Goal: Communication & Community: Answer question/provide support

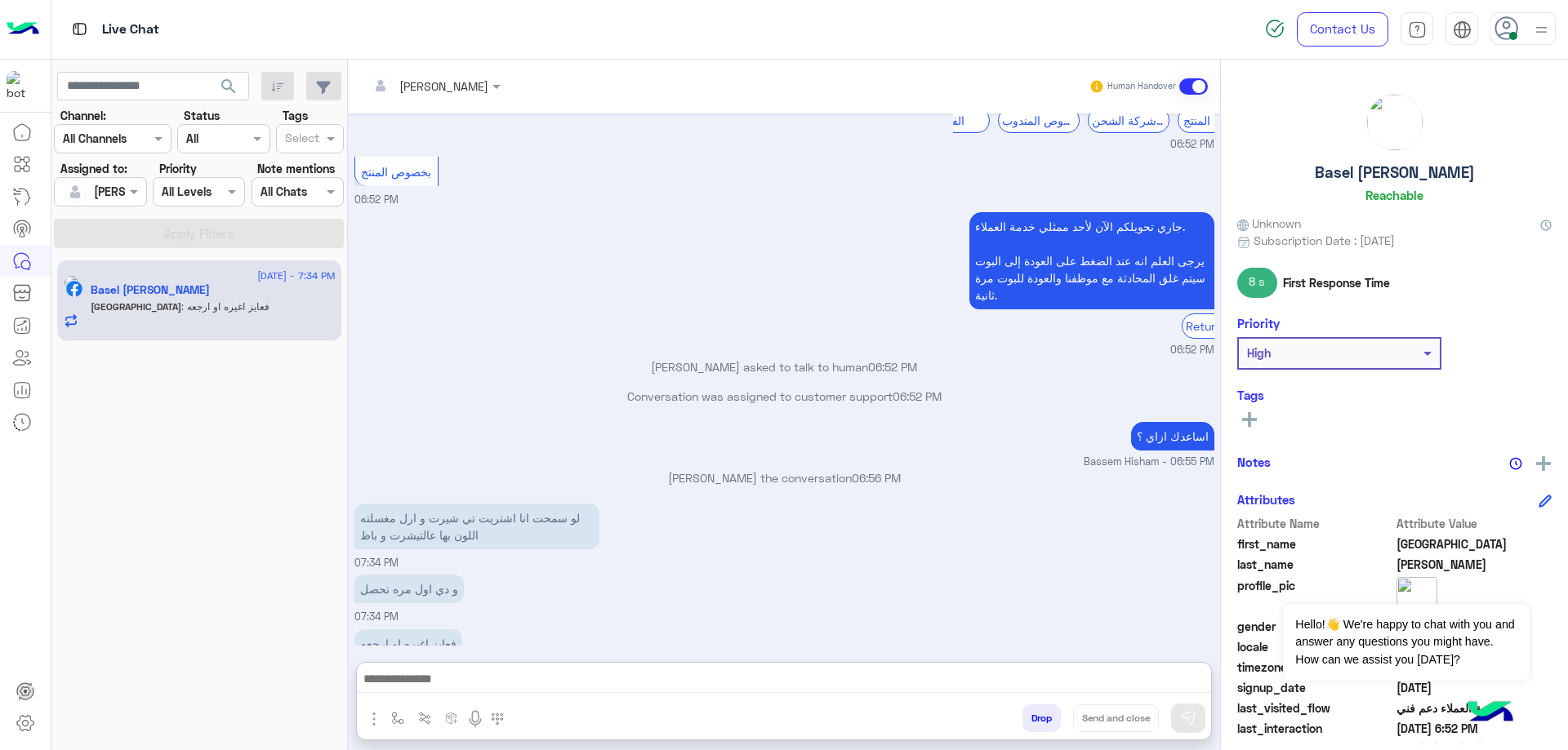
click at [494, 668] on textarea at bounding box center [783, 680] width 854 height 25
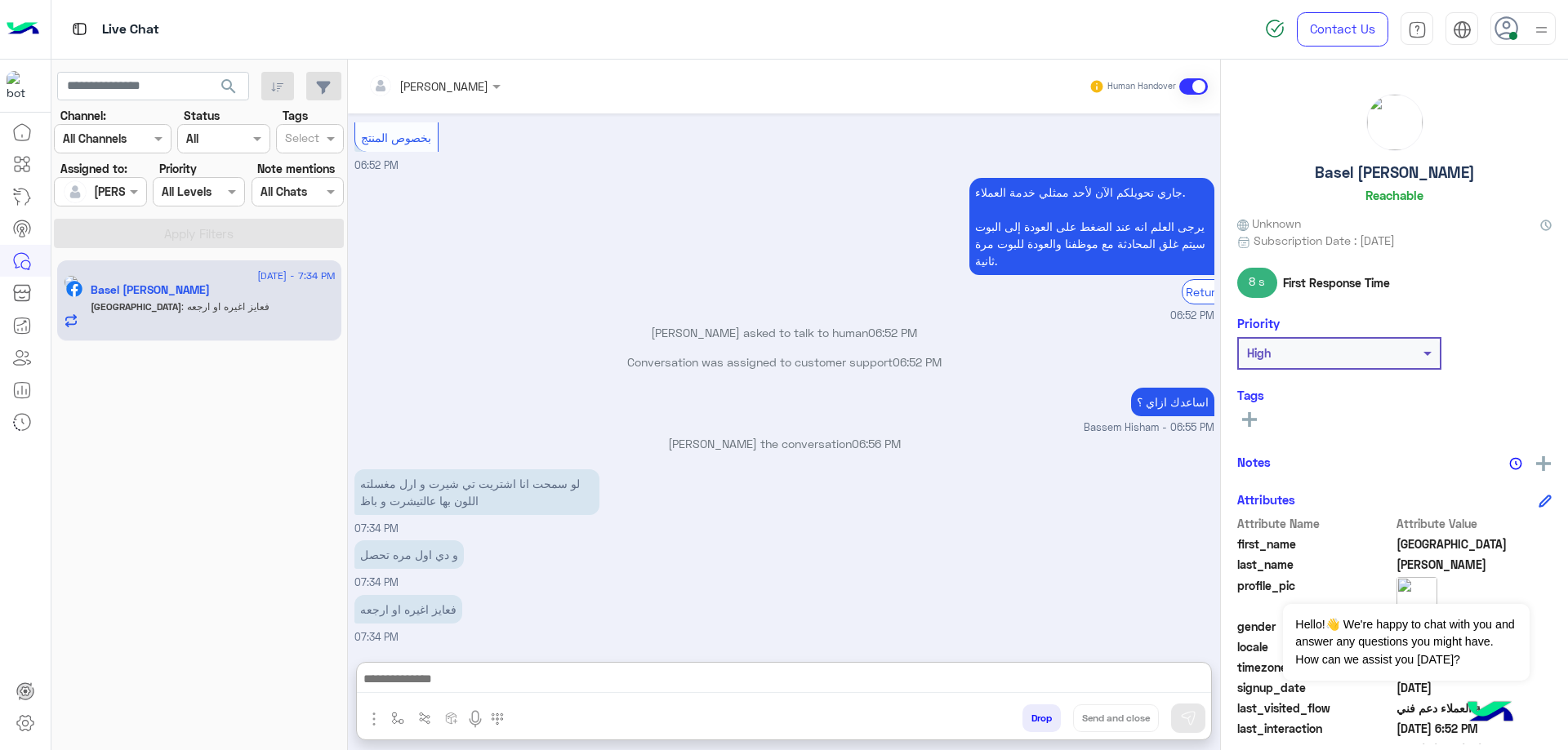
scroll to position [1482, 0]
type textarea "**********"
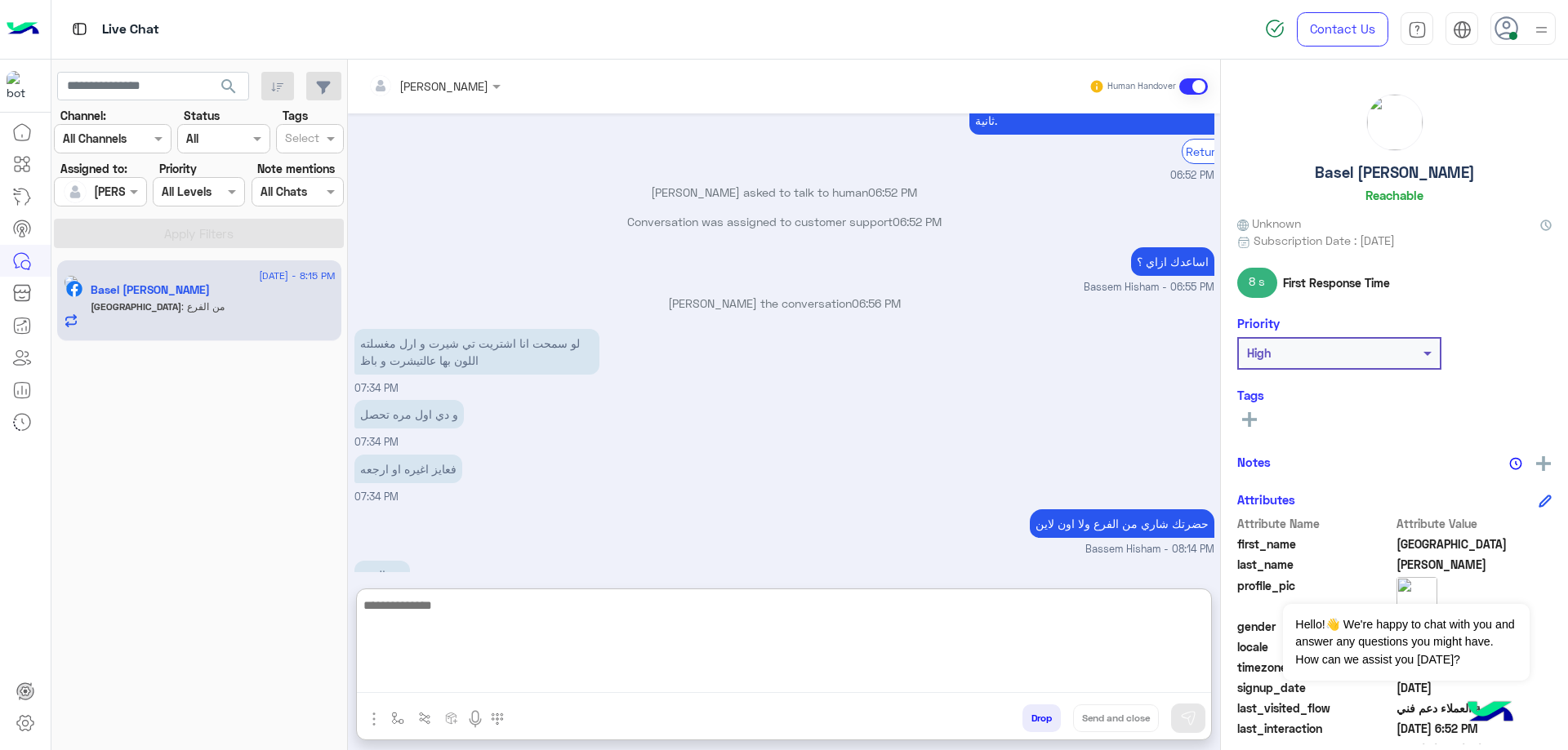
scroll to position [1588, 0]
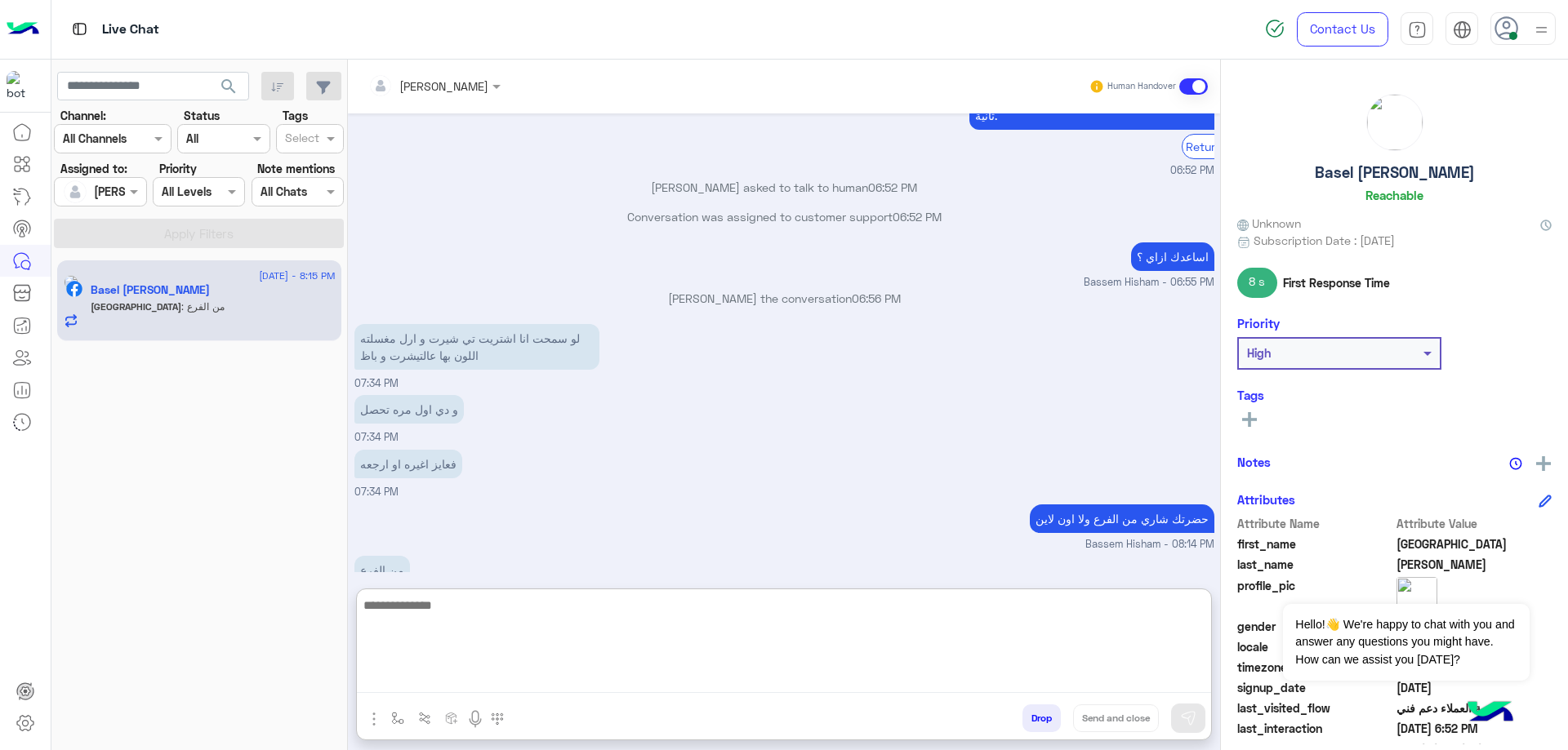
click at [493, 617] on textarea at bounding box center [783, 645] width 854 height 98
click at [638, 646] on textarea at bounding box center [783, 645] width 854 height 98
paste textarea "**********"
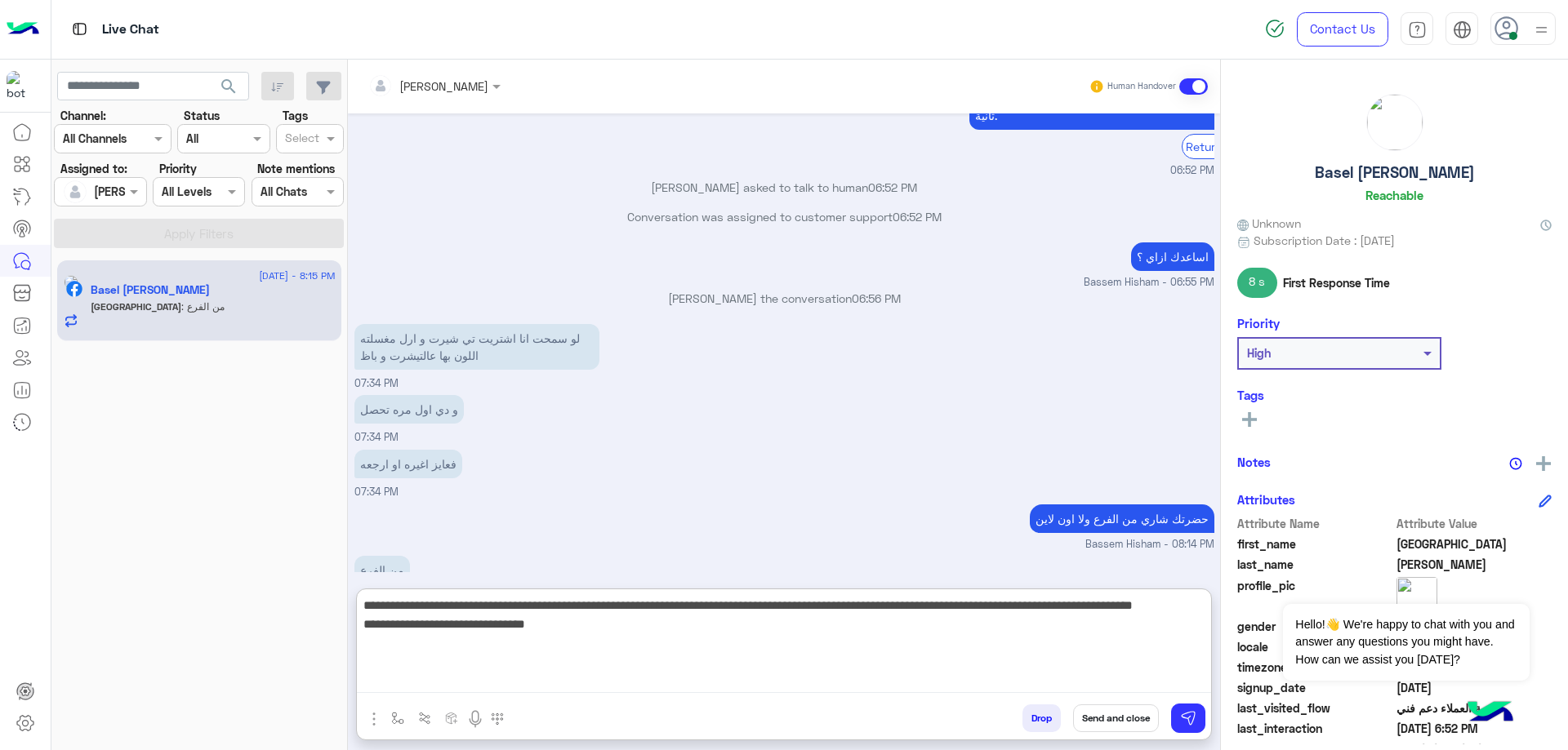
click at [843, 611] on textarea "**********" at bounding box center [783, 645] width 854 height 98
type textarea "**********"
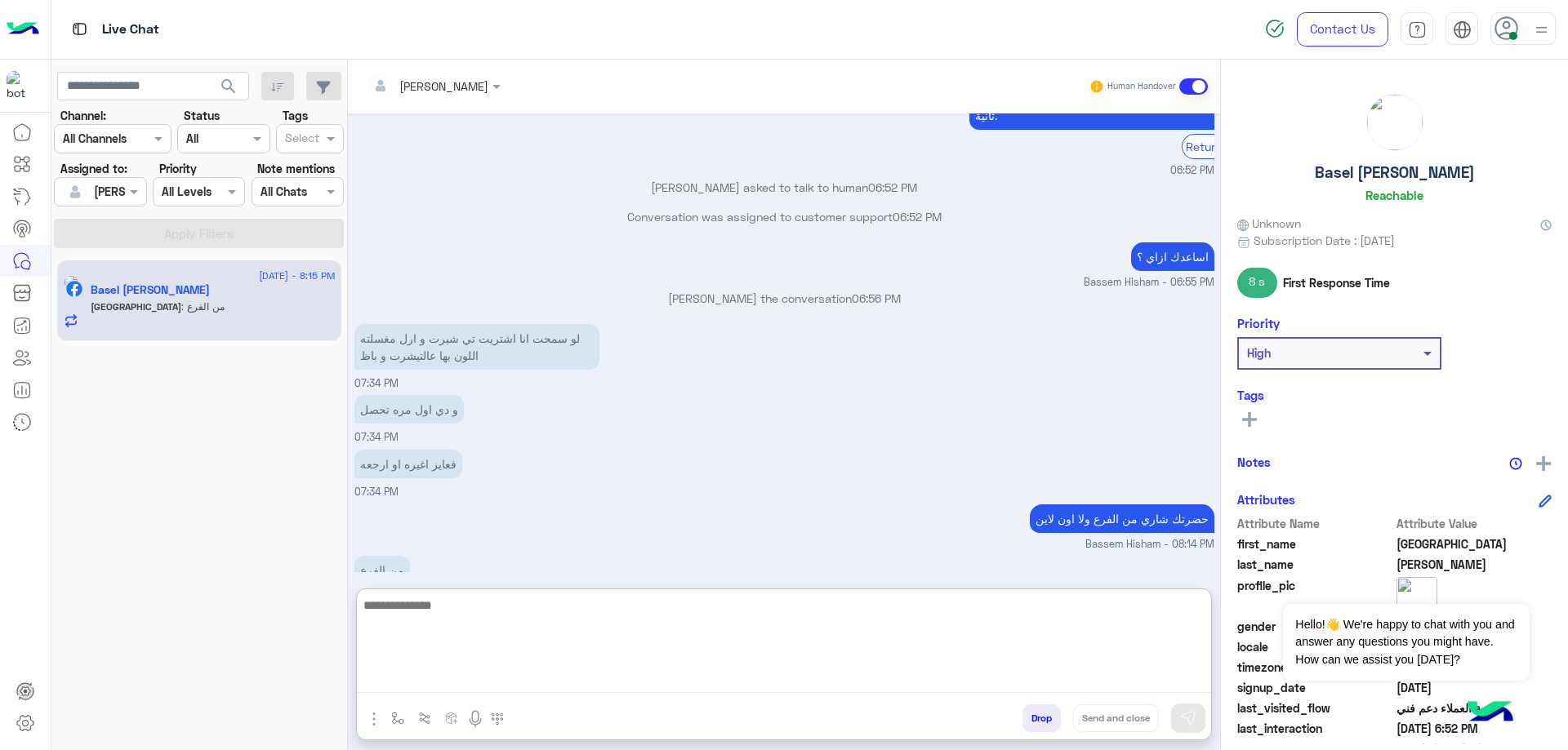
scroll to position [1725, 0]
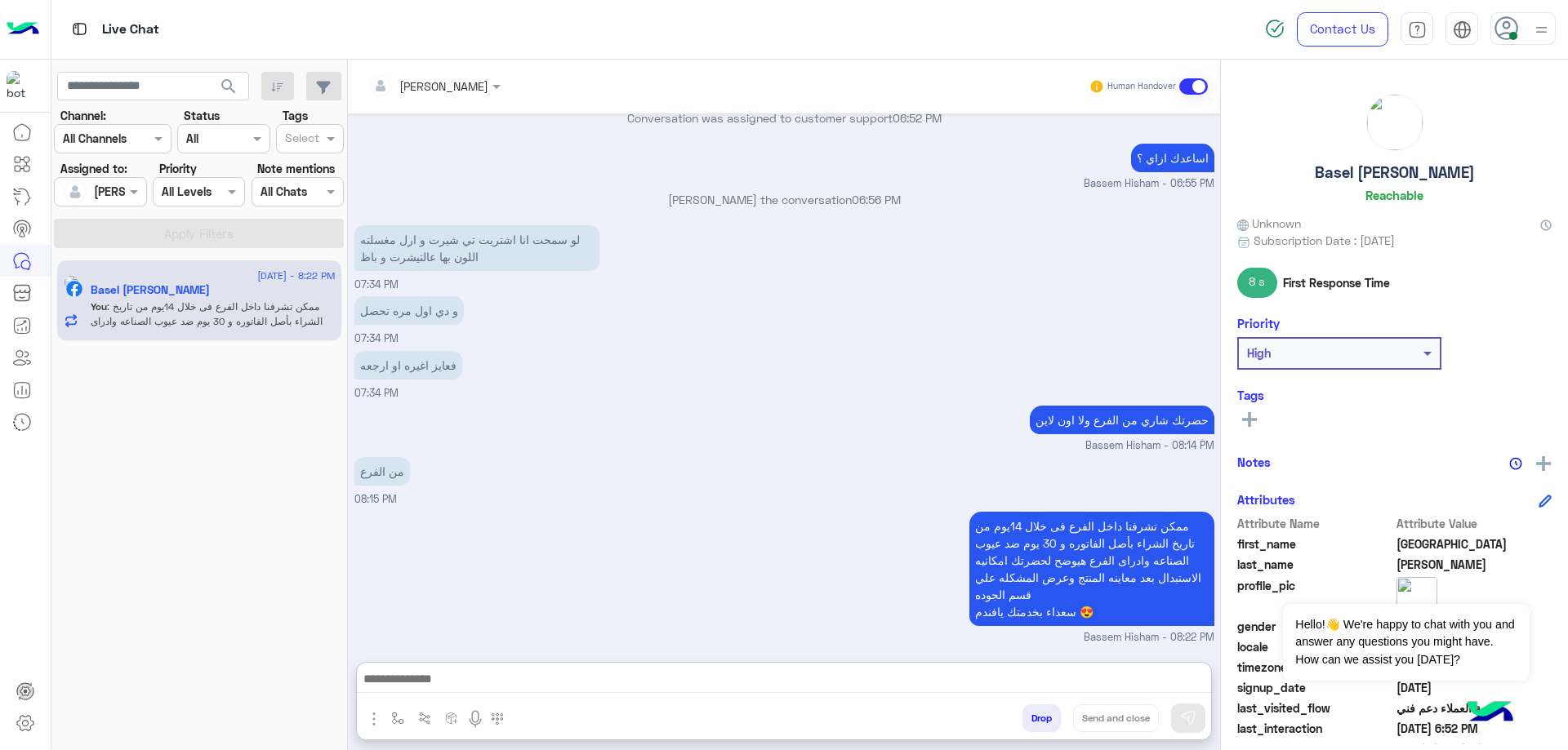
click at [1396, 179] on h5 "Basel [PERSON_NAME]" at bounding box center [1395, 173] width 160 height 19
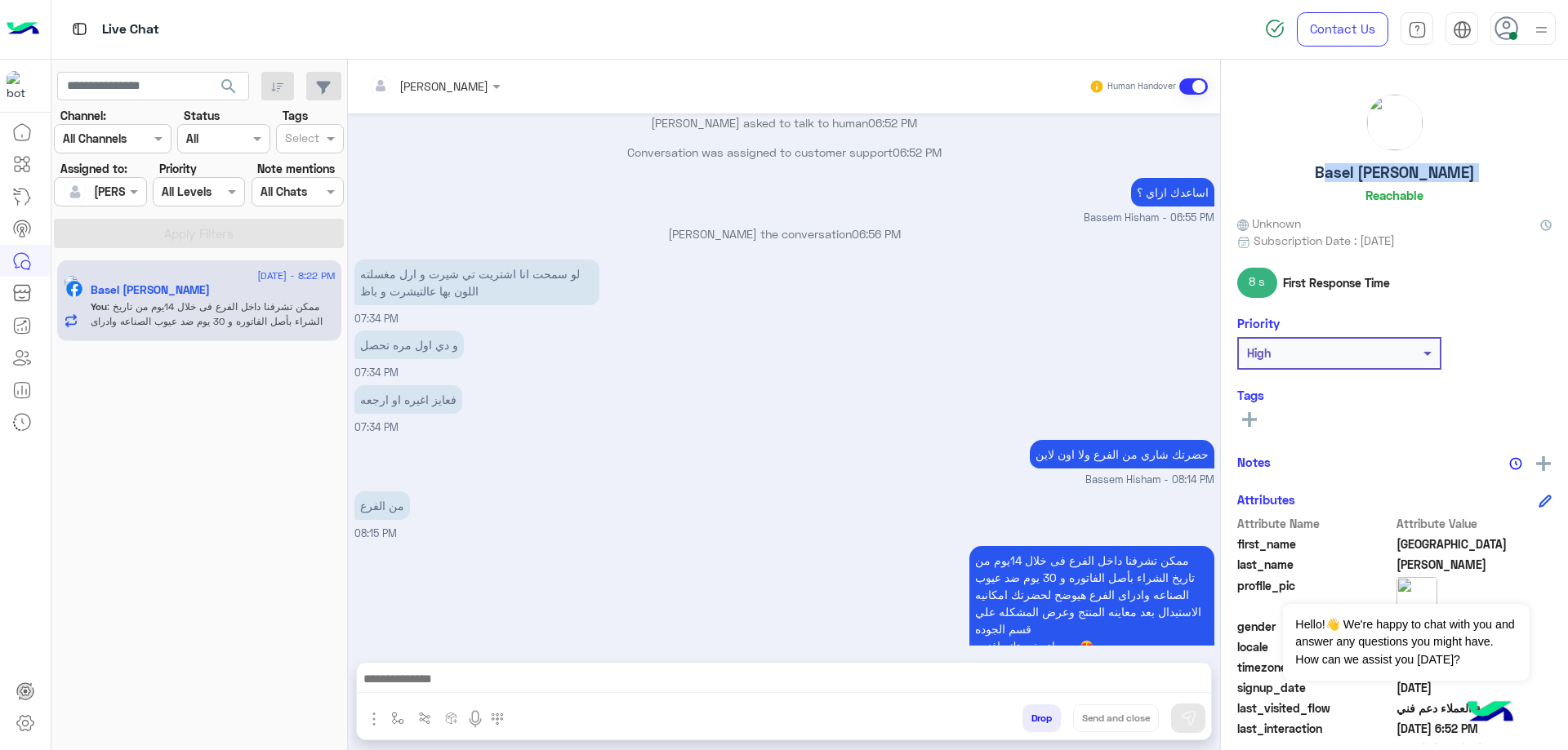
click at [1396, 179] on h5 "Basel [PERSON_NAME]" at bounding box center [1395, 173] width 160 height 19
copy h5 "Basel [PERSON_NAME]"
click at [1038, 725] on button "Drop" at bounding box center [1041, 718] width 38 height 28
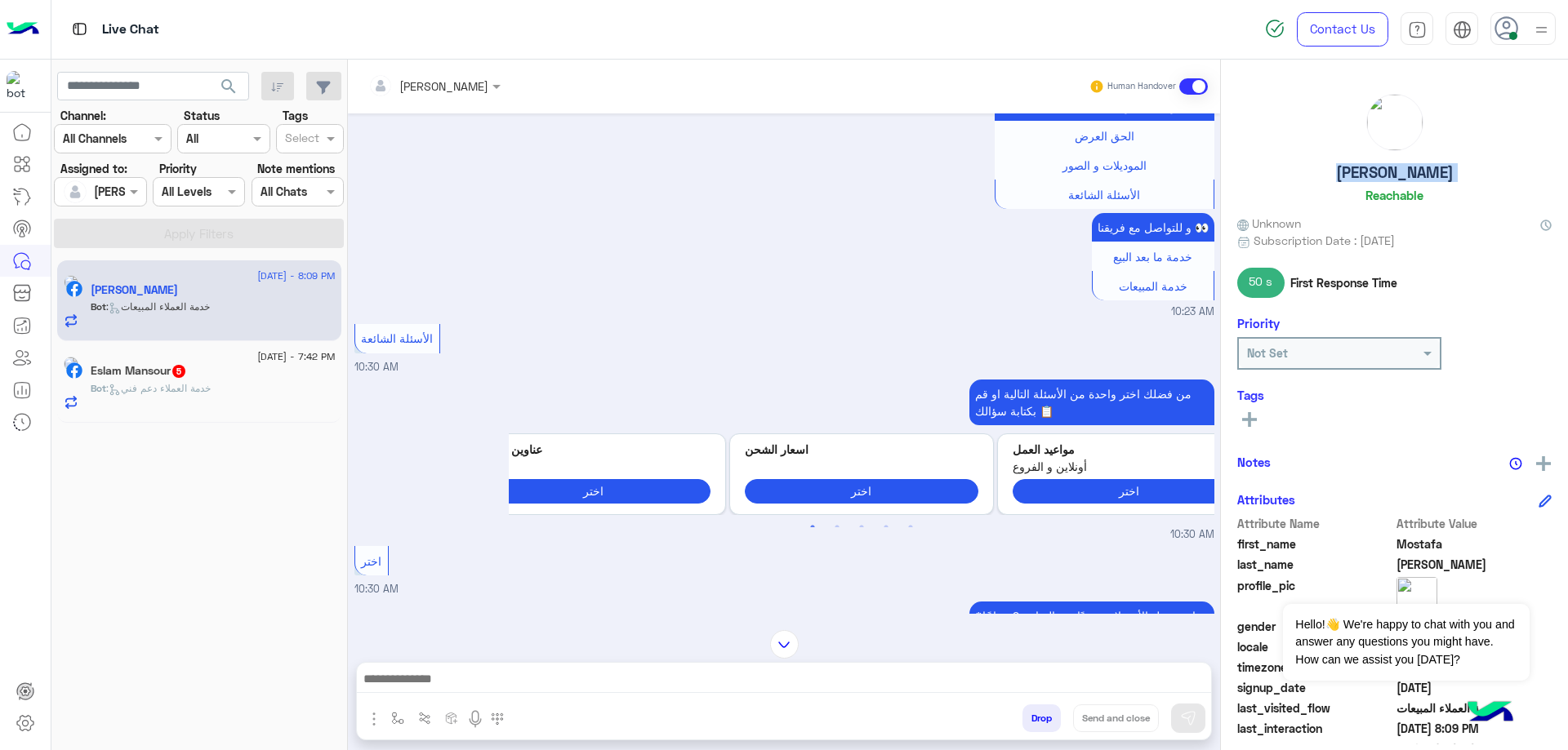
scroll to position [1982, 0]
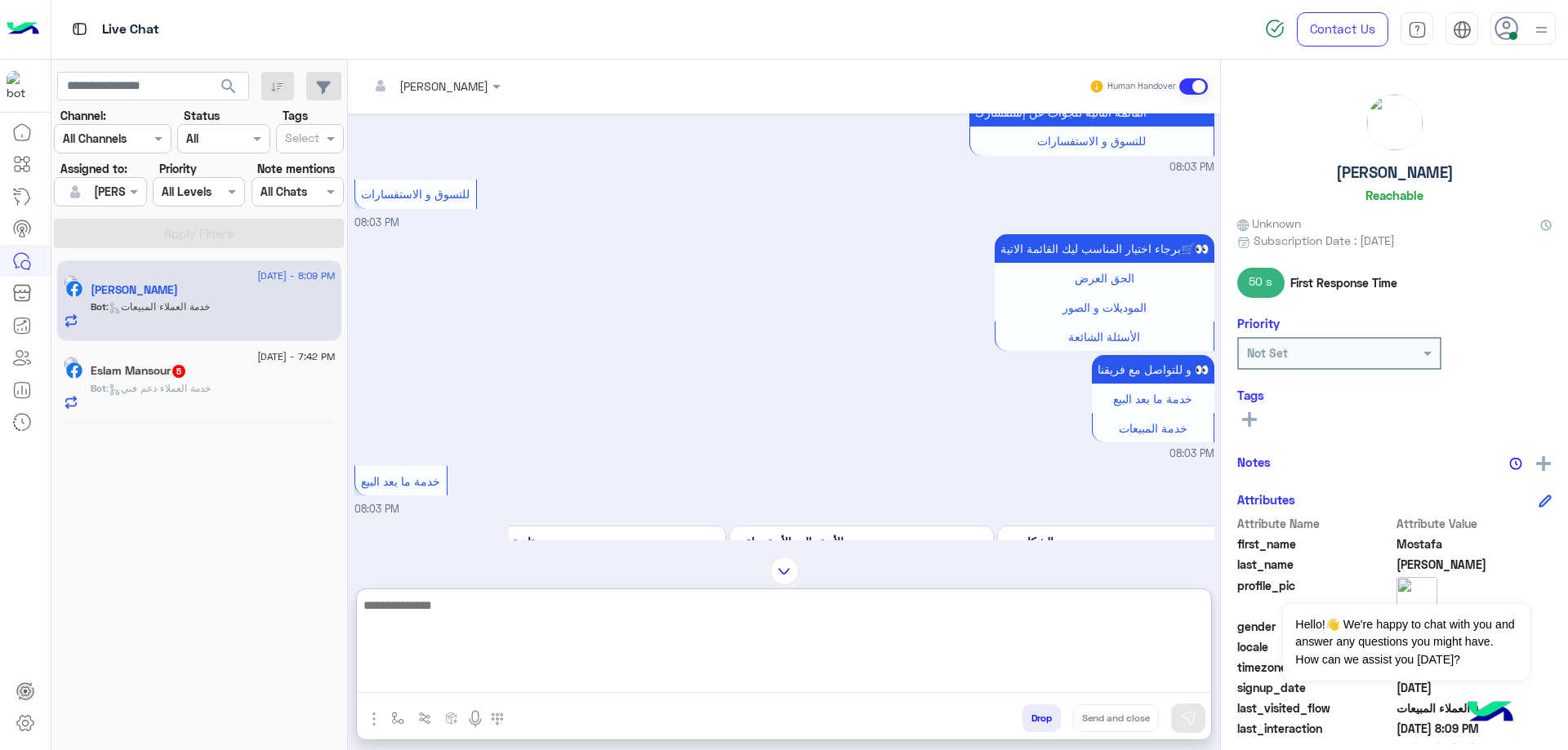
click at [546, 679] on textarea at bounding box center [783, 645] width 854 height 98
type textarea "**********"
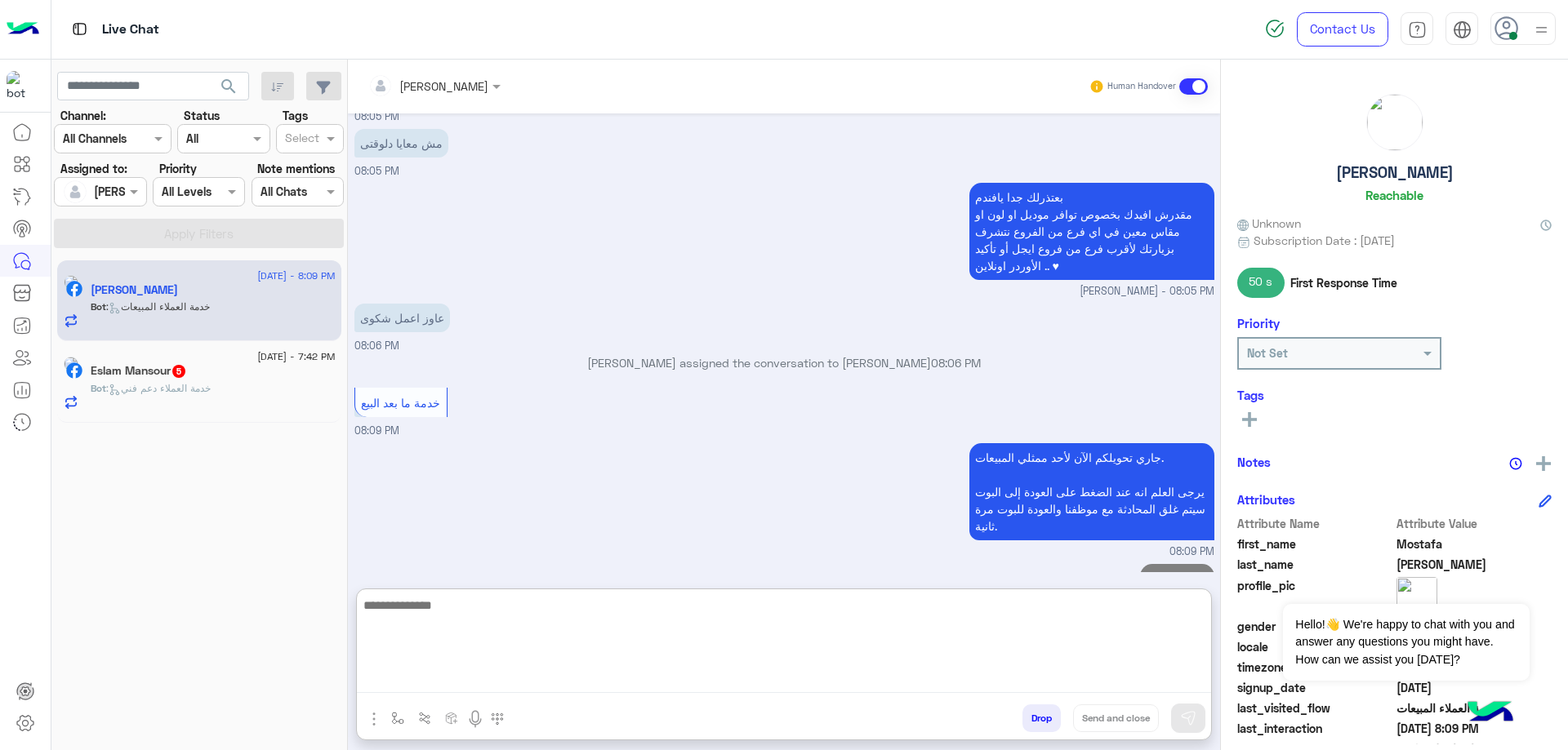
scroll to position [3377, 0]
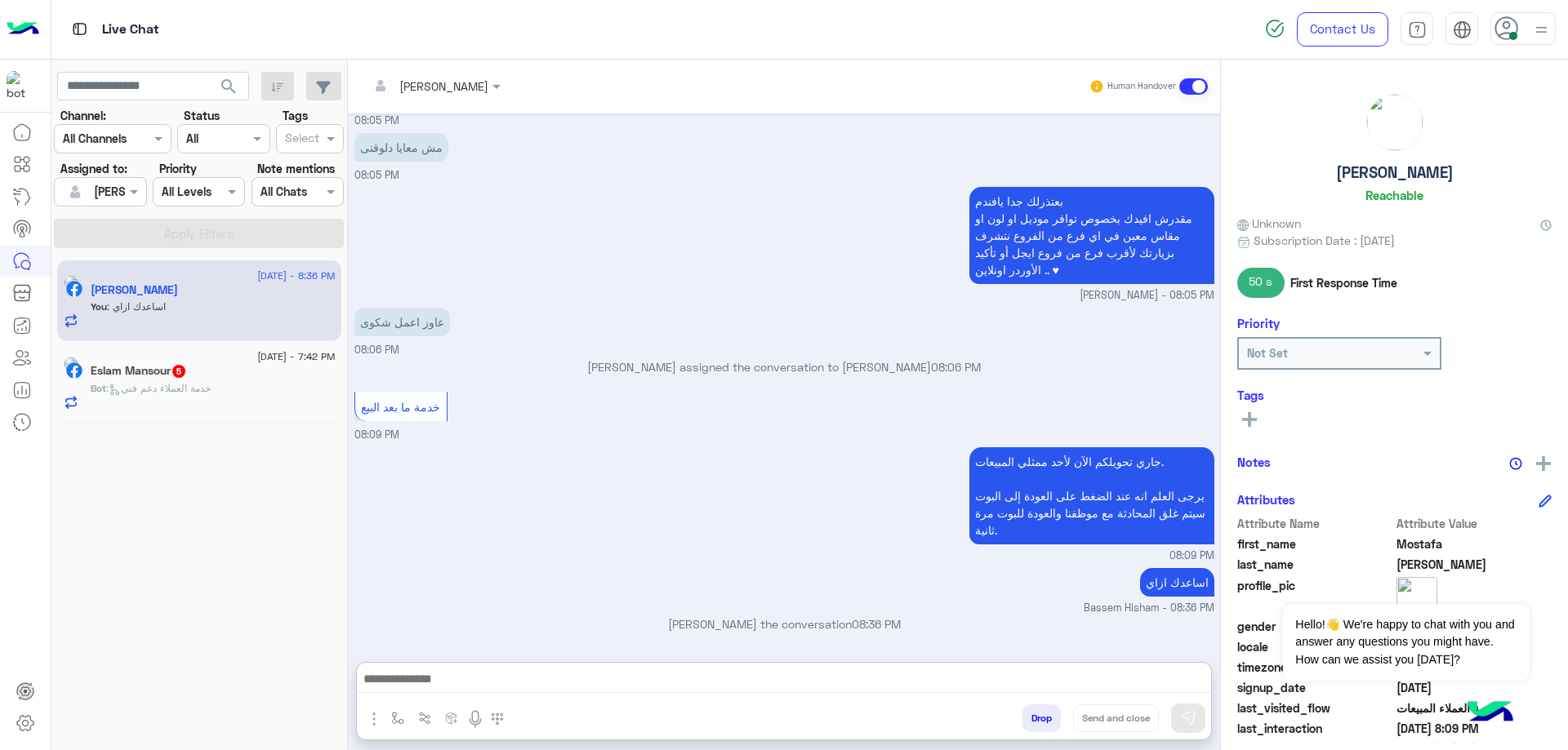
click at [234, 399] on div "Bot : خدمة العملاء دعم فني" at bounding box center [213, 395] width 245 height 28
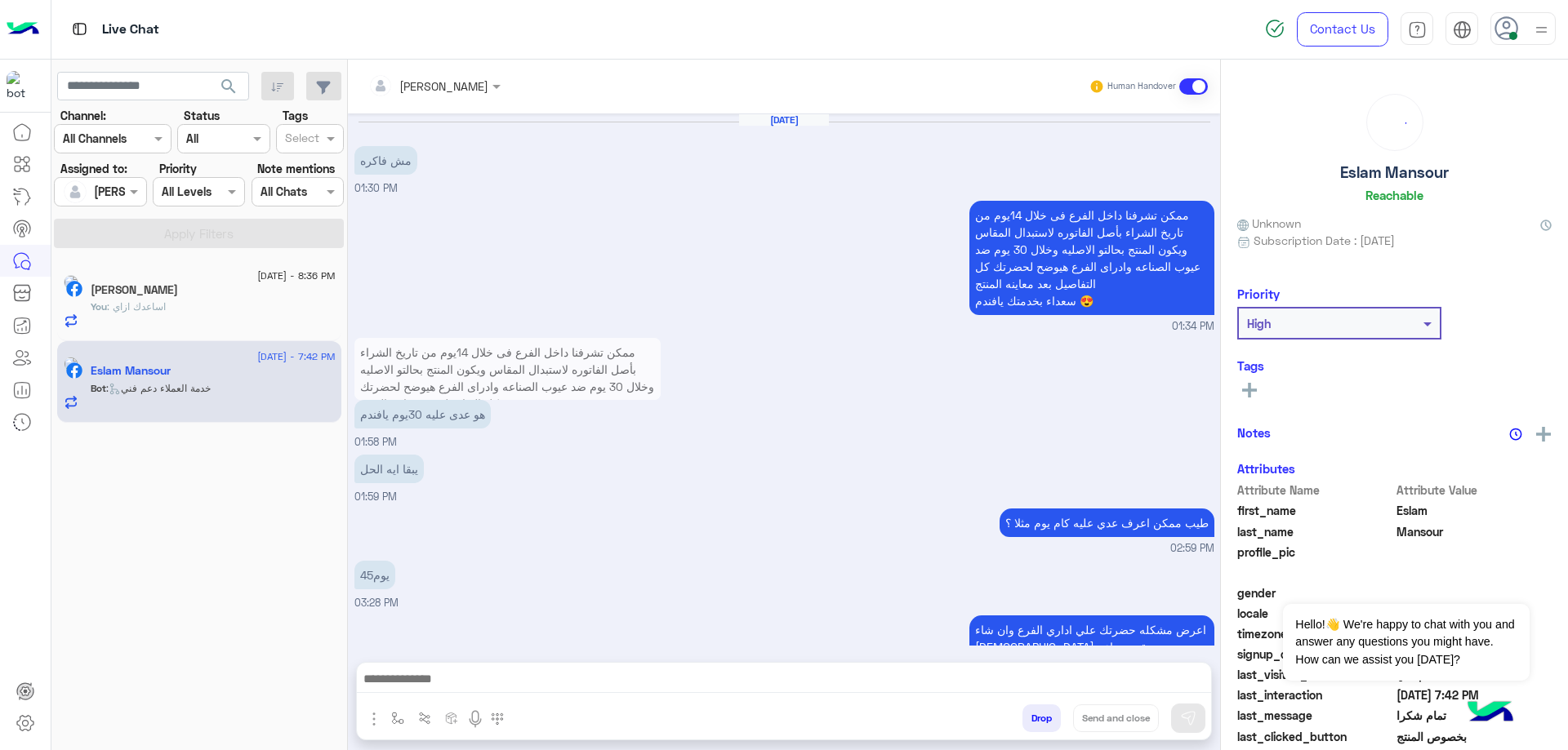
scroll to position [1170, 0]
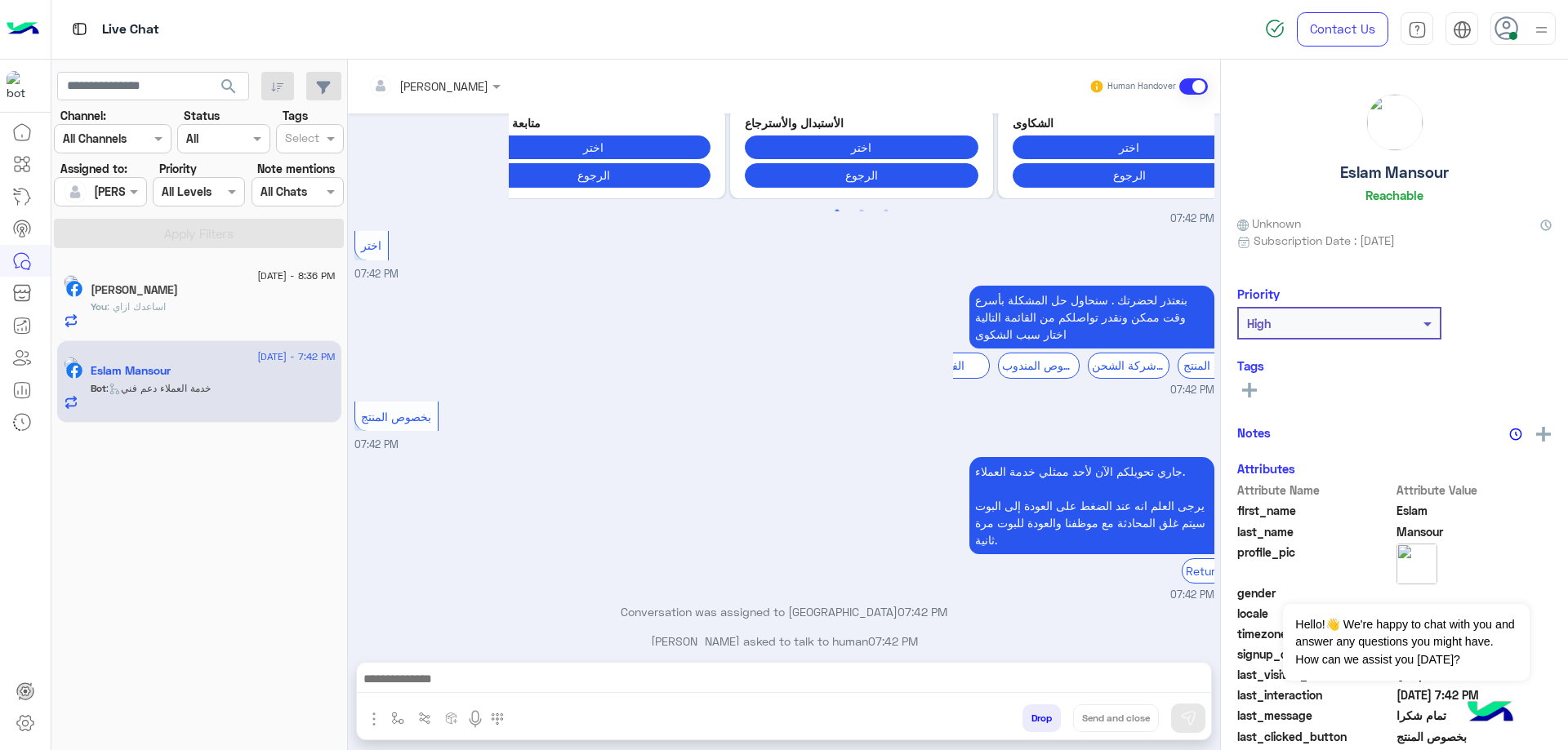
click at [638, 697] on div at bounding box center [783, 683] width 854 height 41
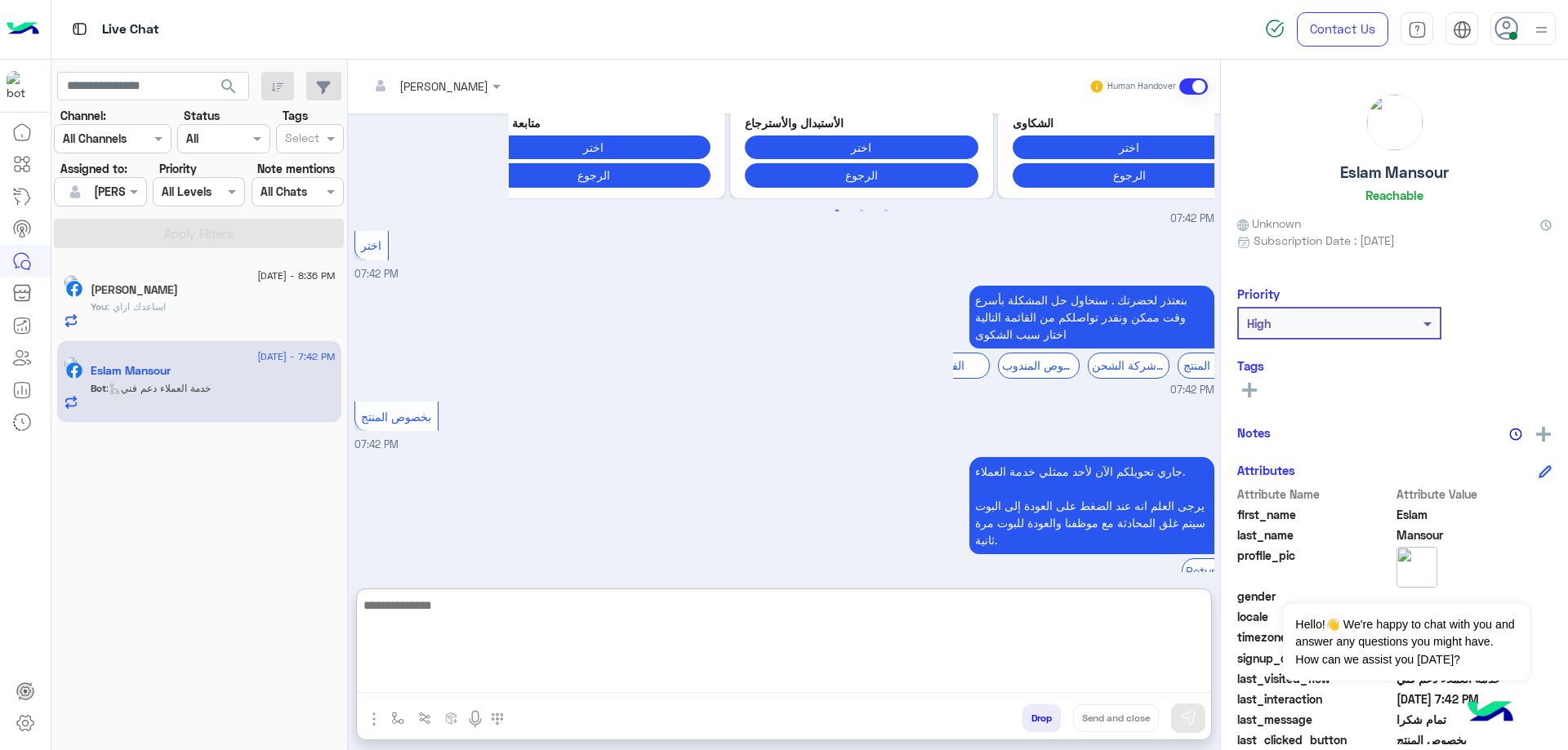
click at [679, 676] on textarea at bounding box center [783, 645] width 854 height 98
paste textarea "**********"
type textarea "**********"
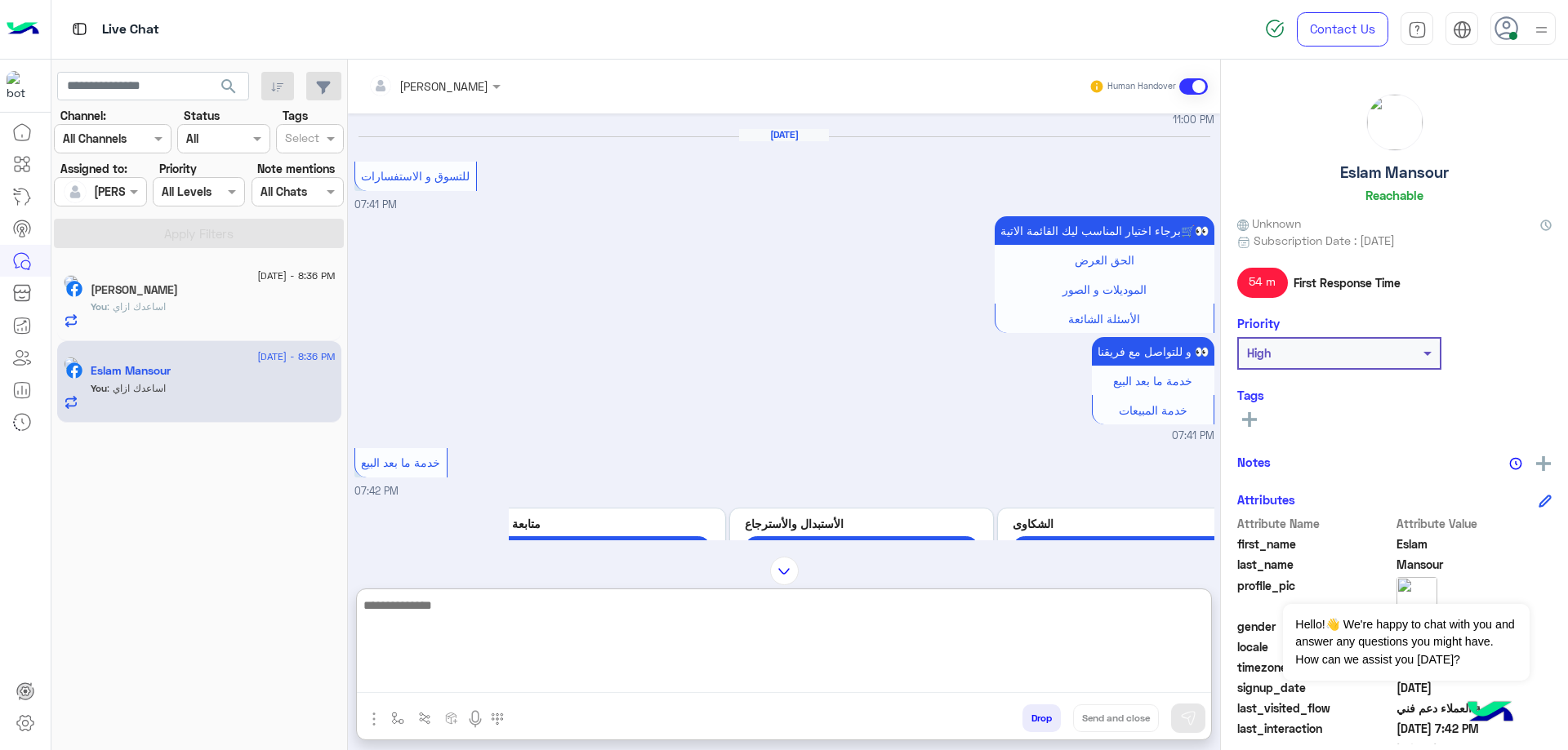
scroll to position [590, 0]
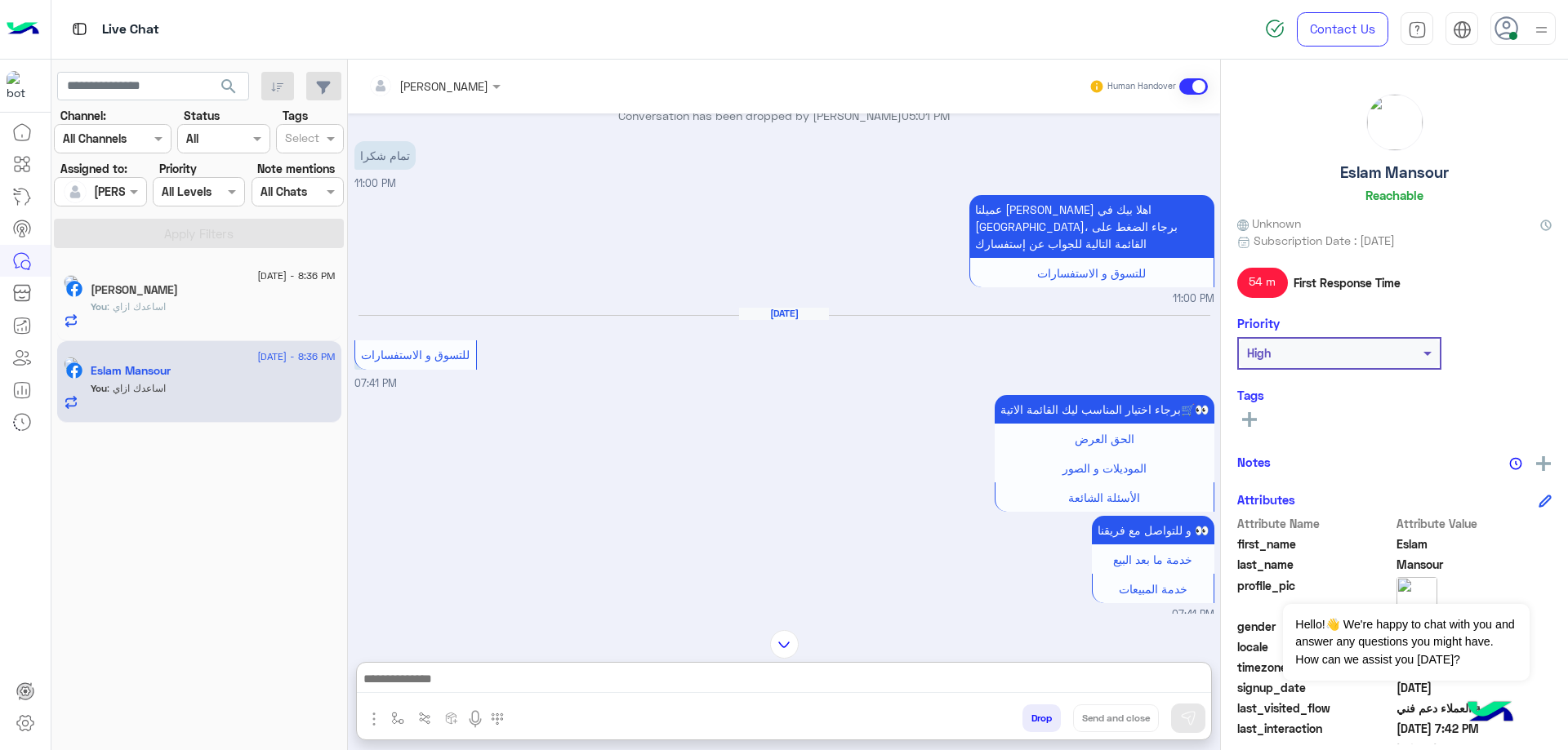
click at [263, 309] on div "You : اساعدك ازاي" at bounding box center [213, 314] width 245 height 28
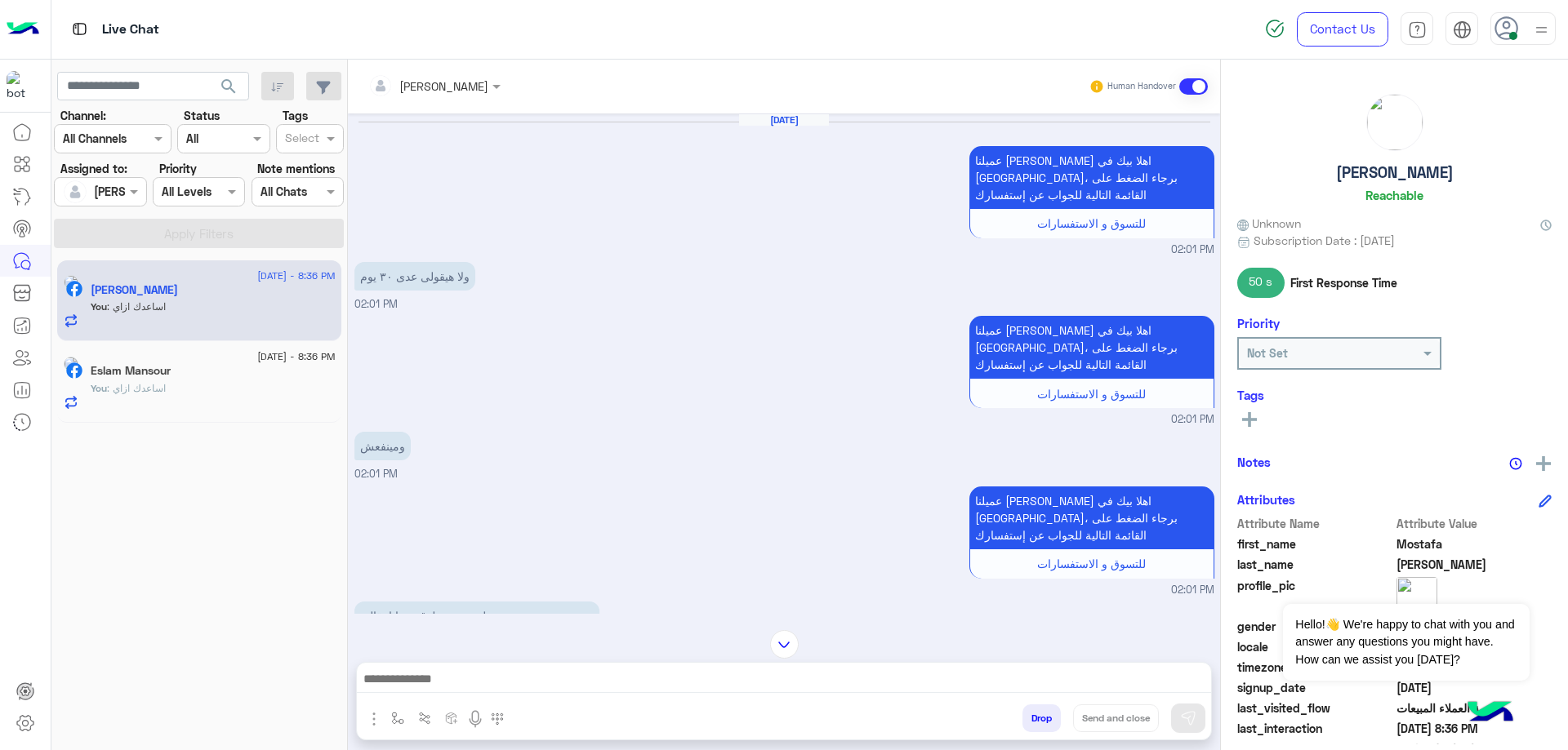
scroll to position [1562, 0]
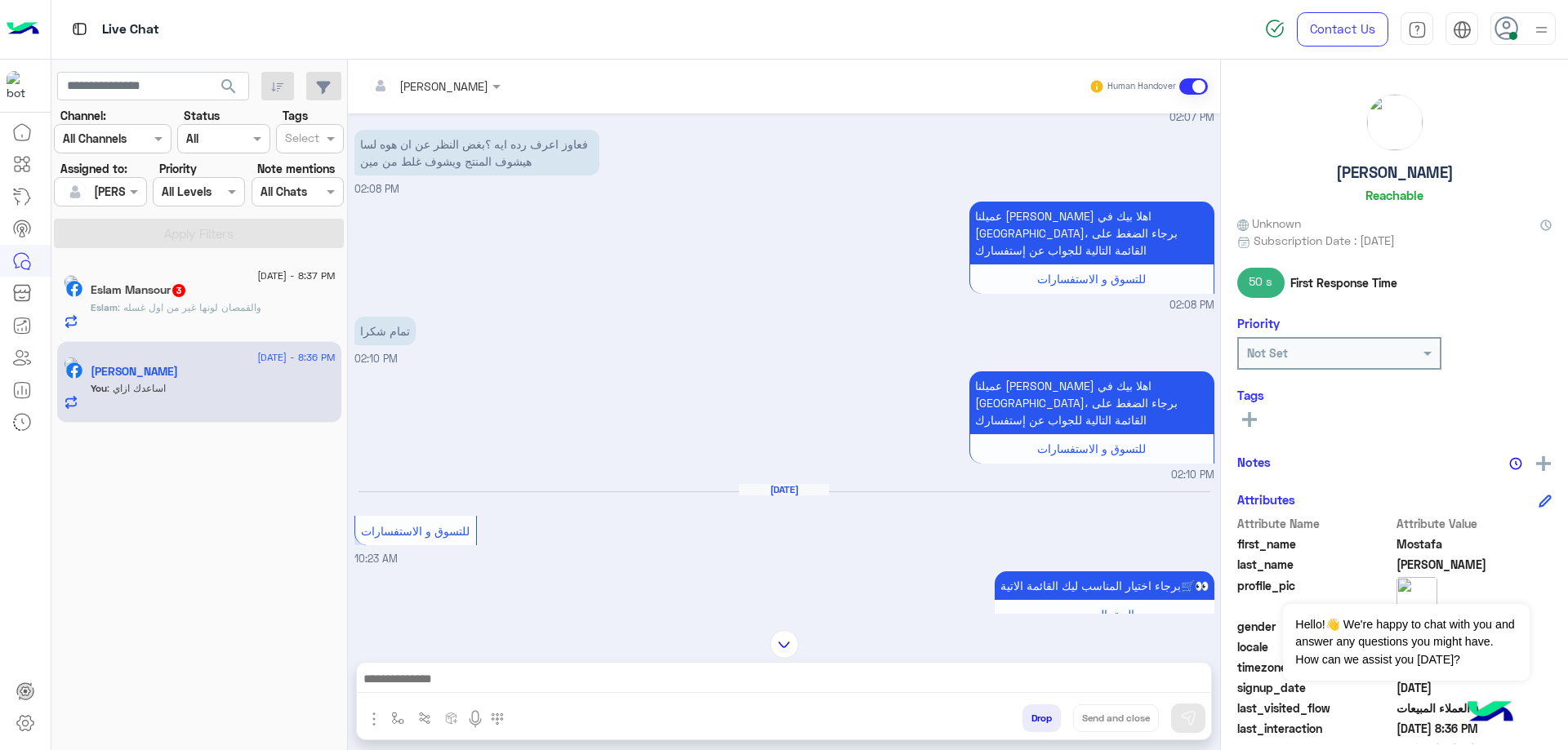
click at [269, 332] on div "[DATE] - 8:37 PM Eslam Mansour 3 Eslam : والقمصان لونها غير من اول غسله" at bounding box center [199, 301] width 285 height 82
click at [253, 302] on span ": والقمصان لونها غير من اول غسله" at bounding box center [189, 306] width 144 height 12
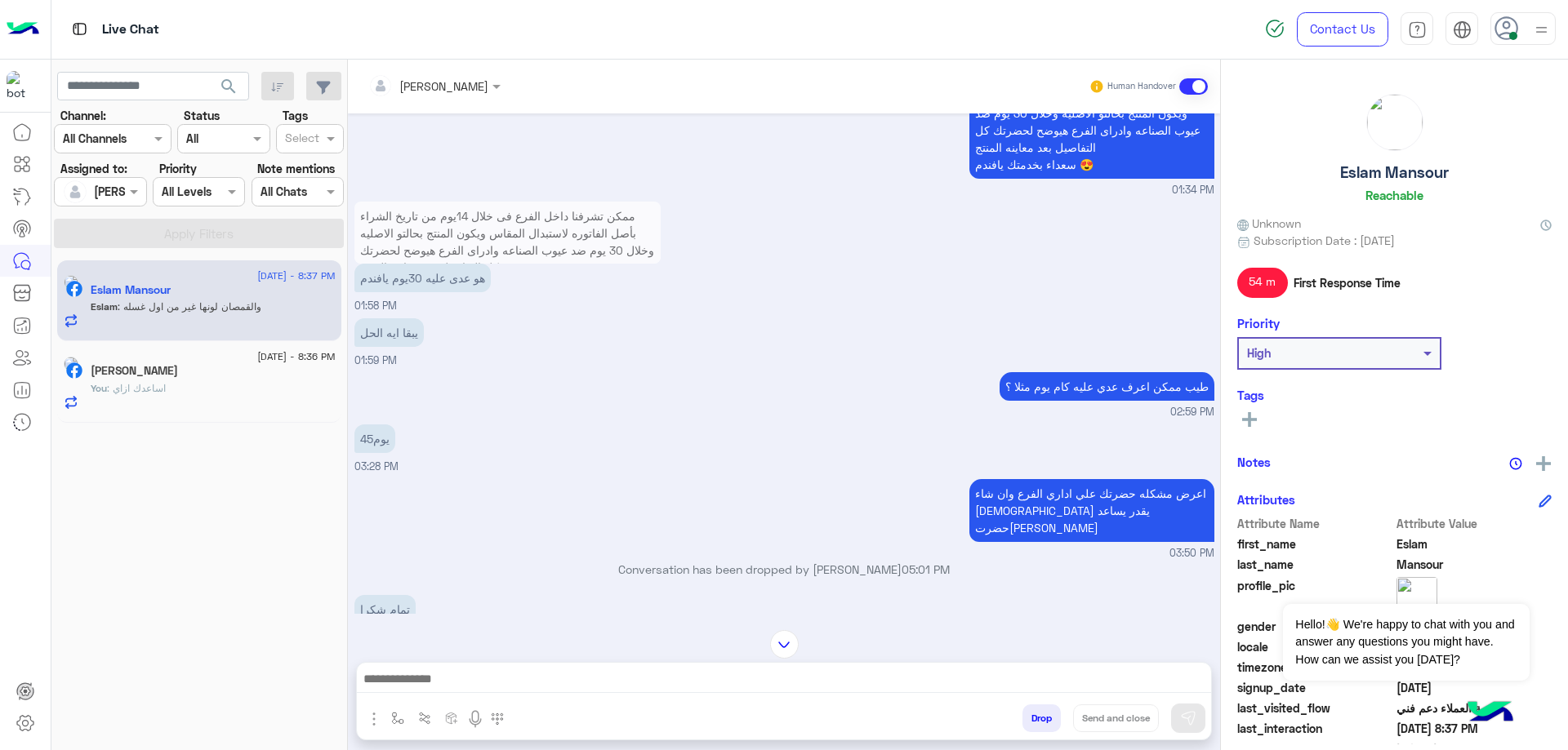
scroll to position [1347, 0]
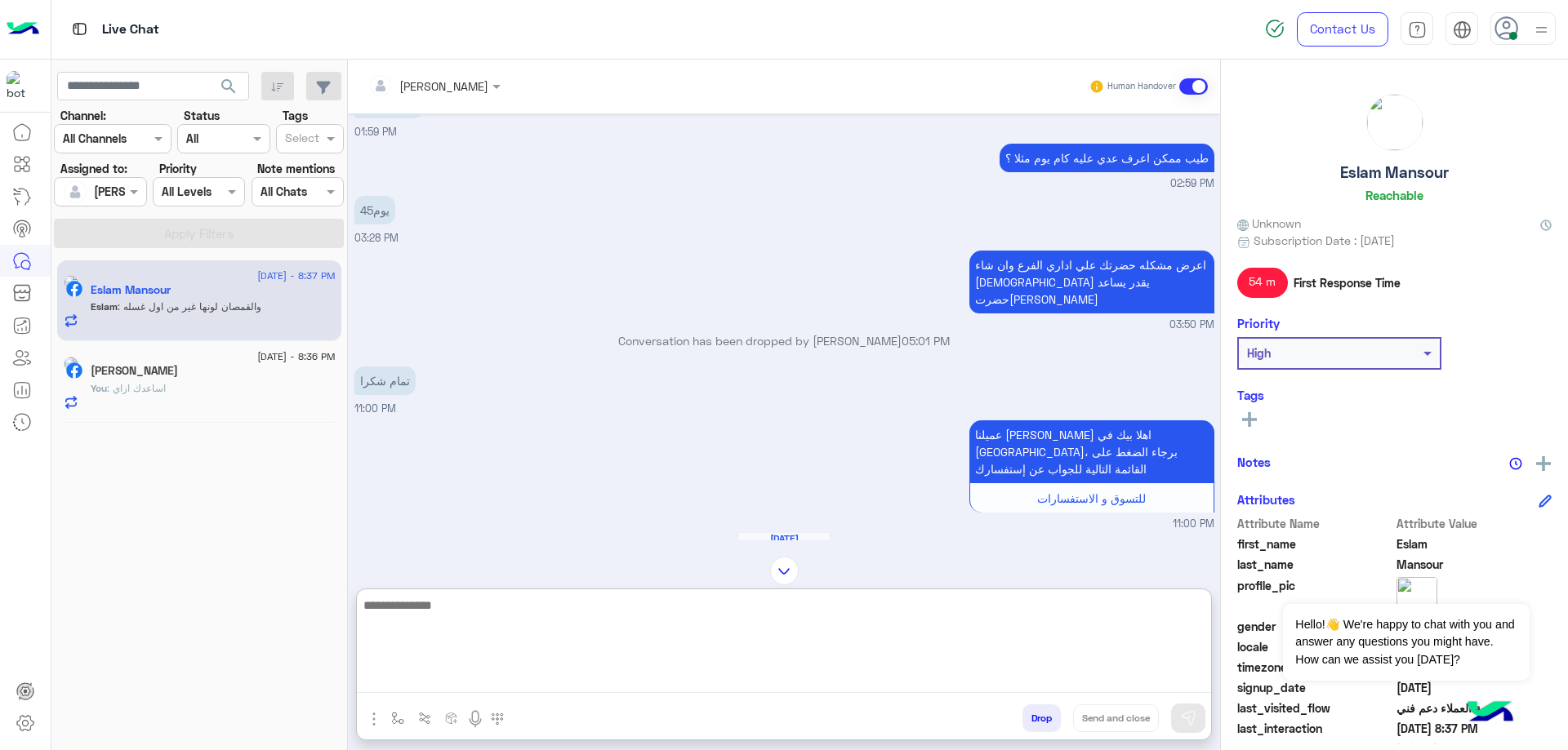
click at [566, 693] on textarea at bounding box center [783, 645] width 854 height 98
type textarea "**********"
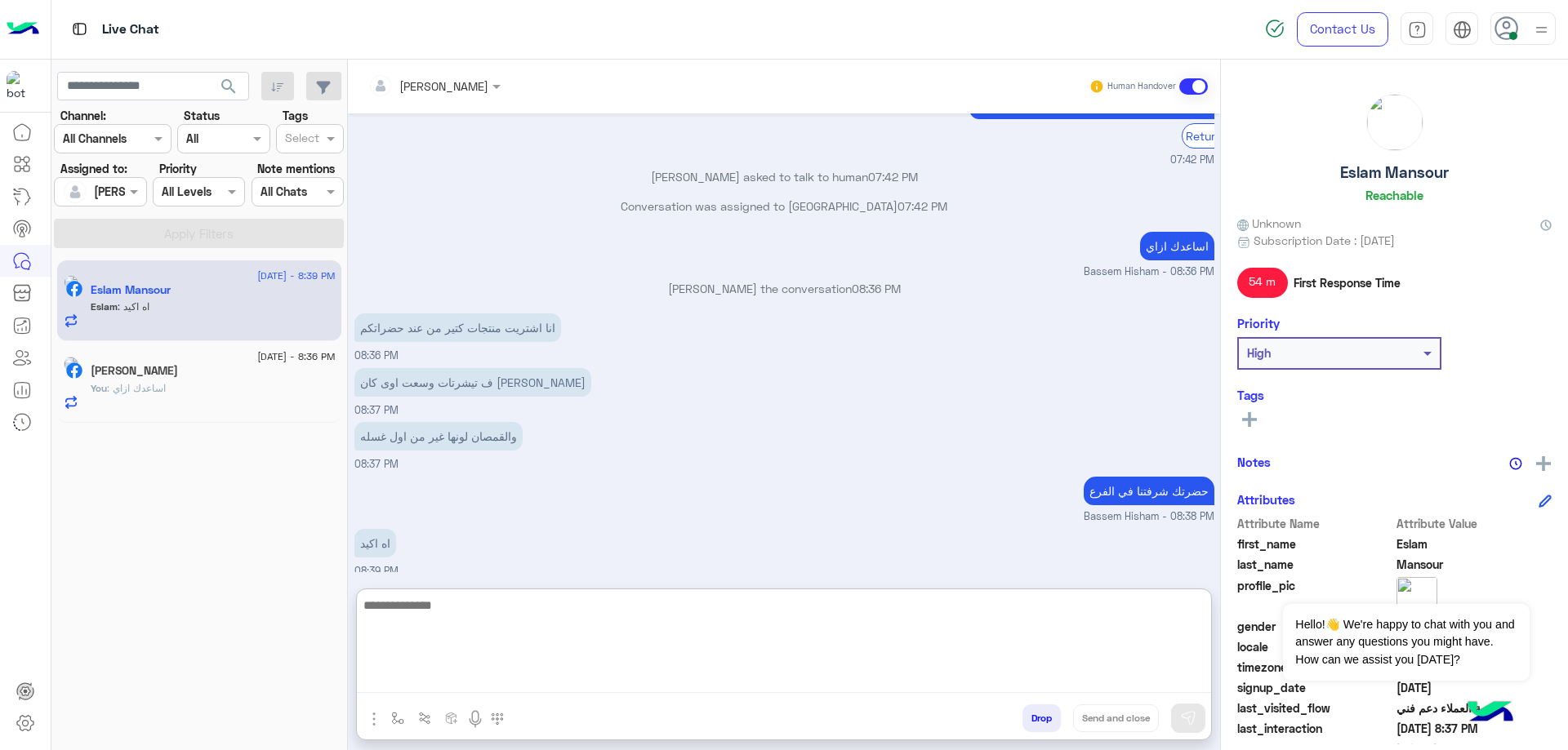
scroll to position [2588, 0]
type textarea "*****"
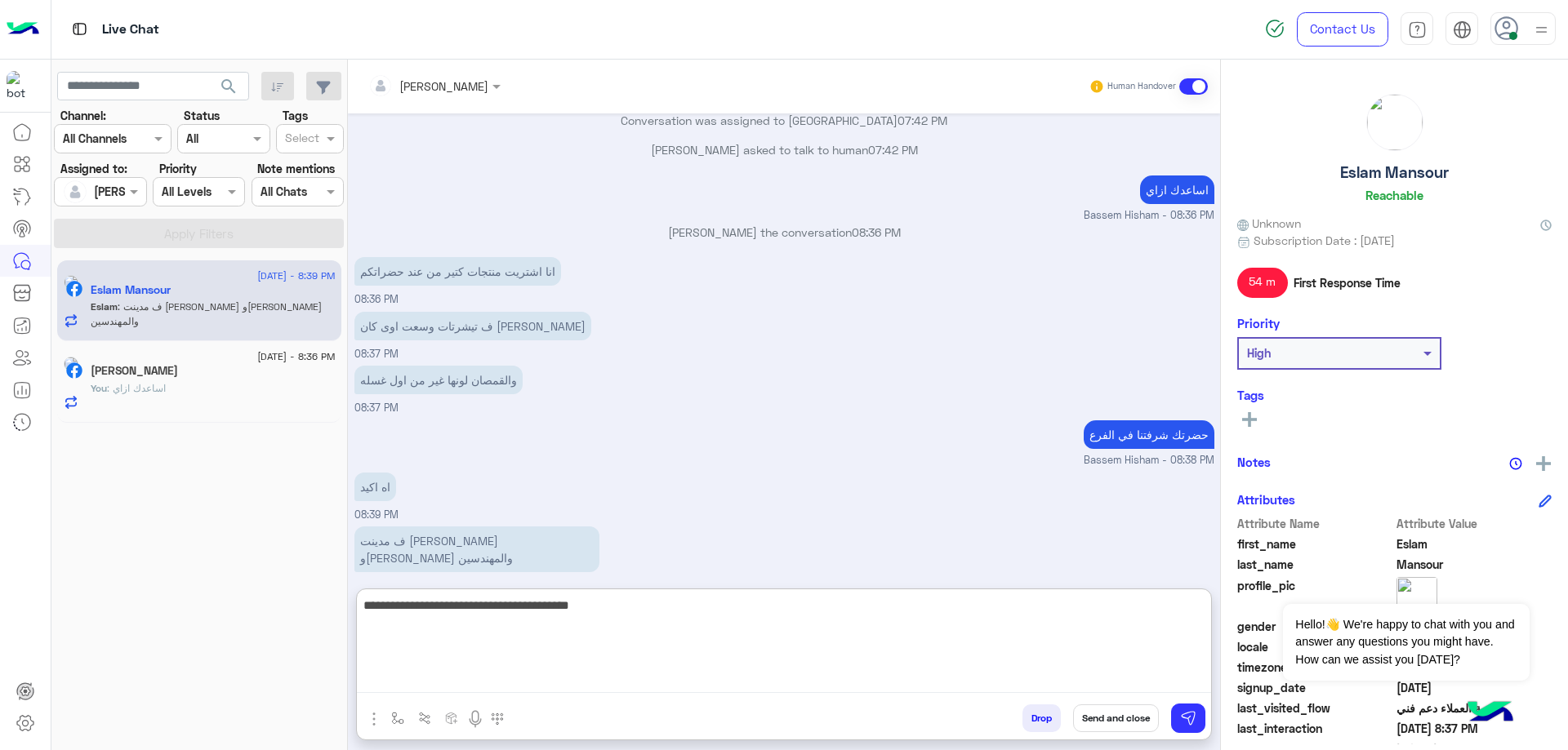
type textarea "**********"
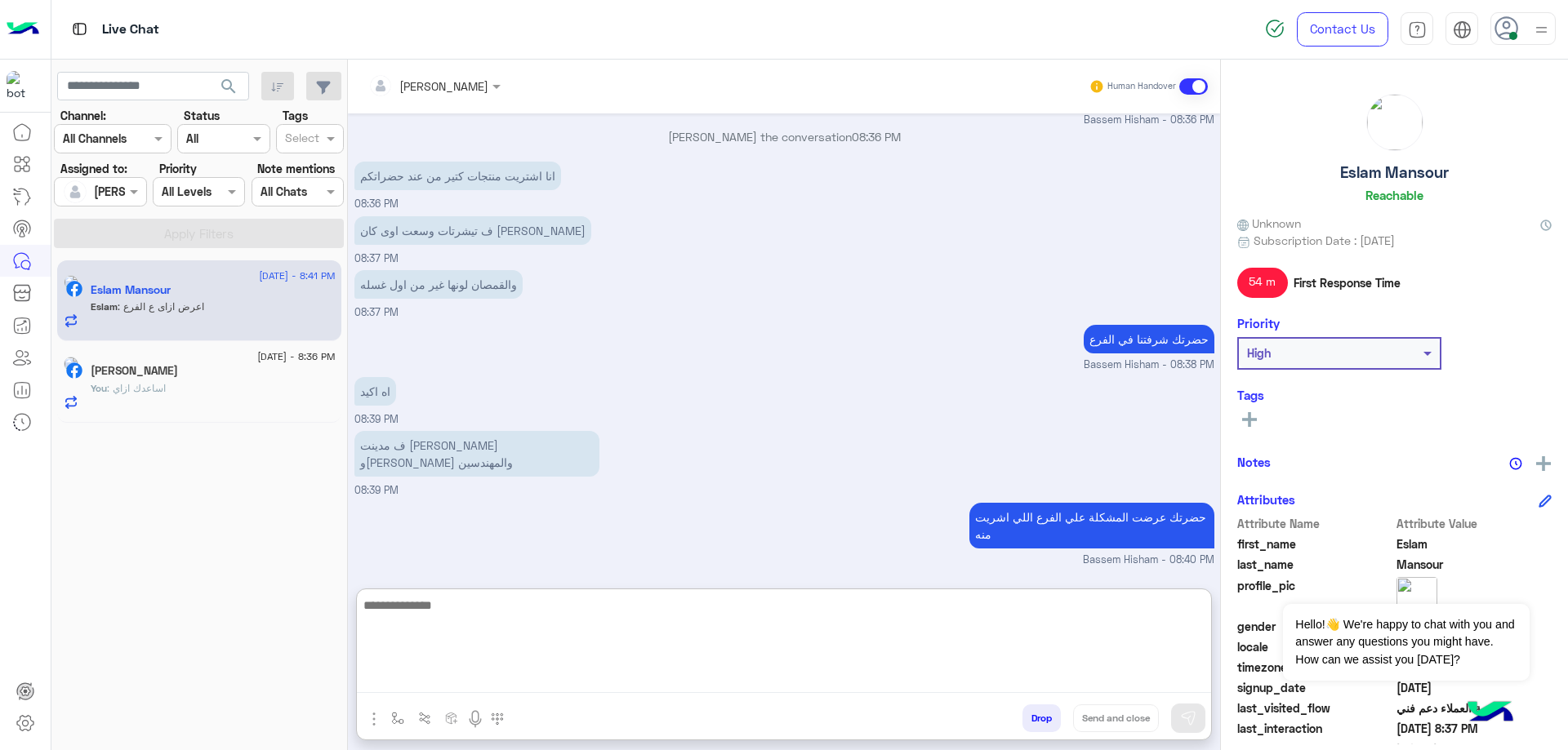
scroll to position [2749, 0]
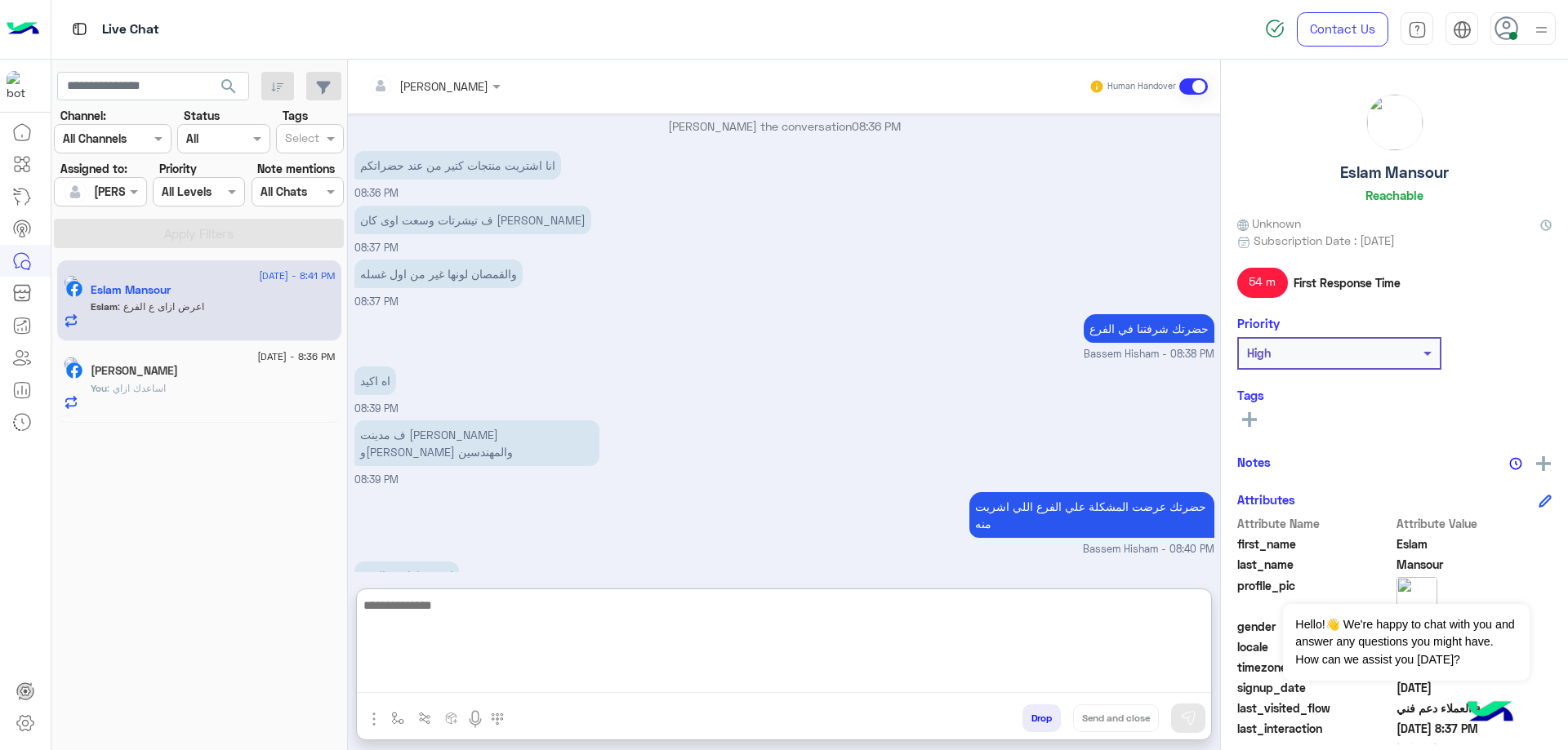
click at [495, 617] on textarea at bounding box center [783, 645] width 854 height 98
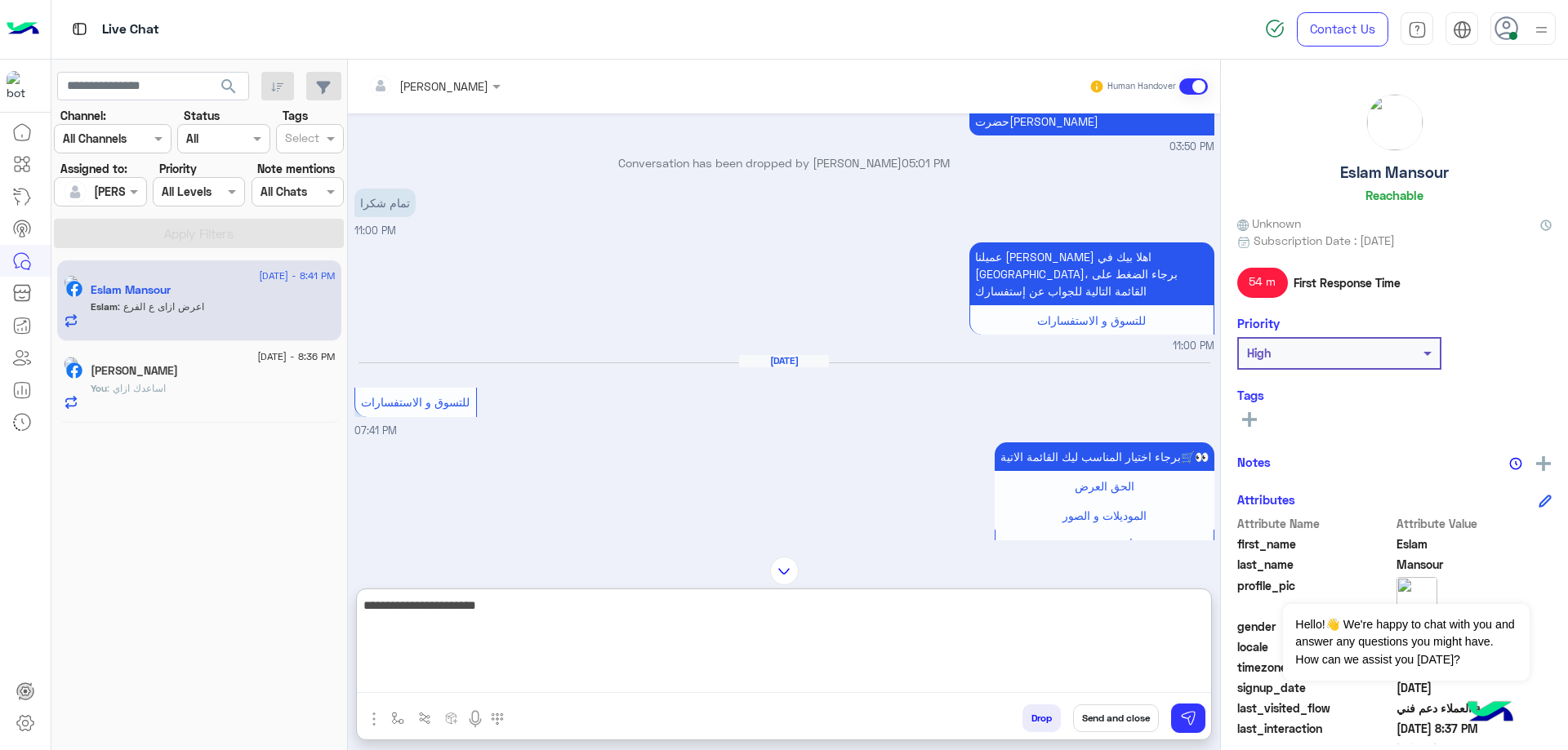
scroll to position [1280, 0]
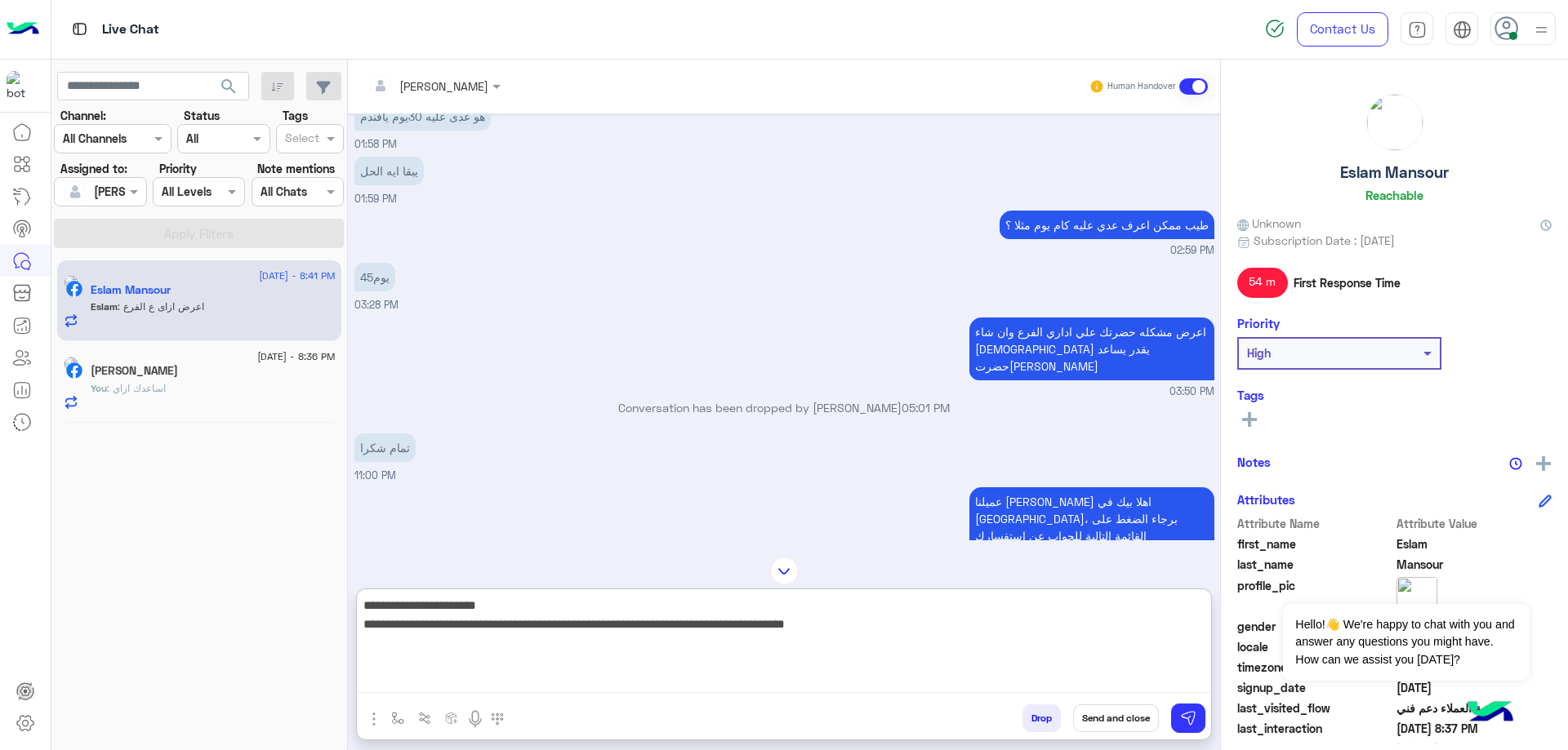
type textarea "**********"
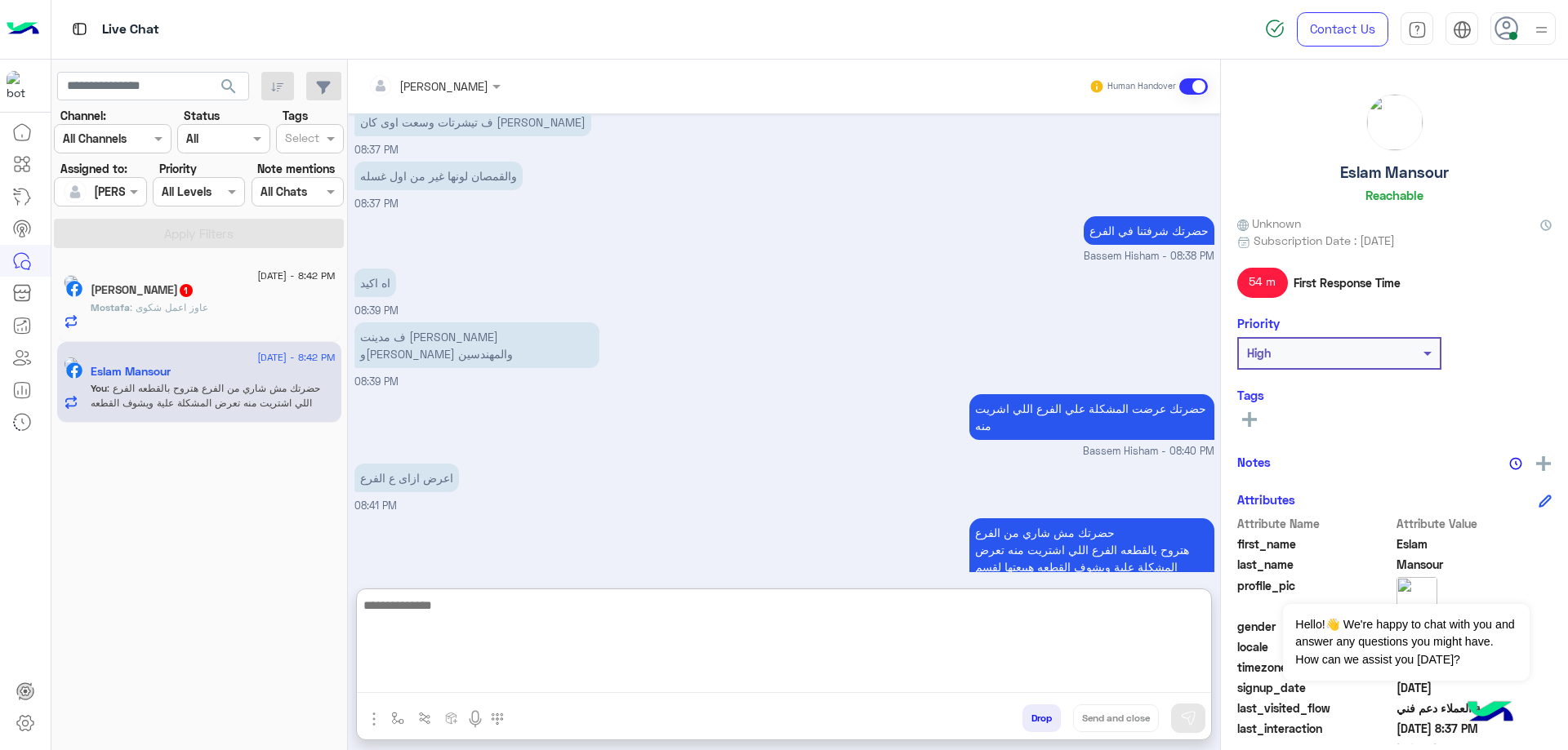
scroll to position [2853, 0]
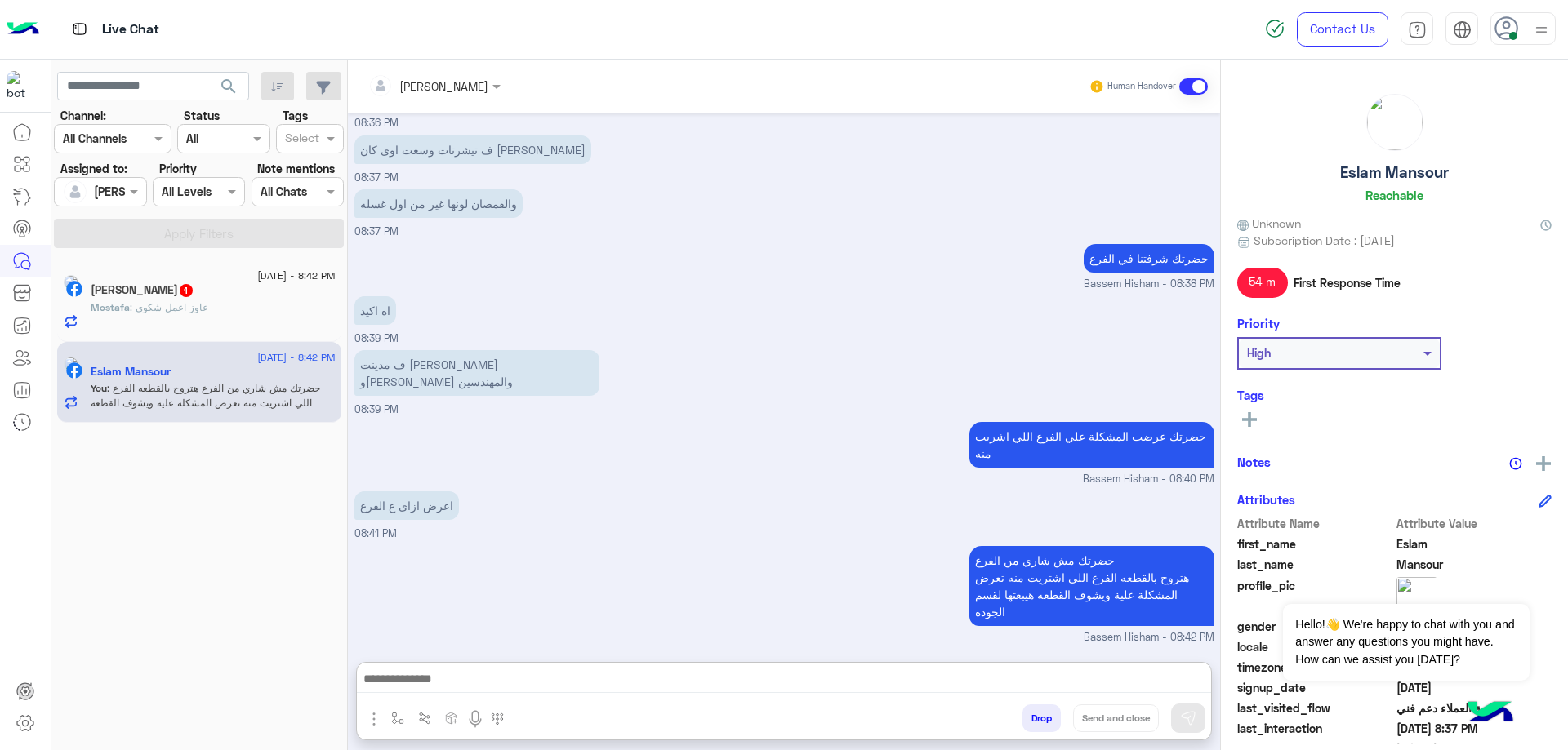
click at [184, 310] on span ": عاوز اعمل شكوى" at bounding box center [169, 306] width 78 height 12
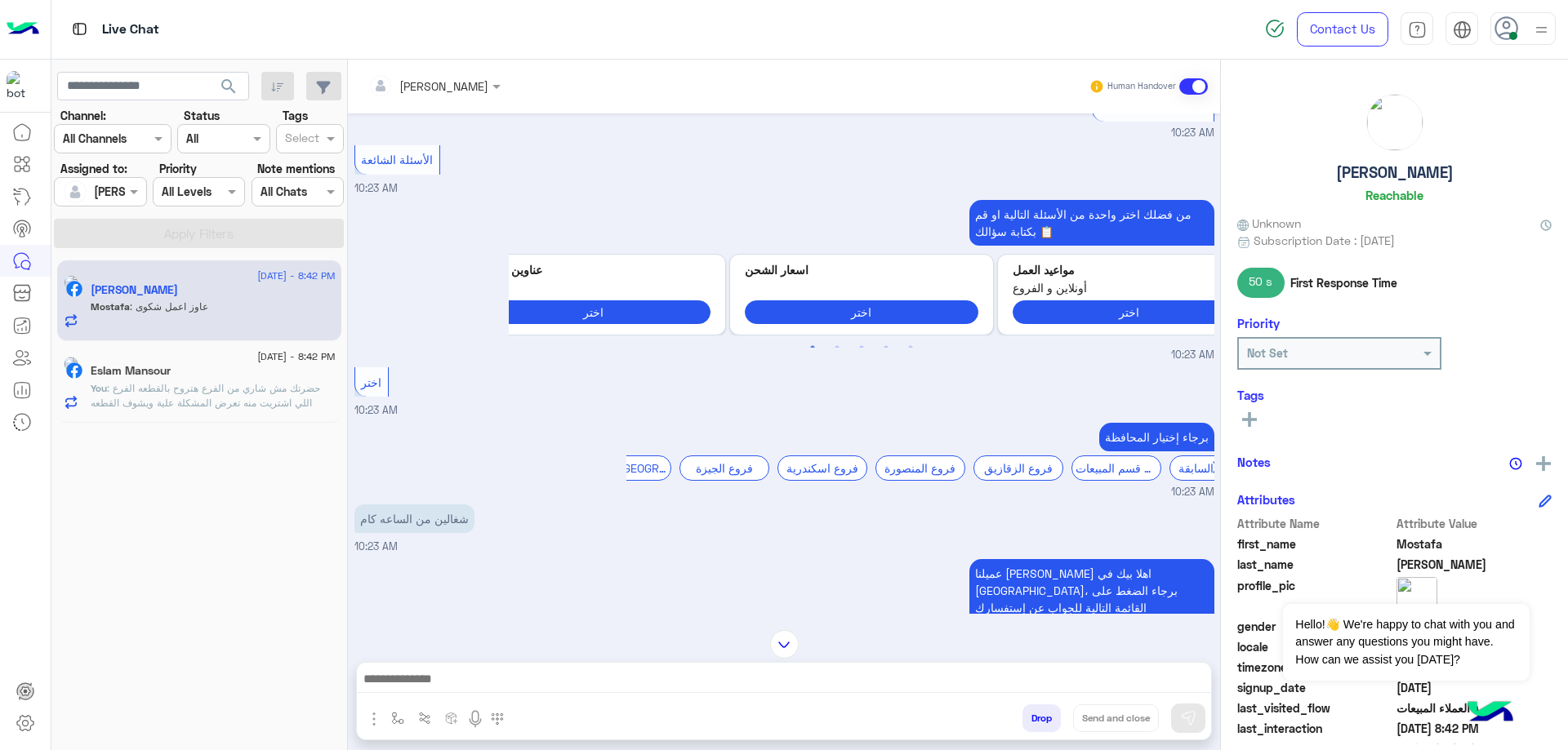
scroll to position [6049, 0]
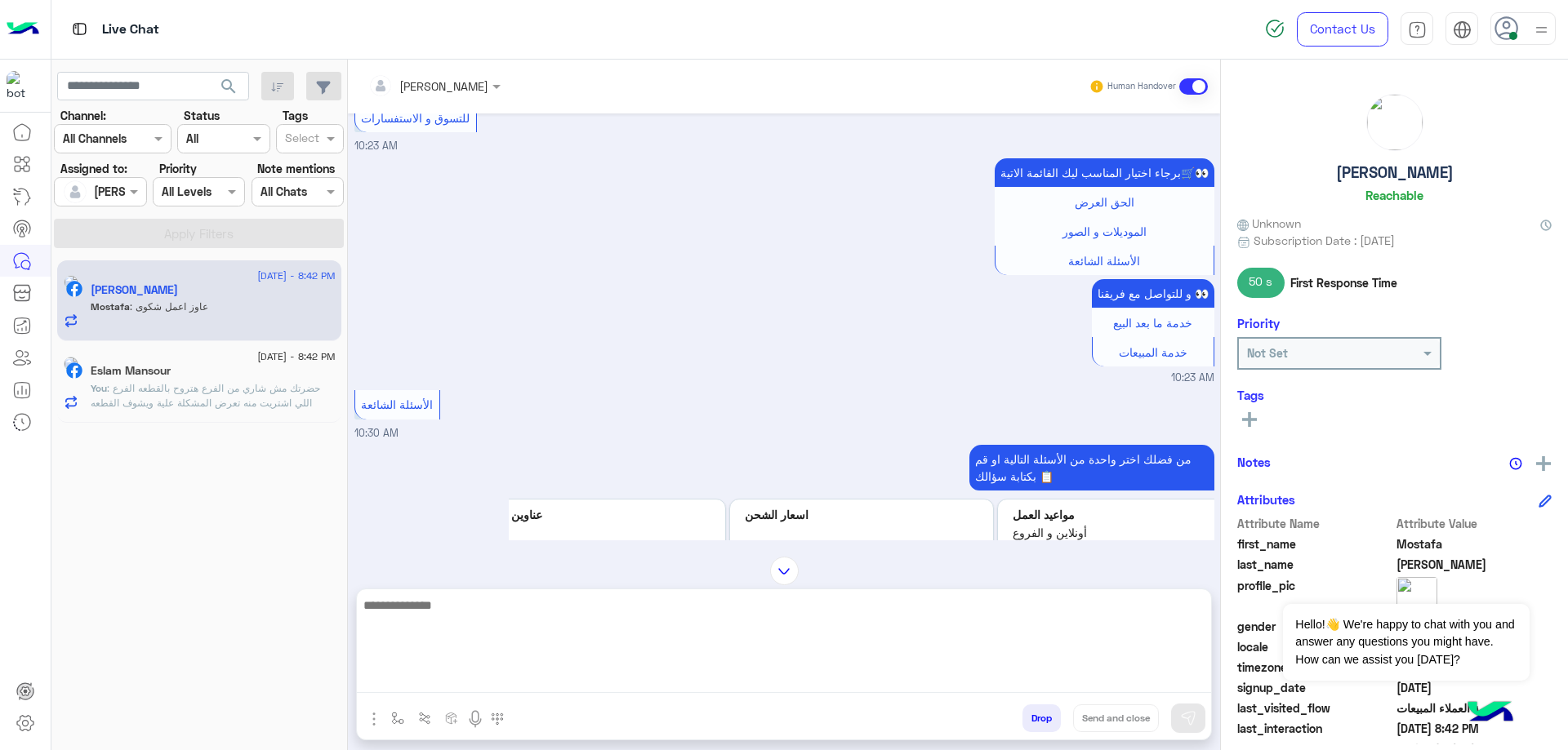
click at [440, 676] on textarea at bounding box center [783, 645] width 854 height 98
type textarea "********"
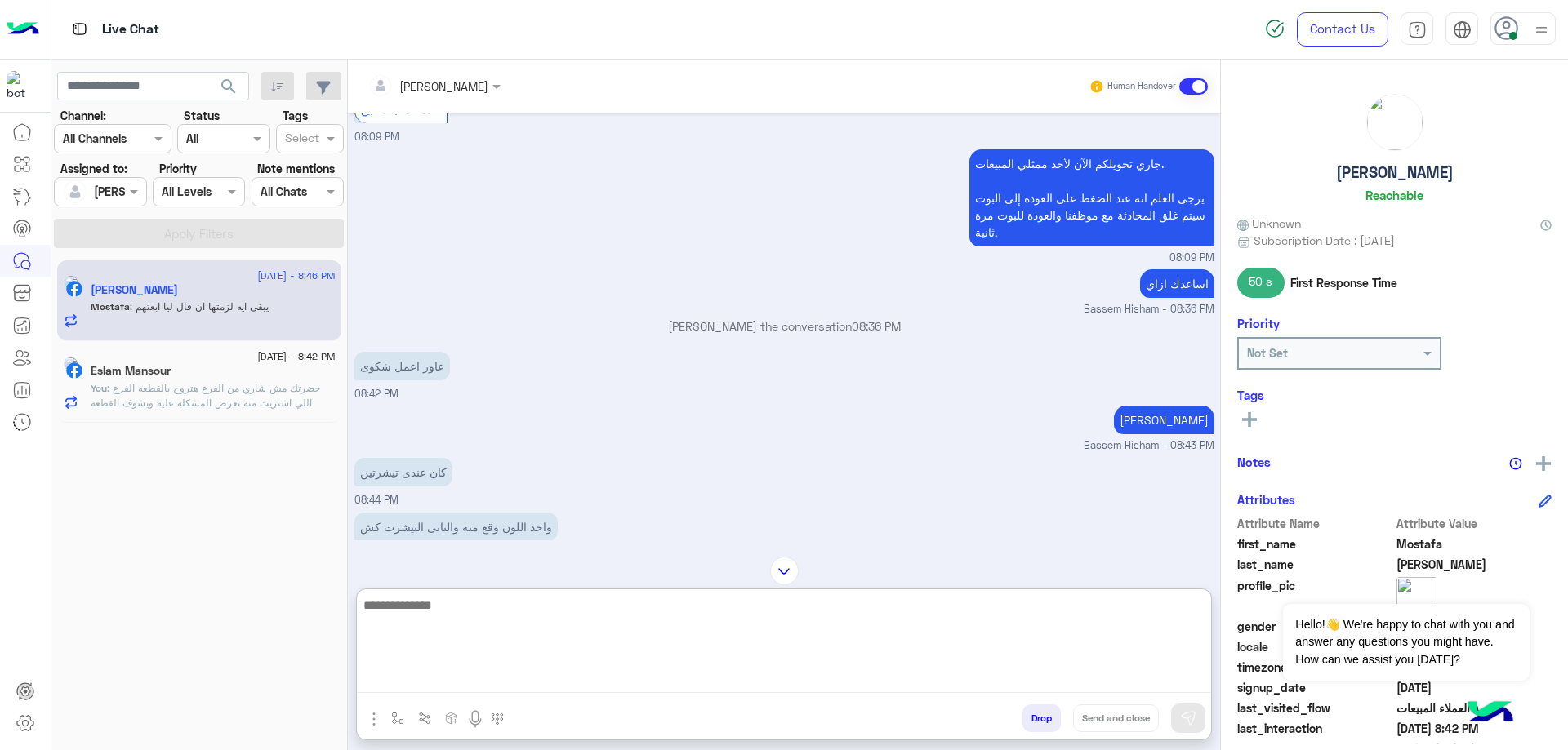
scroll to position [8354, 0]
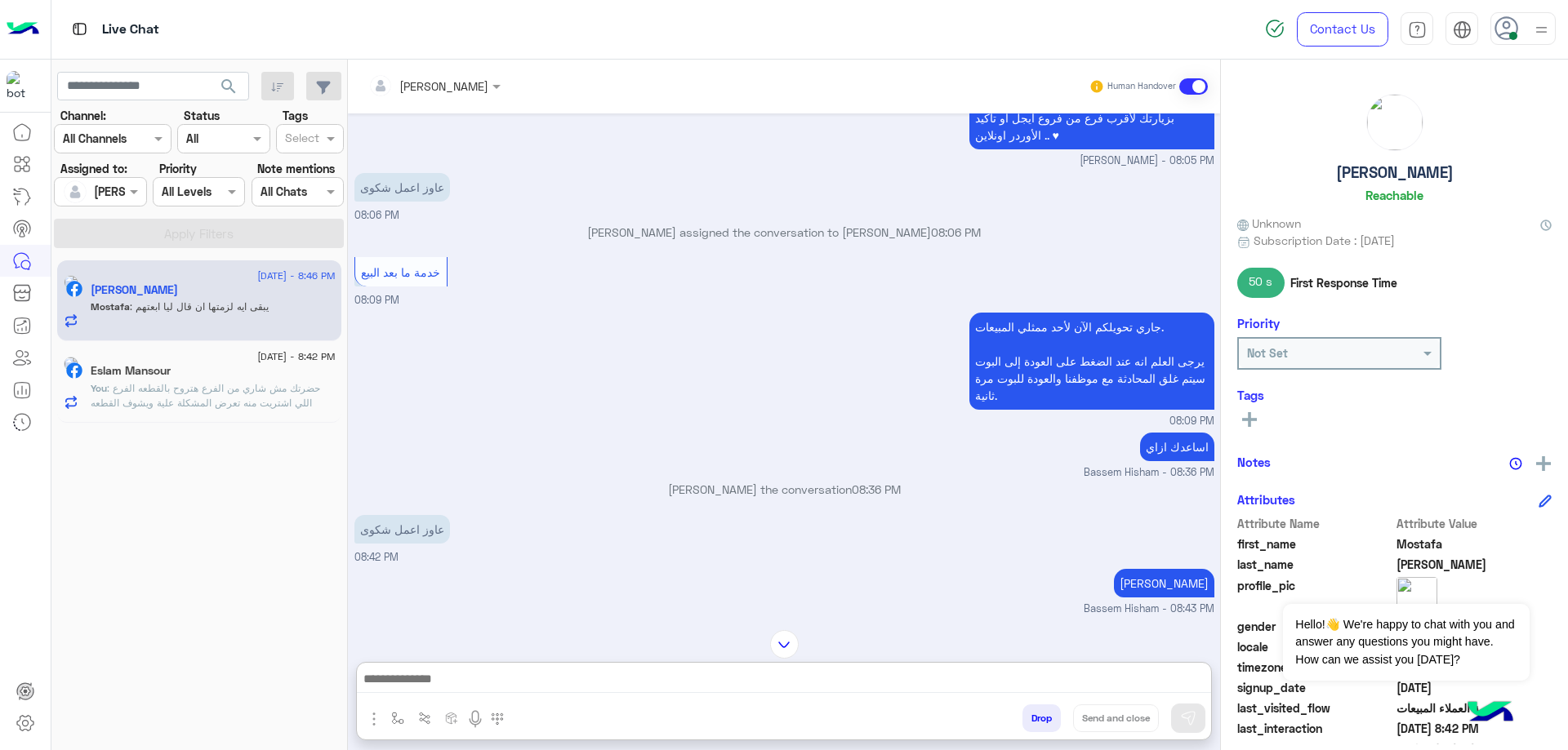
click at [283, 400] on span ": حضرتك مش شاري من الفرع هتروح بالقطعه الفرع اللي اشتريت منه تعرض المشكلة علية …" at bounding box center [206, 403] width 229 height 42
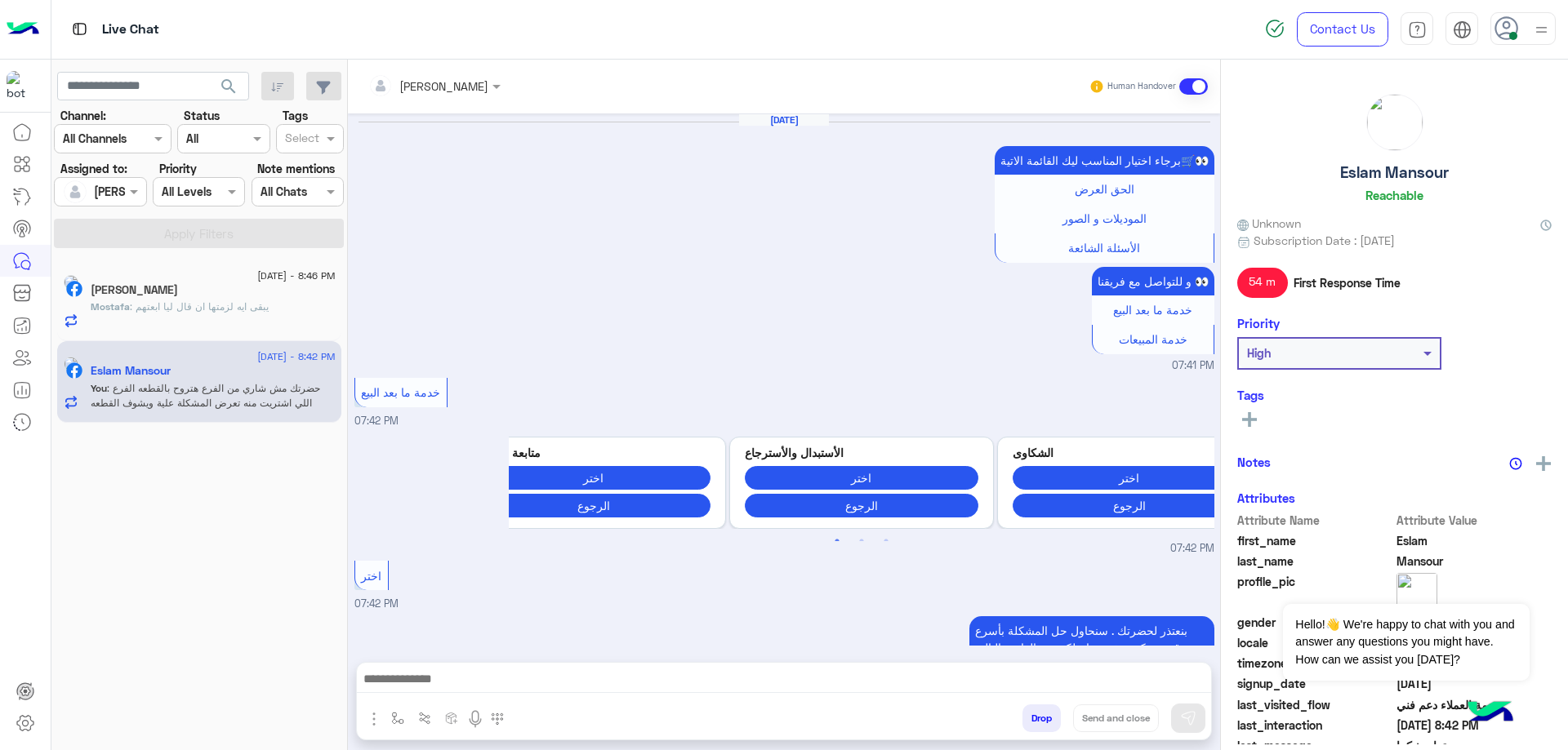
scroll to position [980, 0]
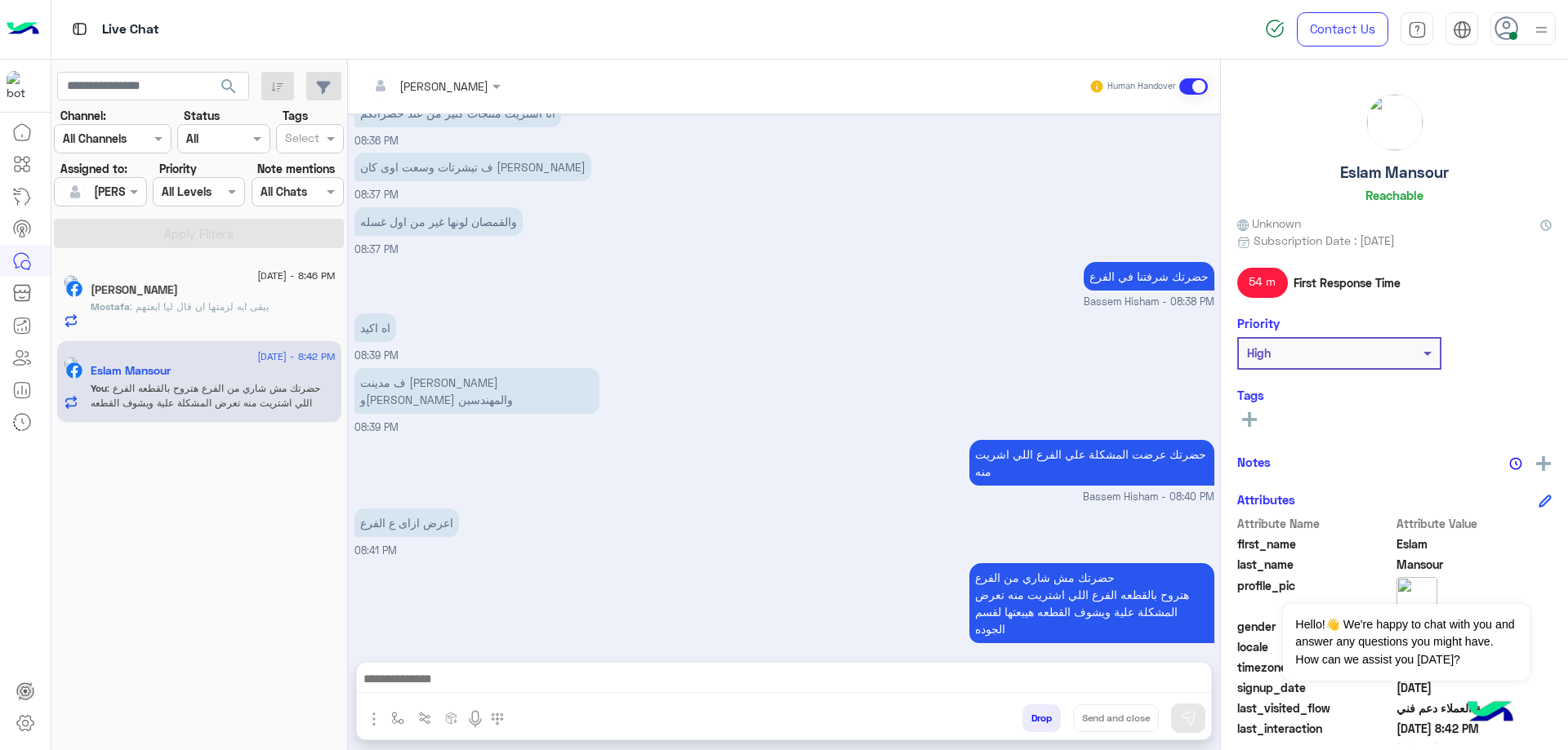
click at [1034, 724] on button "Drop" at bounding box center [1041, 718] width 38 height 28
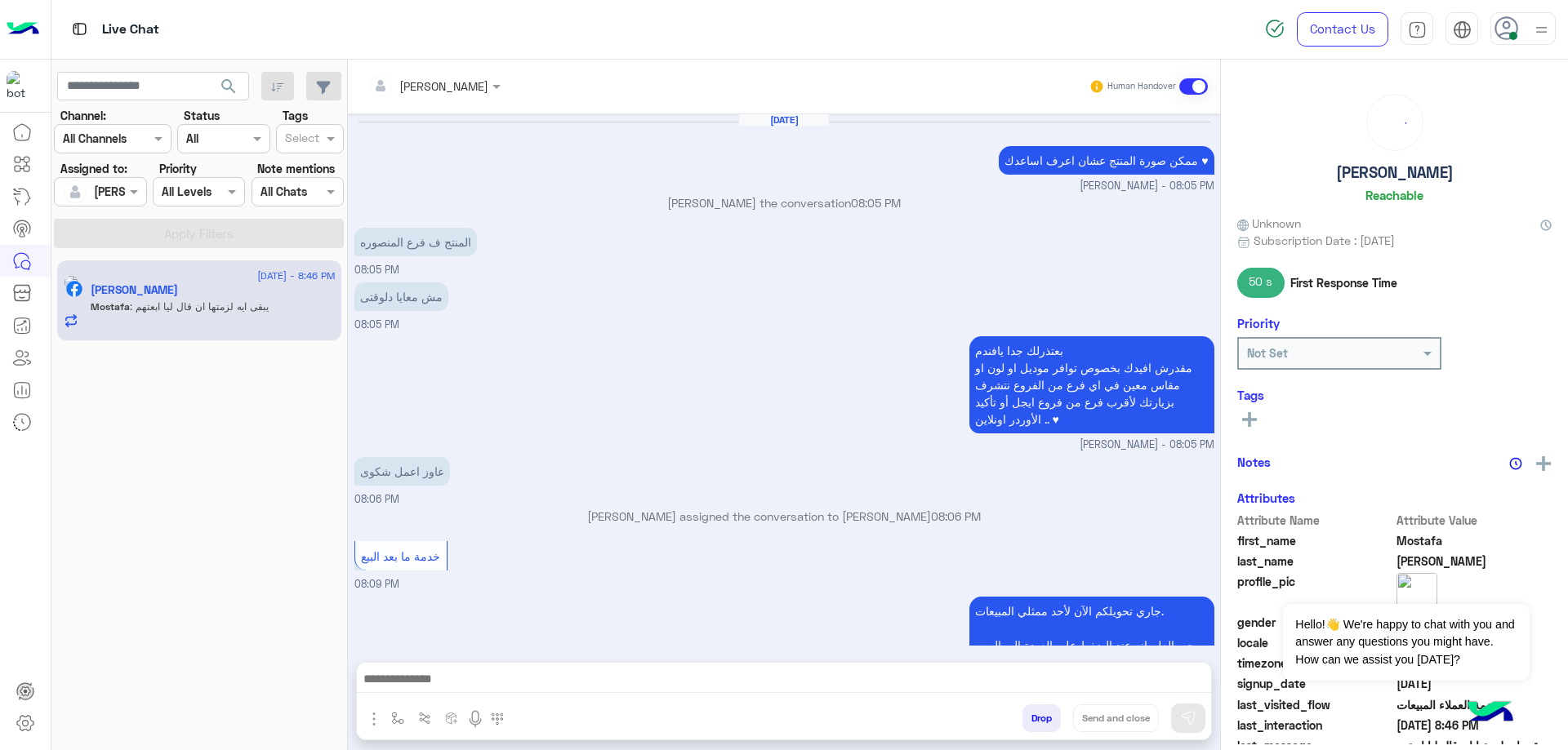
scroll to position [671, 0]
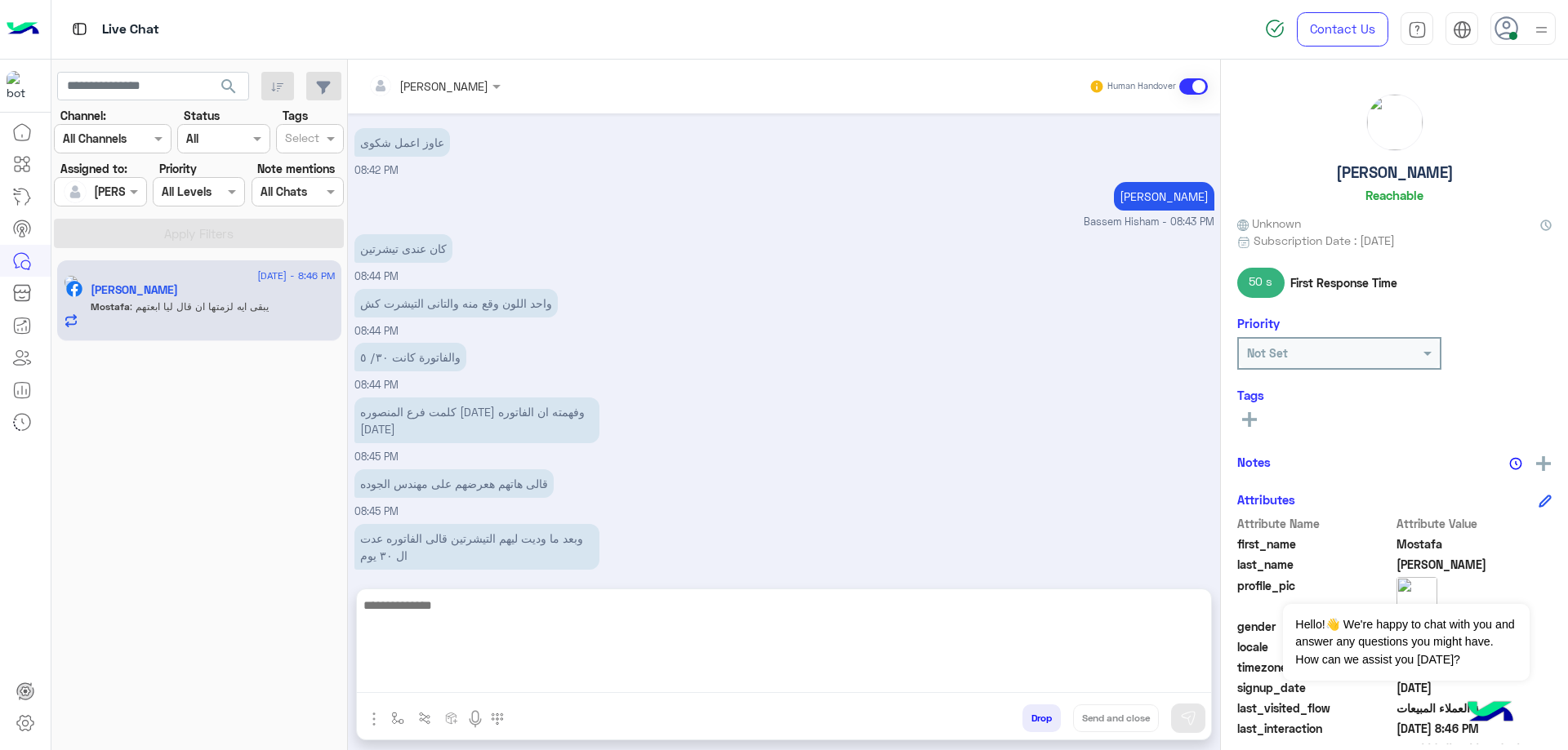
click at [477, 684] on textarea at bounding box center [783, 645] width 854 height 98
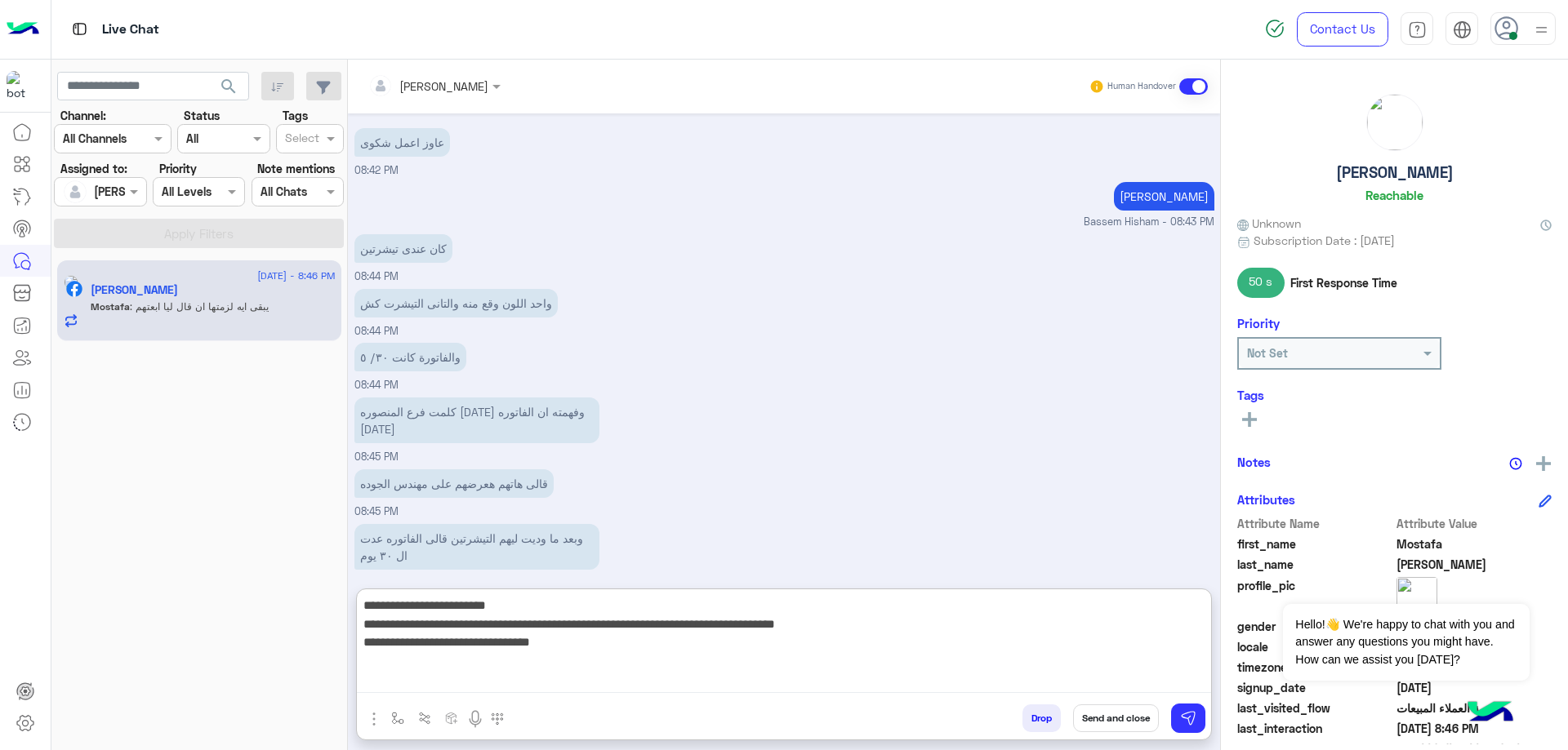
type textarea "**********"
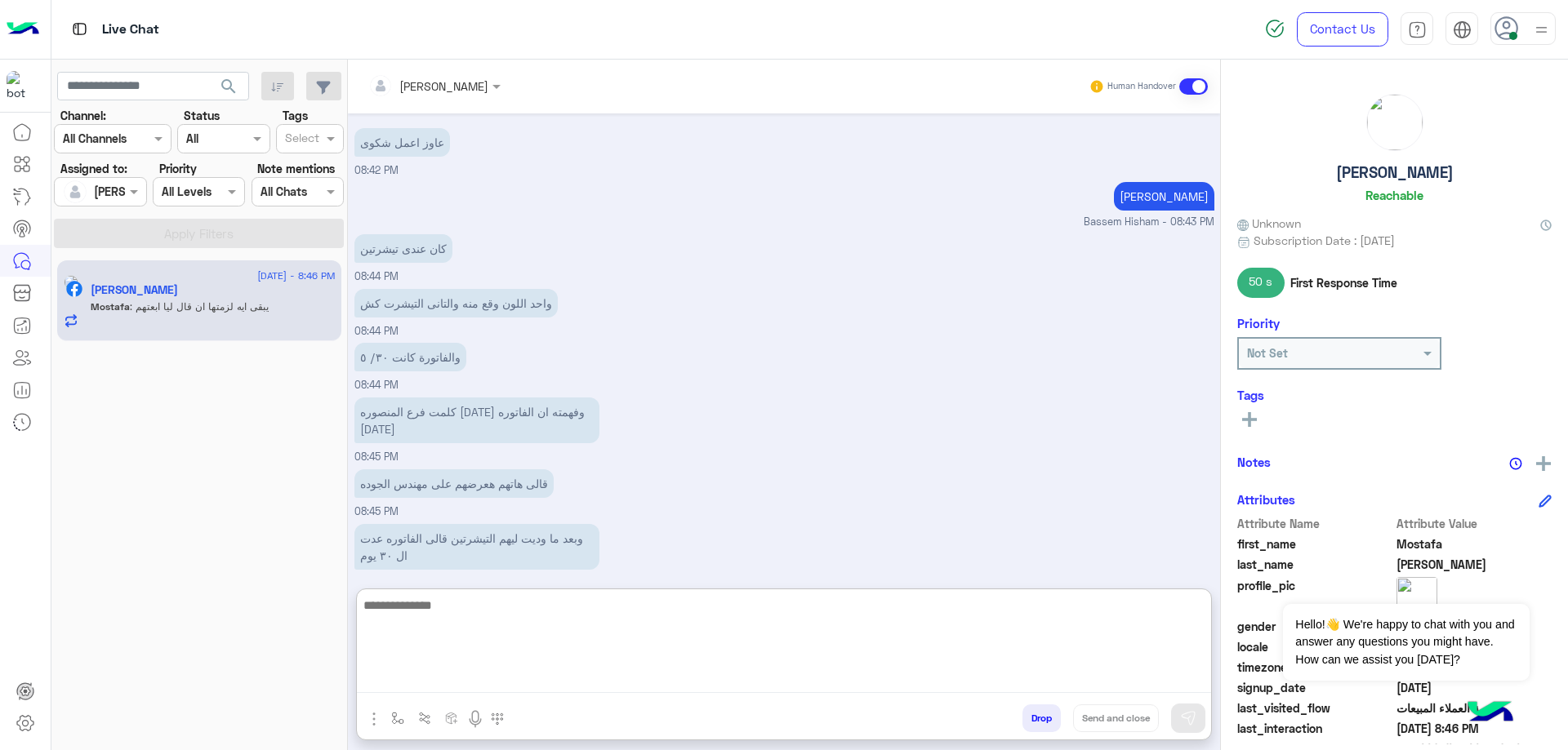
scroll to position [865, 0]
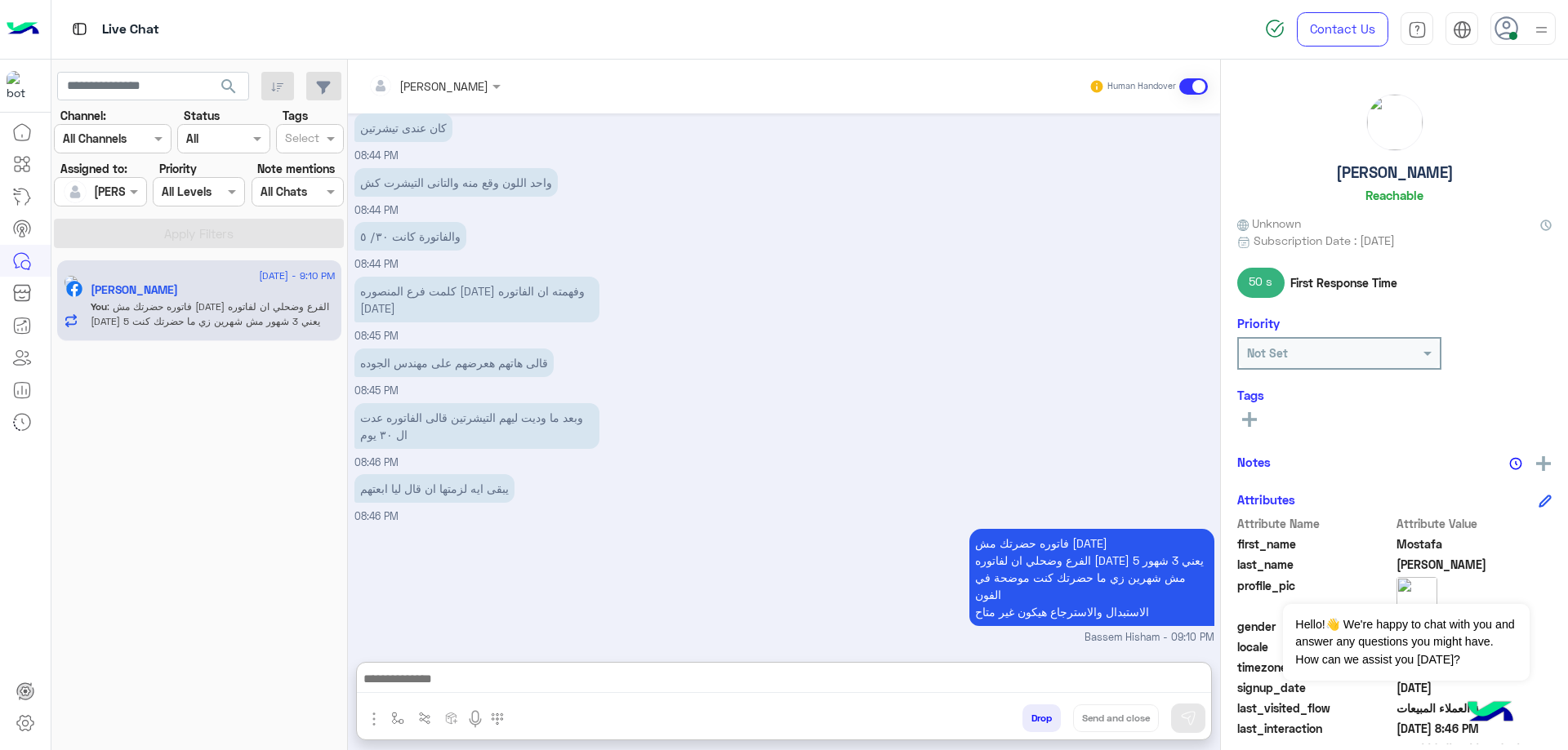
click at [1037, 729] on button "Drop" at bounding box center [1041, 718] width 38 height 28
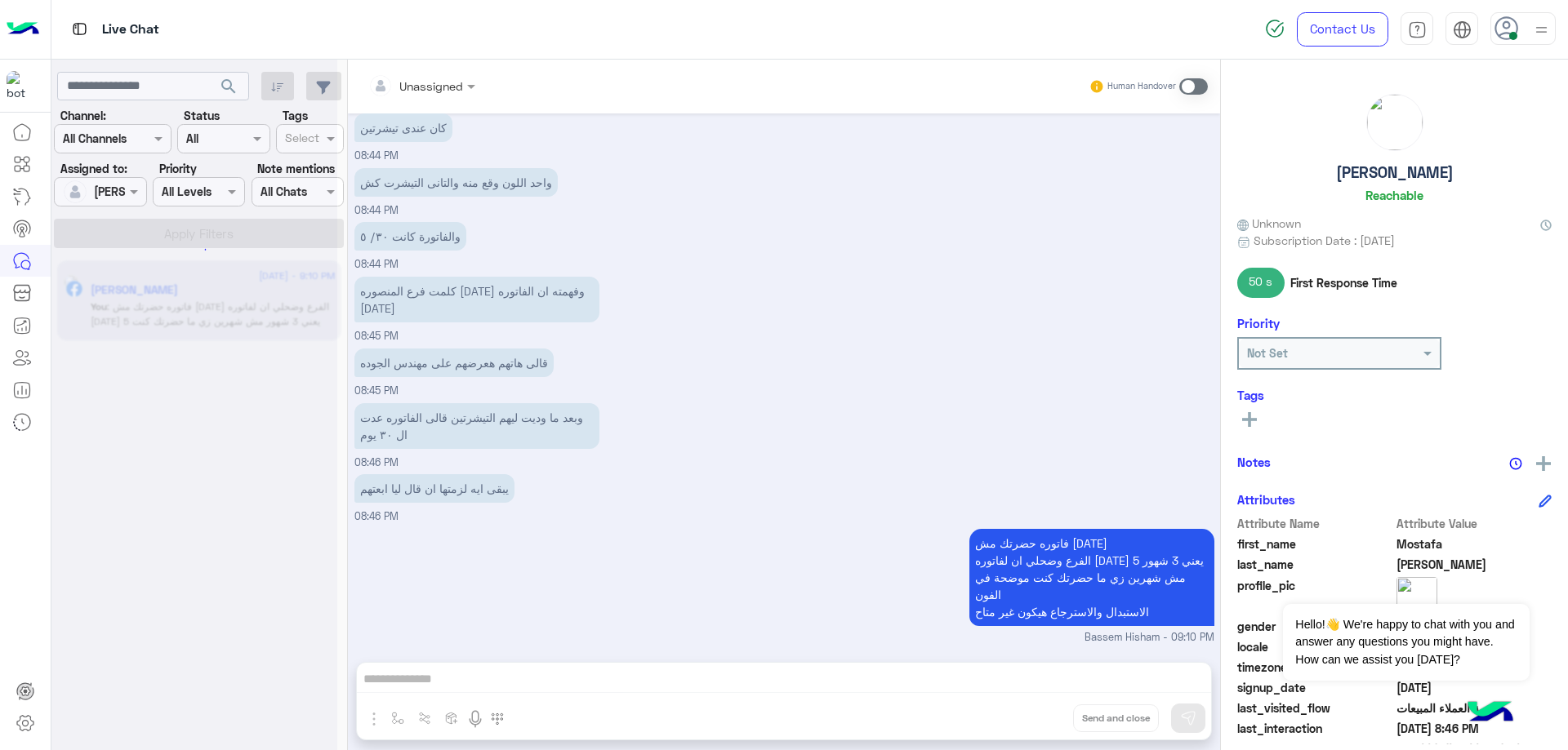
scroll to position [822, 0]
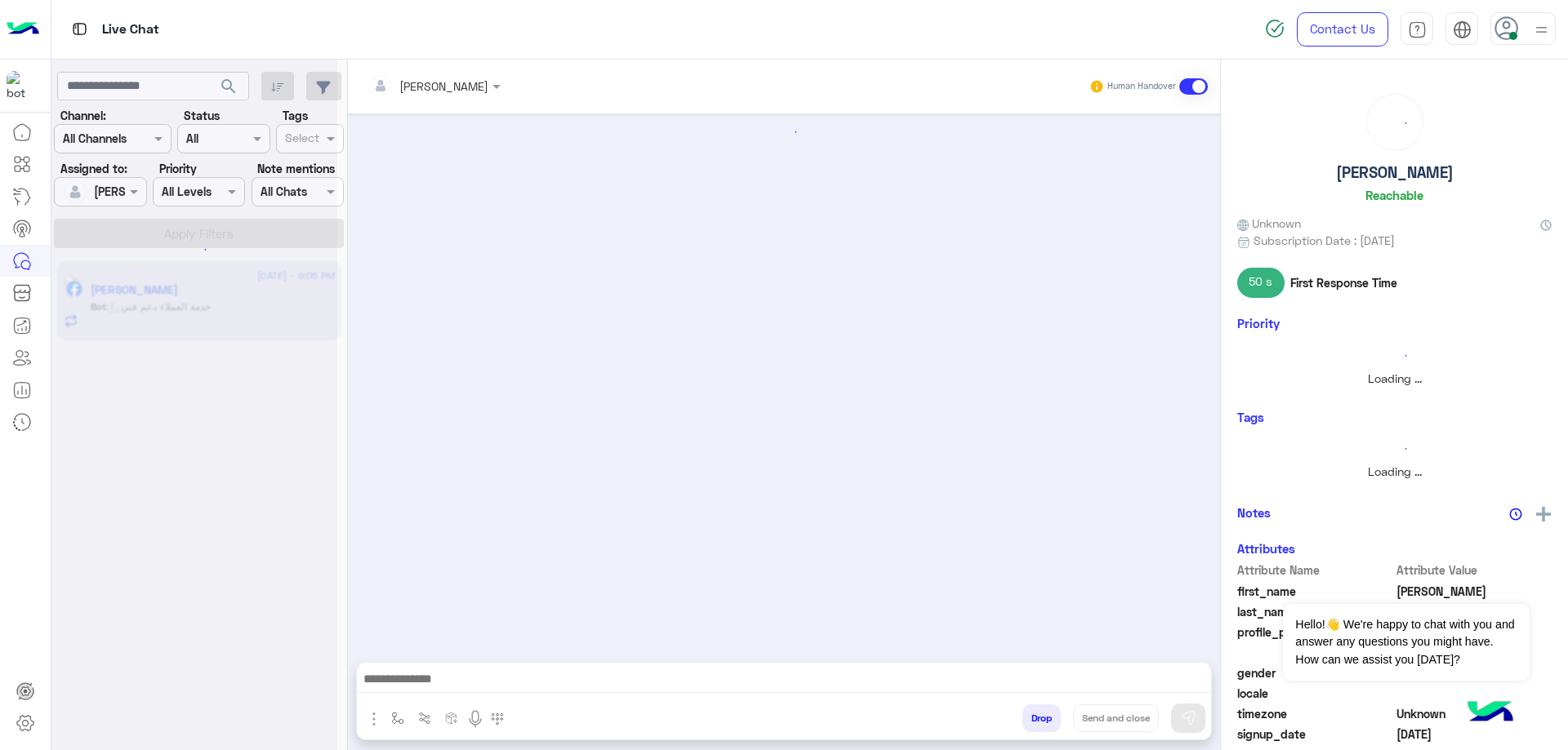
click at [1408, 172] on h5 "[PERSON_NAME]" at bounding box center [1394, 173] width 117 height 19
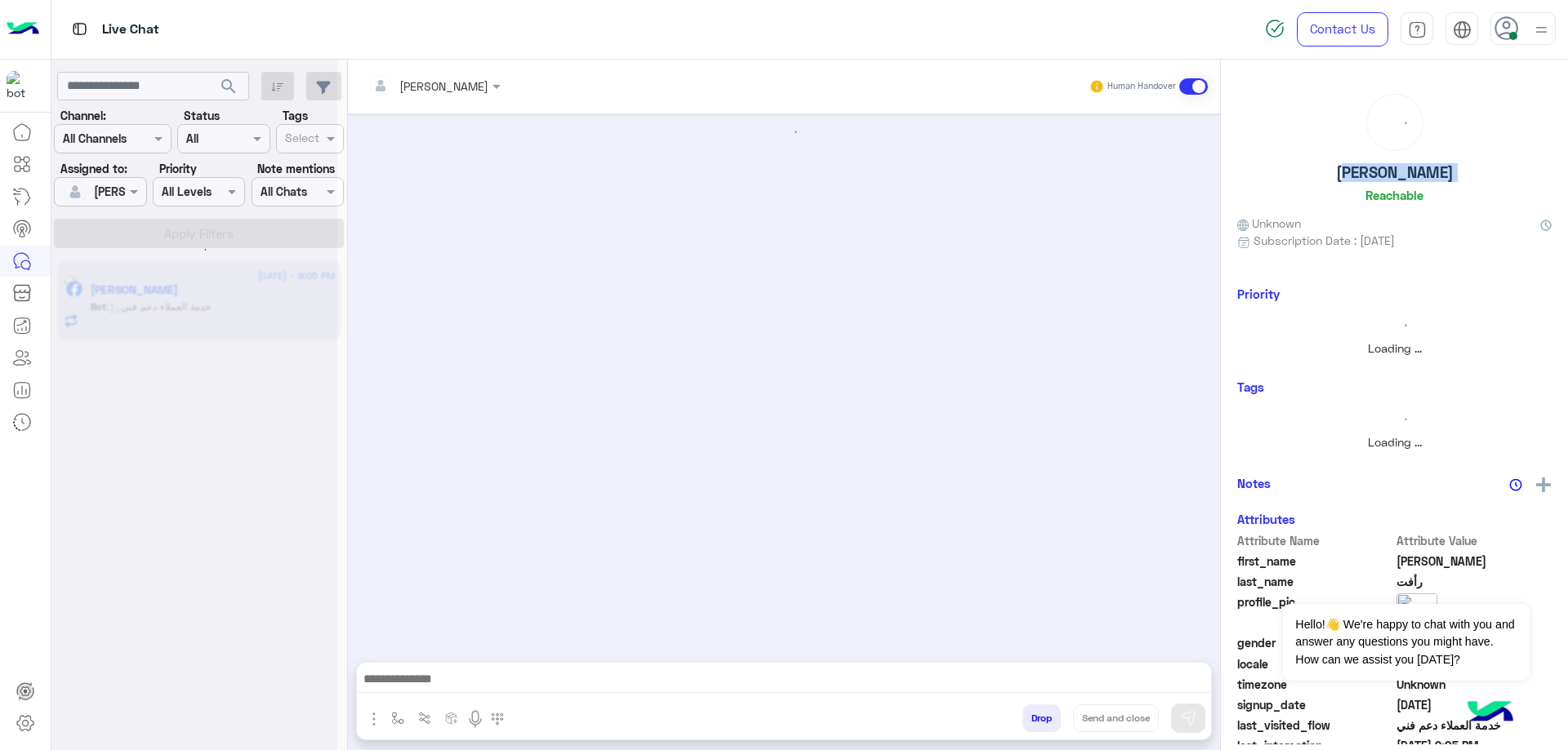
click at [1408, 172] on h5 "[PERSON_NAME]" at bounding box center [1394, 173] width 117 height 19
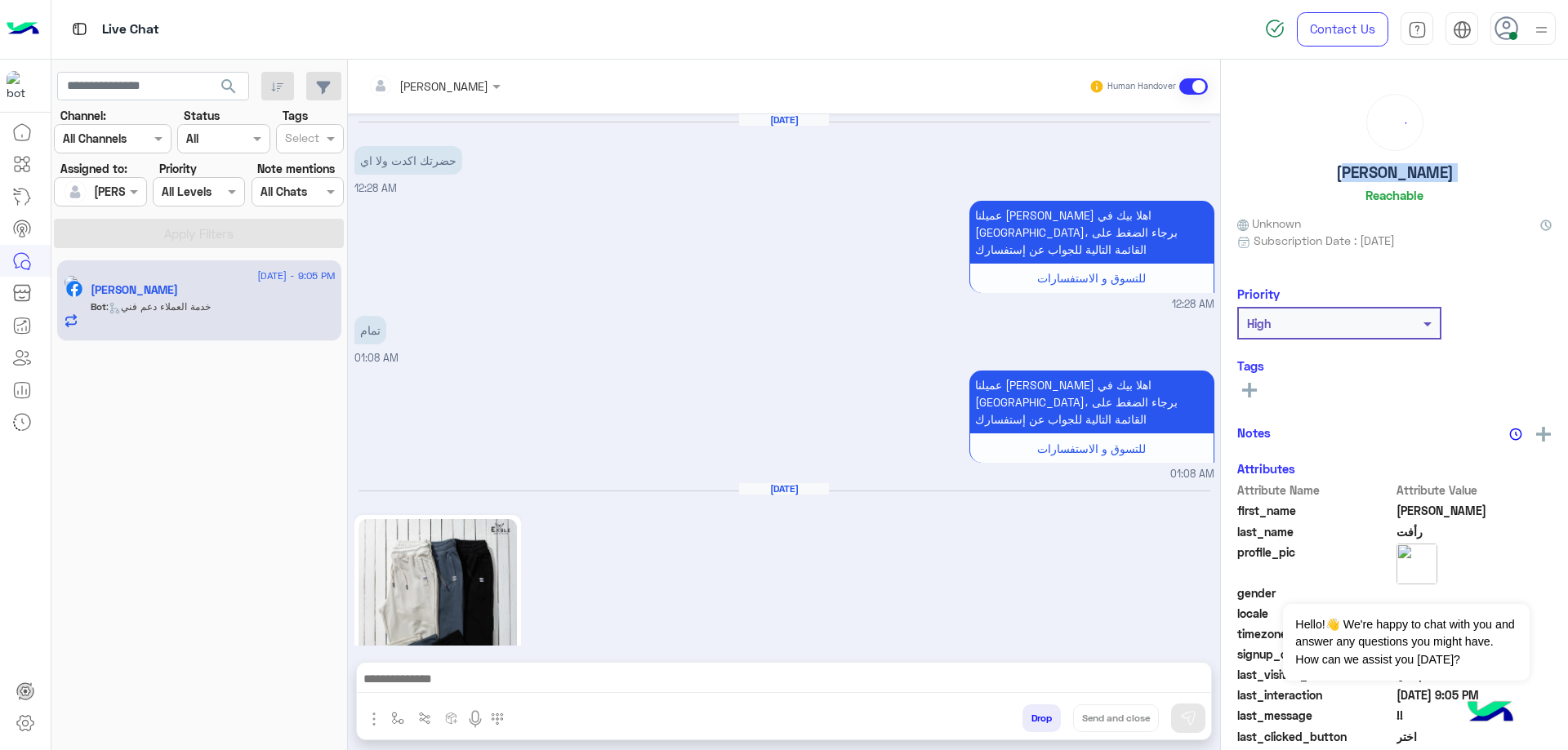
scroll to position [1407, 0]
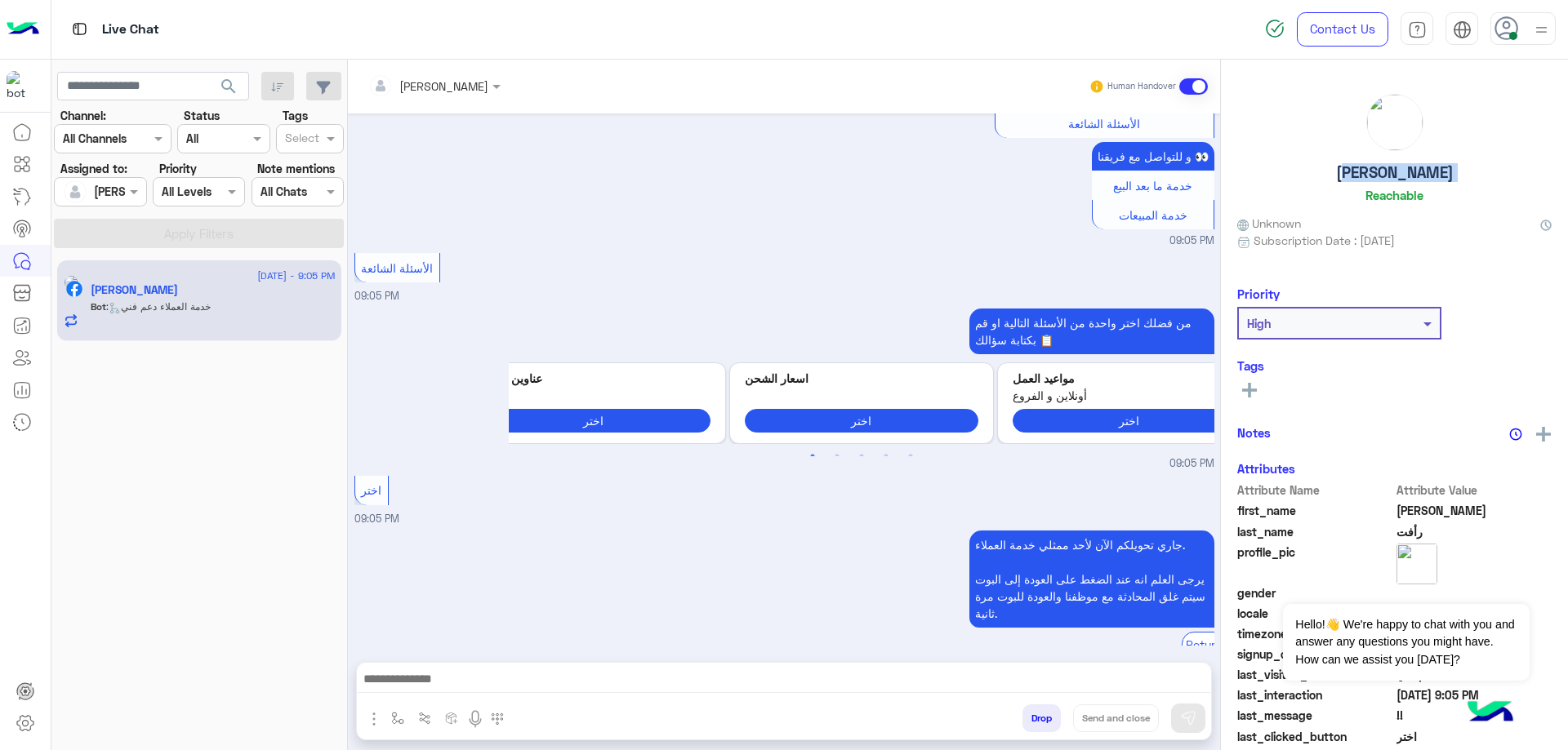
click at [118, 177] on div "Assigned on [PERSON_NAME]" at bounding box center [99, 192] width 92 height 29
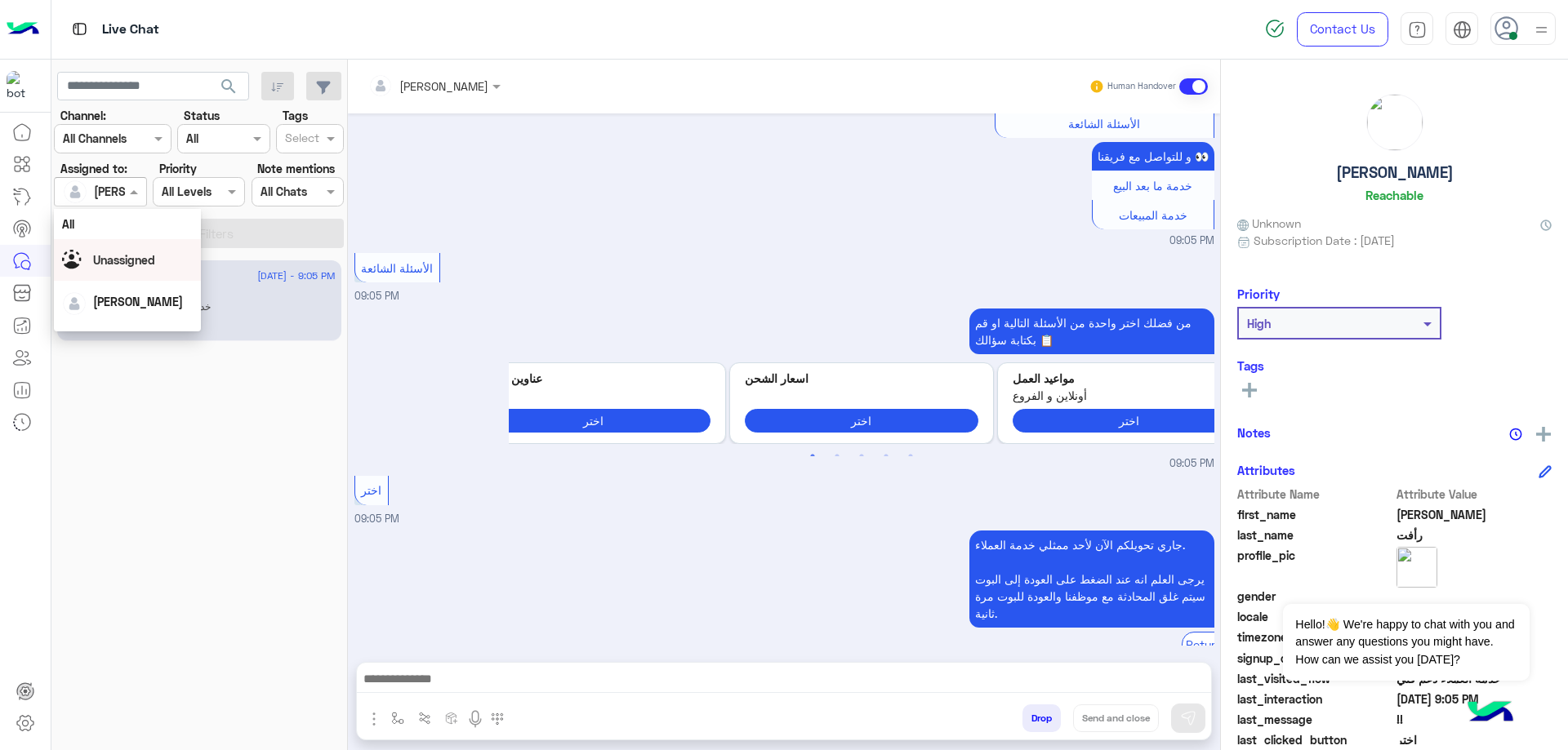
click at [140, 273] on div "Unassigned" at bounding box center [127, 259] width 131 height 28
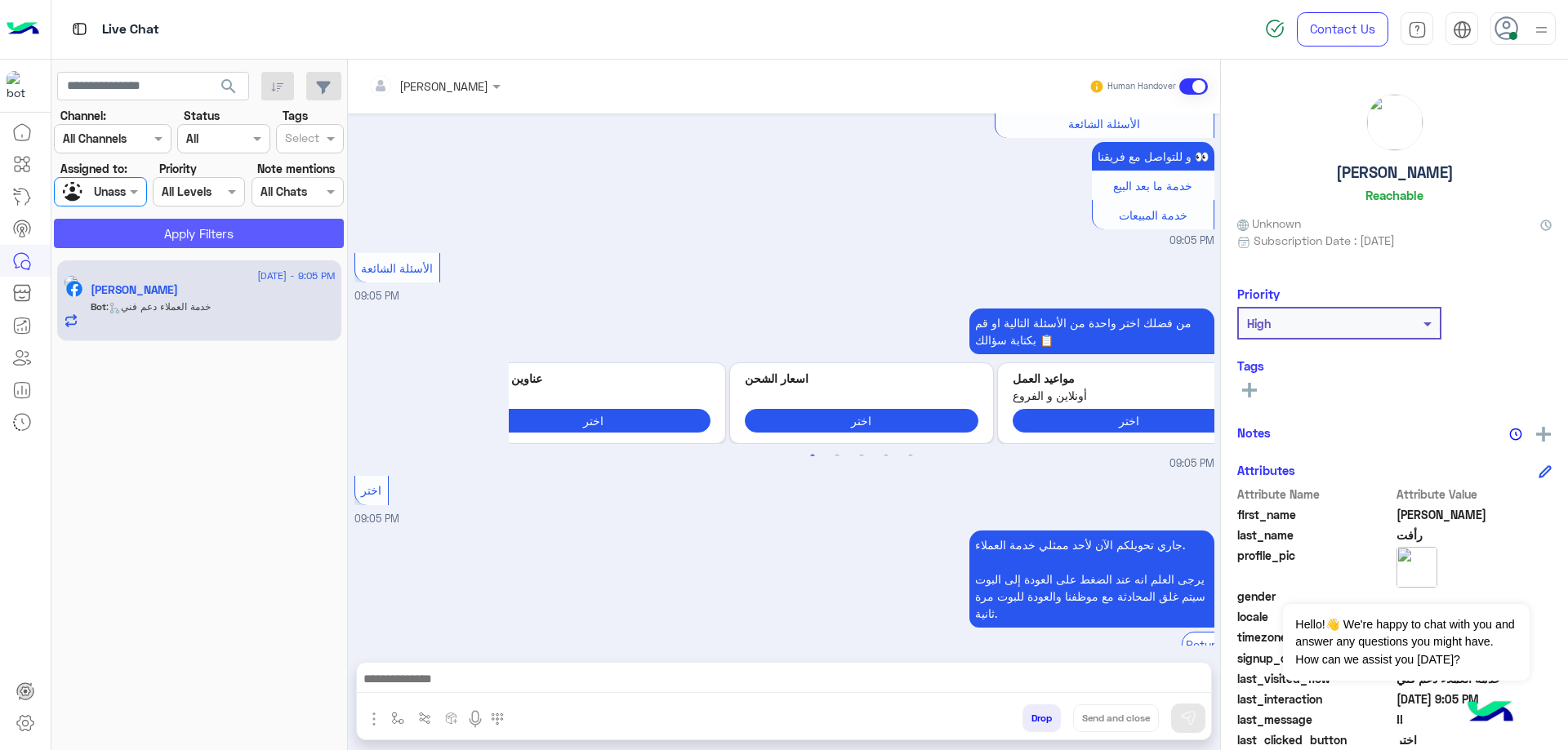
click at [196, 243] on button "Apply Filters" at bounding box center [198, 234] width 290 height 29
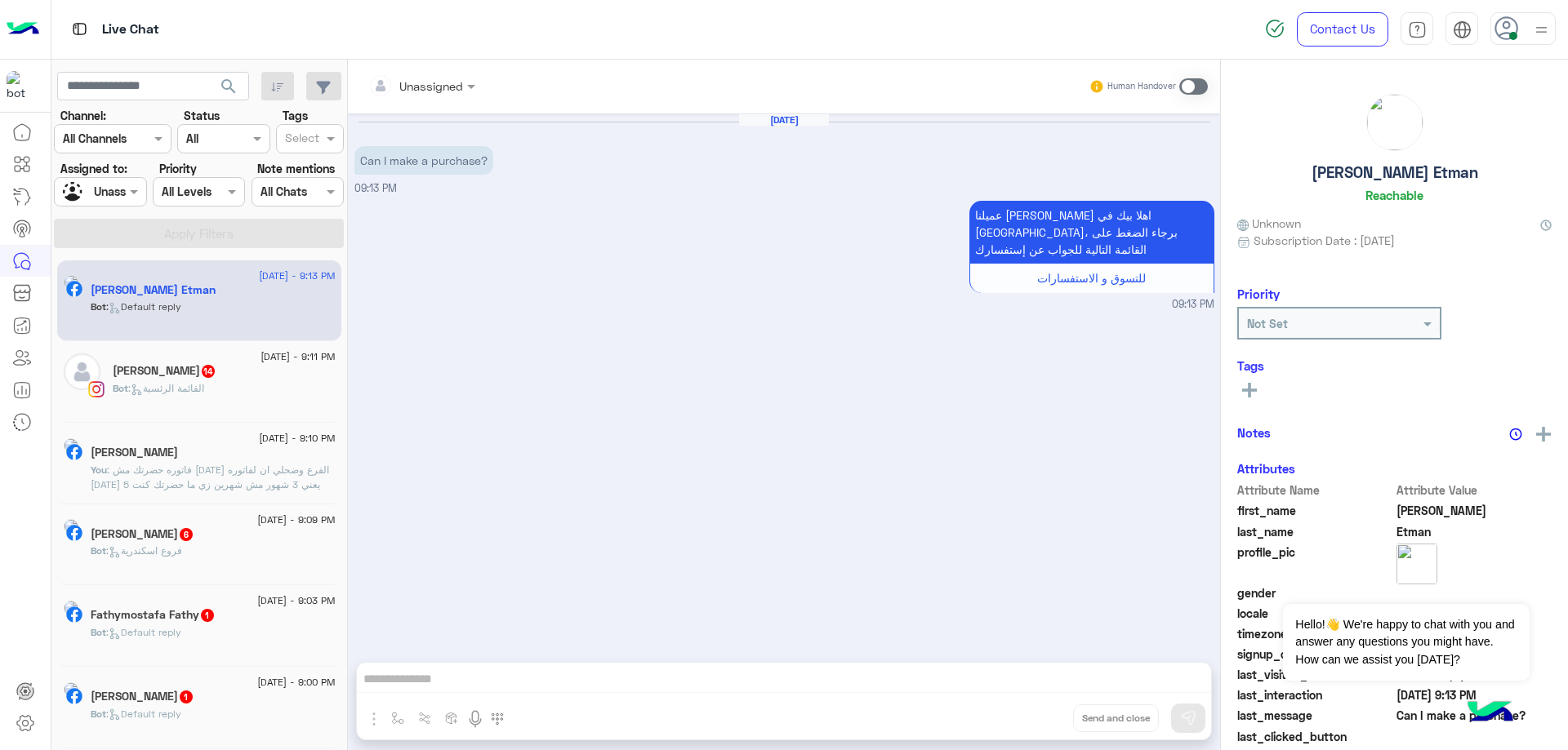
click at [1395, 172] on h5 "[PERSON_NAME] Etman" at bounding box center [1394, 173] width 166 height 19
click at [219, 465] on span ": فاتوره حضرتك مش [DATE] الفرع وضحلي ان لفاتوره [DATE] 5 يعني 3 شهور مش شهرين ز…" at bounding box center [210, 485] width 238 height 42
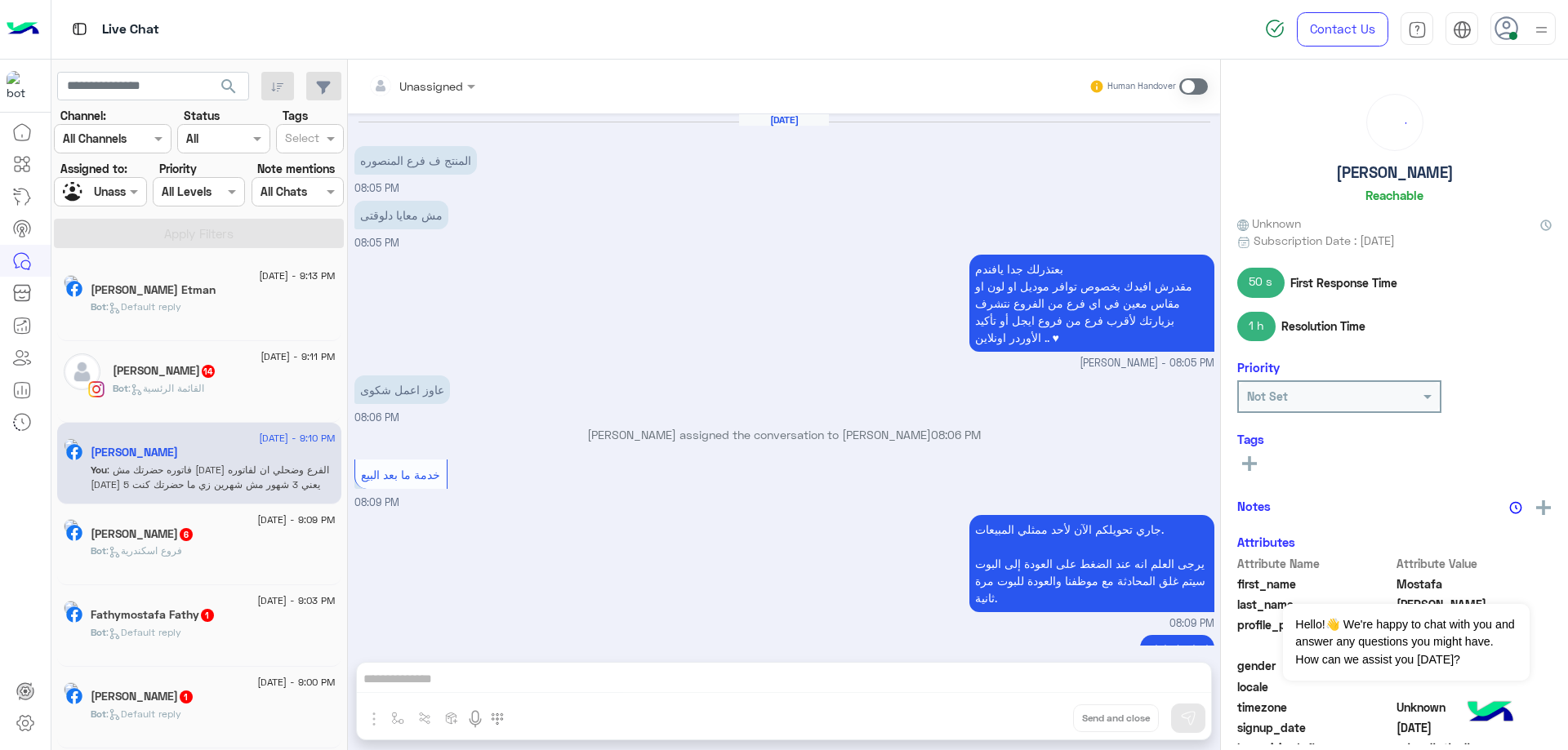
scroll to position [740, 0]
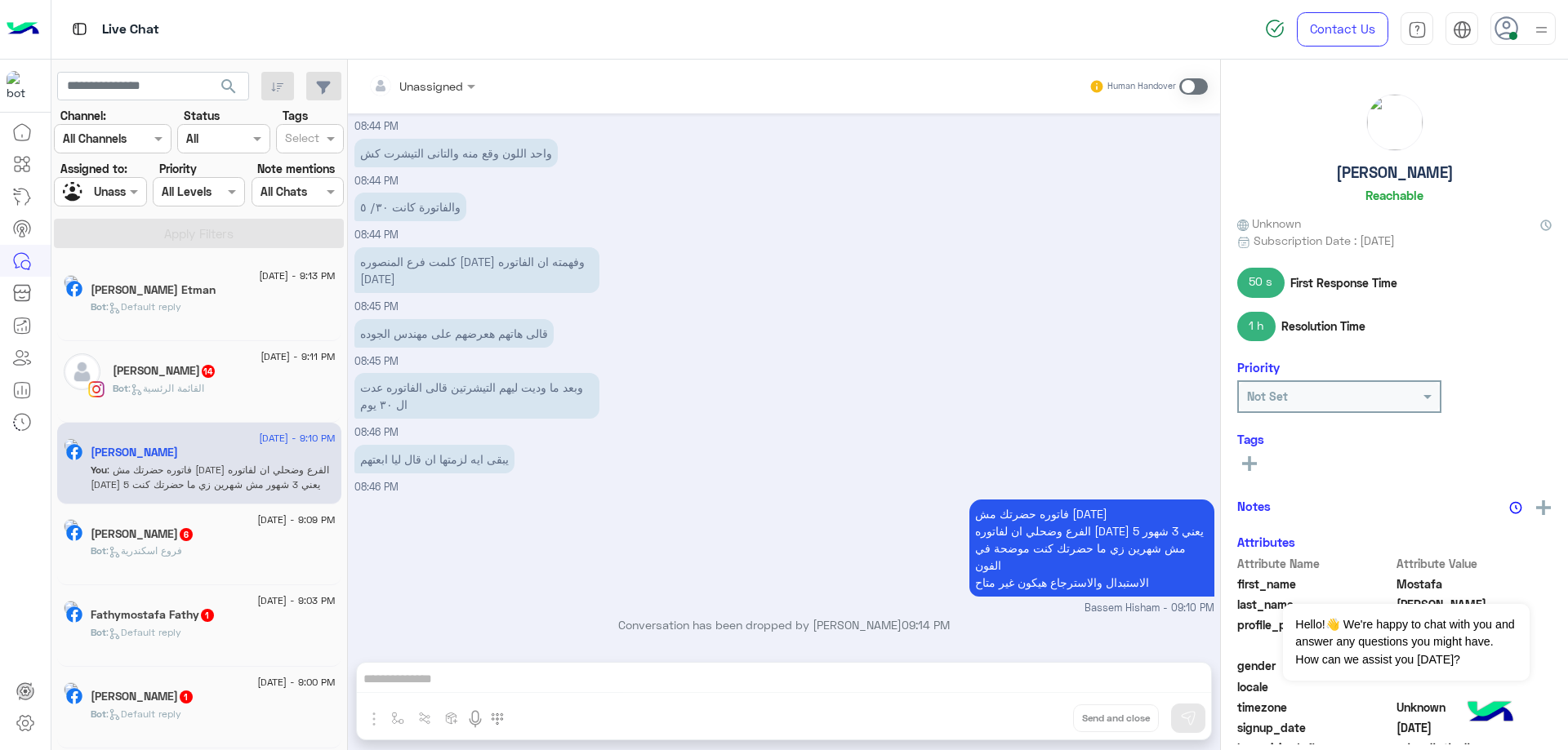
click at [1414, 164] on h5 "[PERSON_NAME]" at bounding box center [1394, 173] width 117 height 19
copy h5 "[PERSON_NAME]"
click at [95, 190] on input "text" at bounding box center [81, 192] width 37 height 17
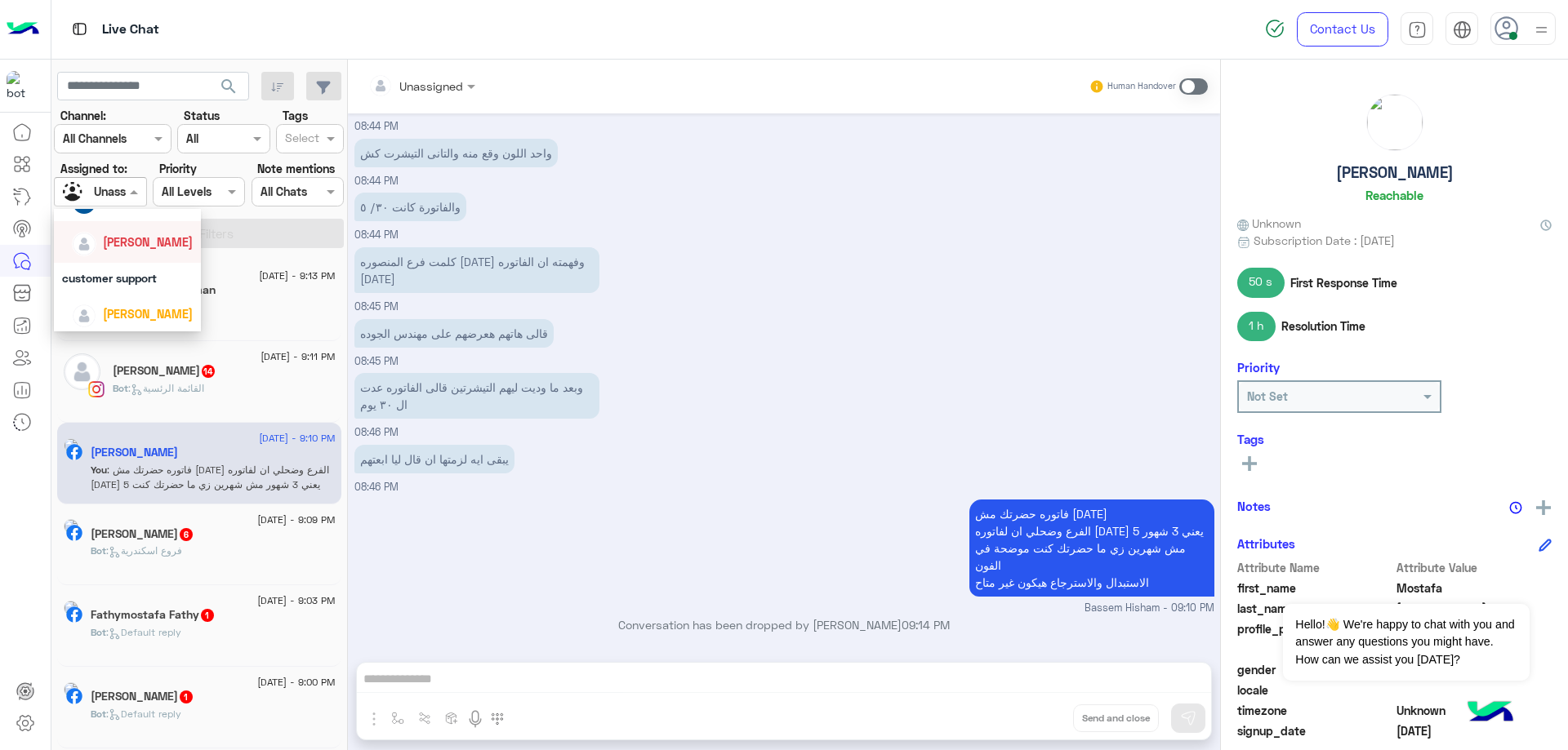
scroll to position [176, 0]
click at [153, 316] on span "[PERSON_NAME]" at bounding box center [147, 310] width 90 height 14
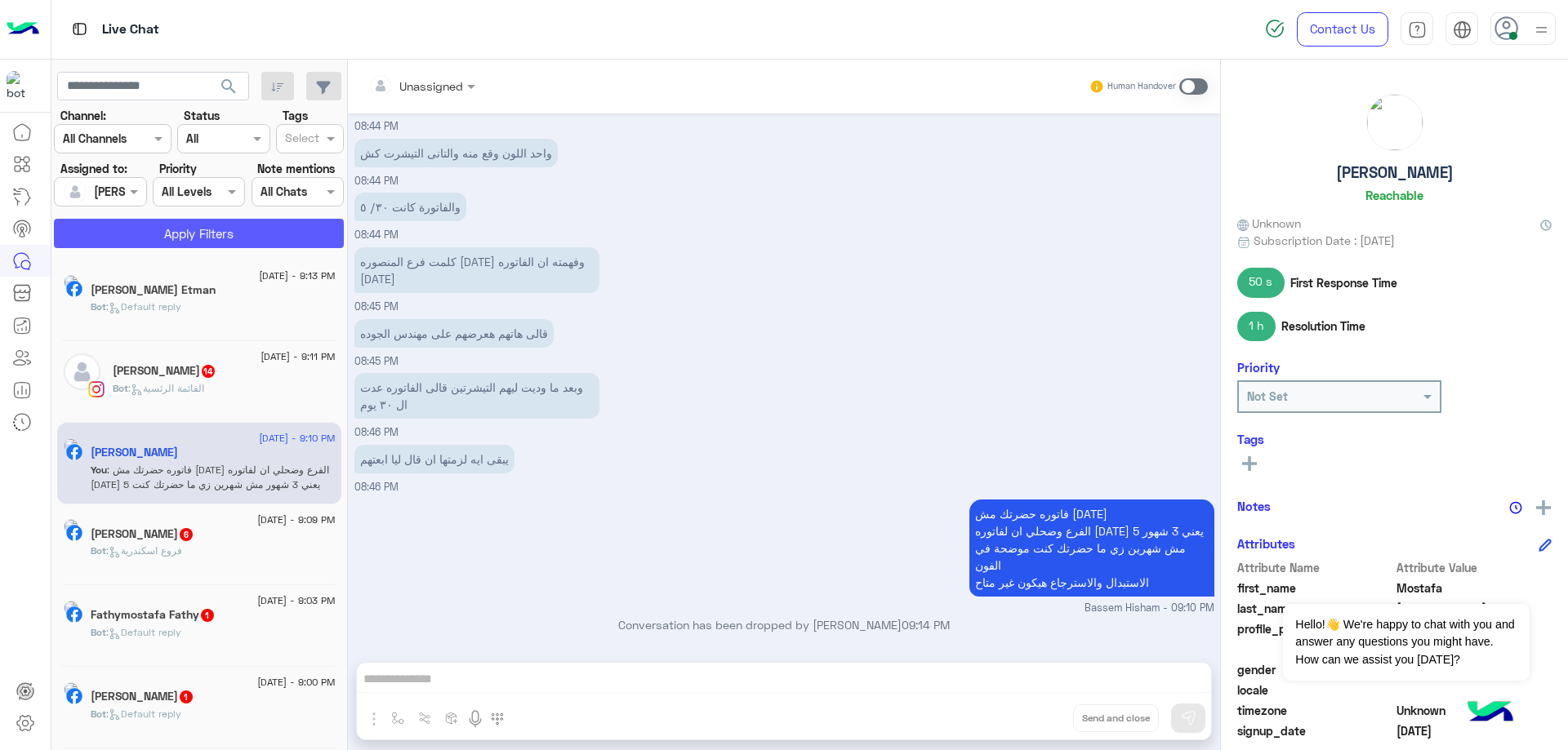
click at [221, 228] on button "Apply Filters" at bounding box center [198, 234] width 290 height 29
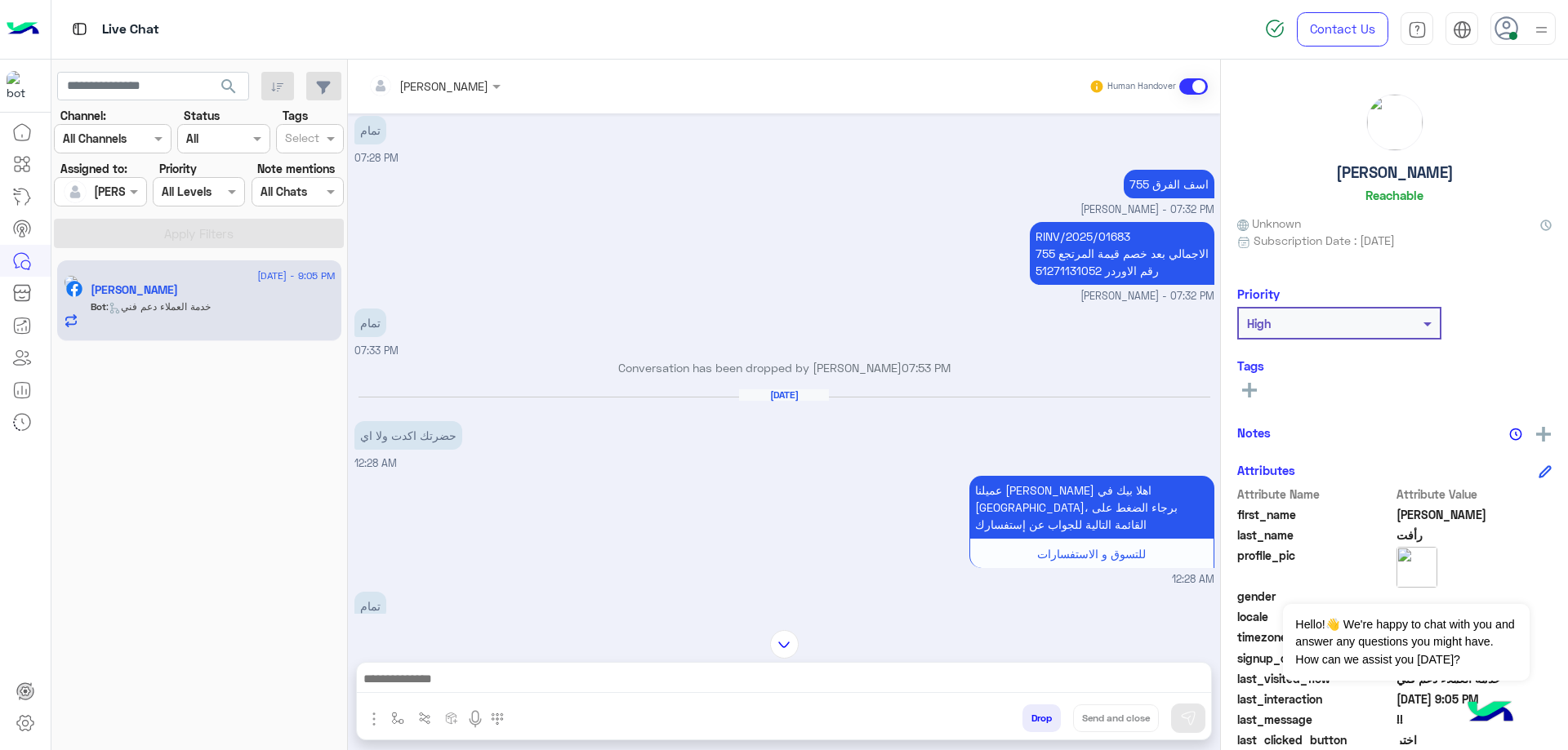
scroll to position [1283, 0]
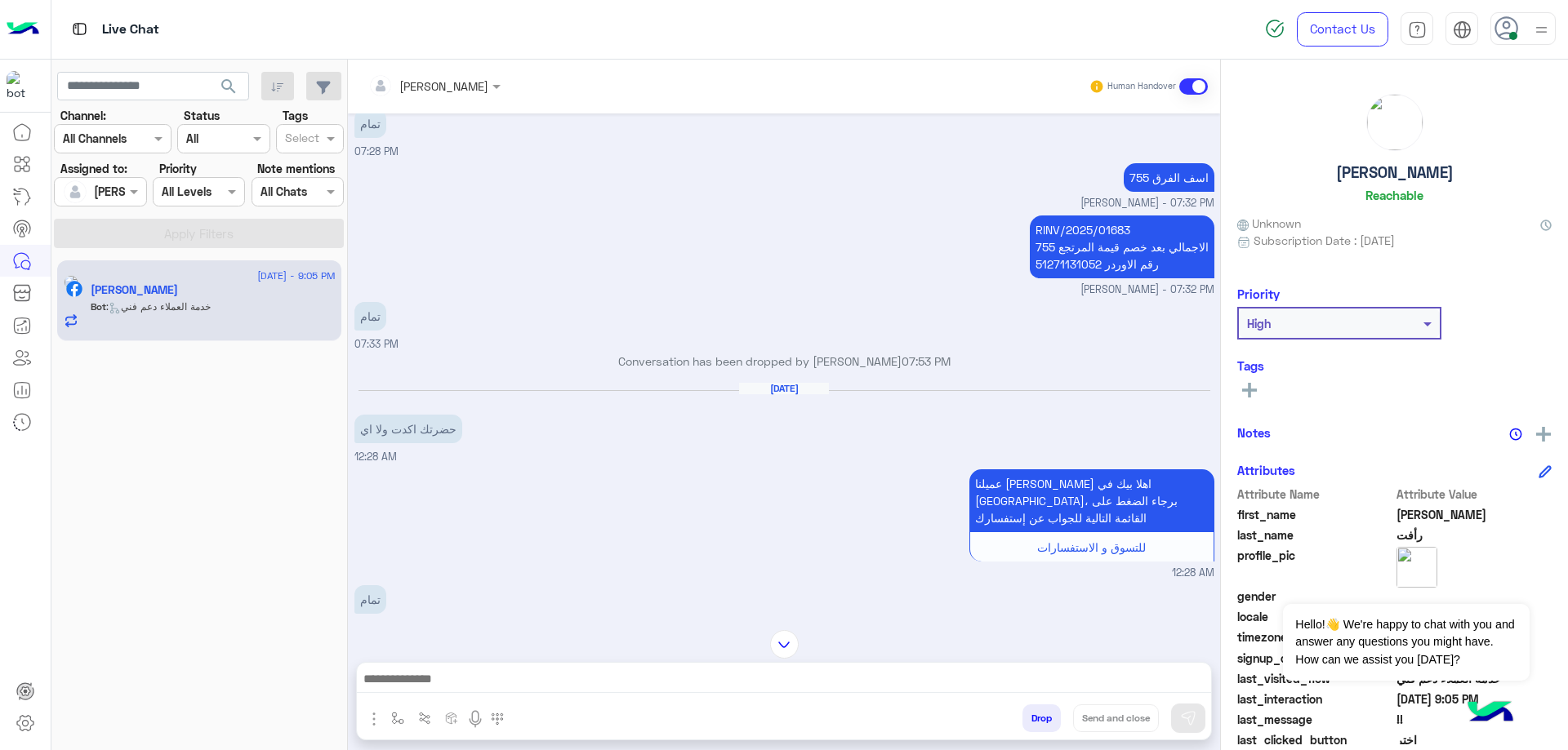
click at [1081, 215] on p "RINV/2025/01683 الاجمالي بعد خصم قيمة المرتجع 755 رقم الاوردر 51271131052" at bounding box center [1121, 246] width 185 height 63
click at [1062, 215] on p "RINV/2025/01683 الاجمالي بعد خصم قيمة المرتجع 755 رقم الاوردر 51271131052" at bounding box center [1121, 246] width 185 height 63
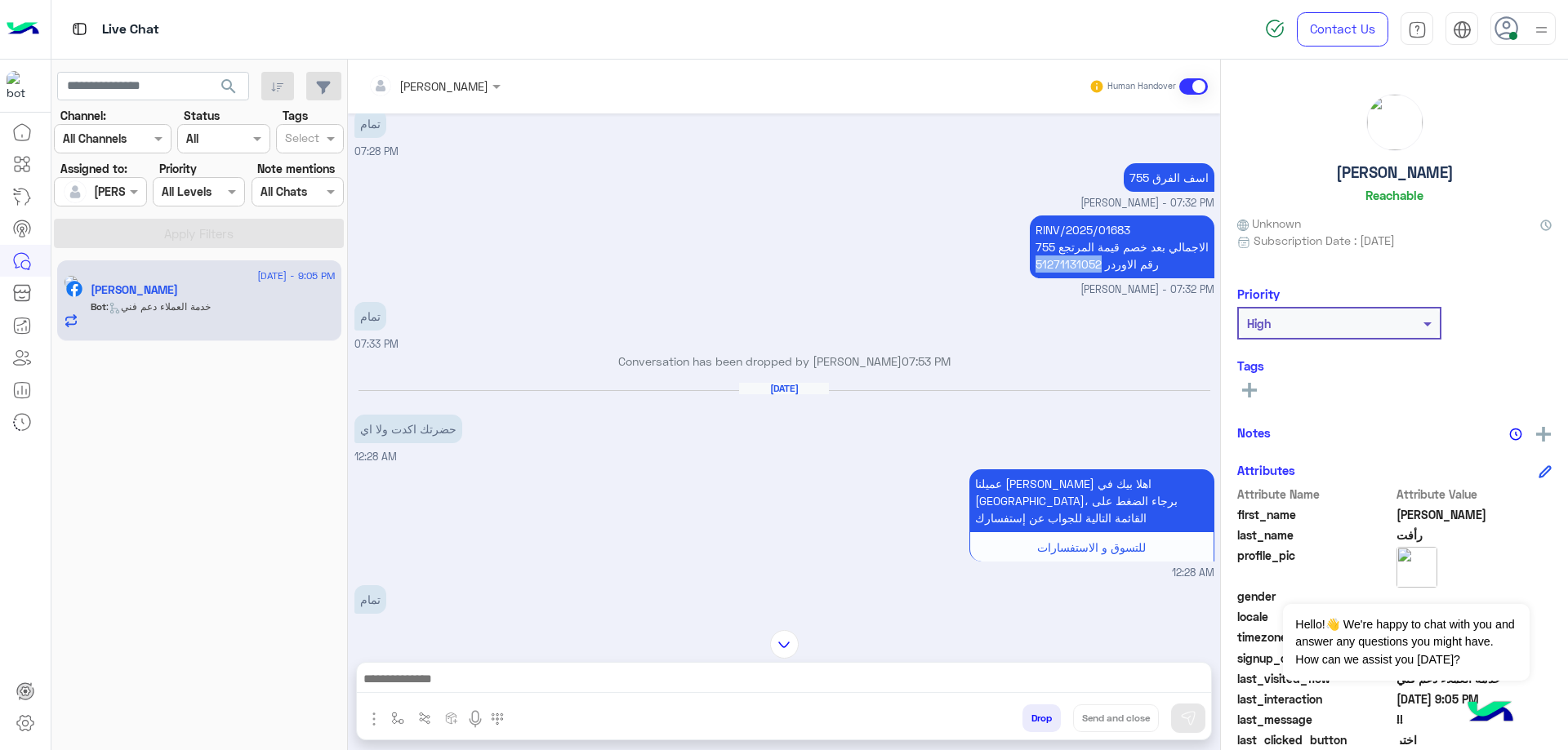
copy p "51271131052"
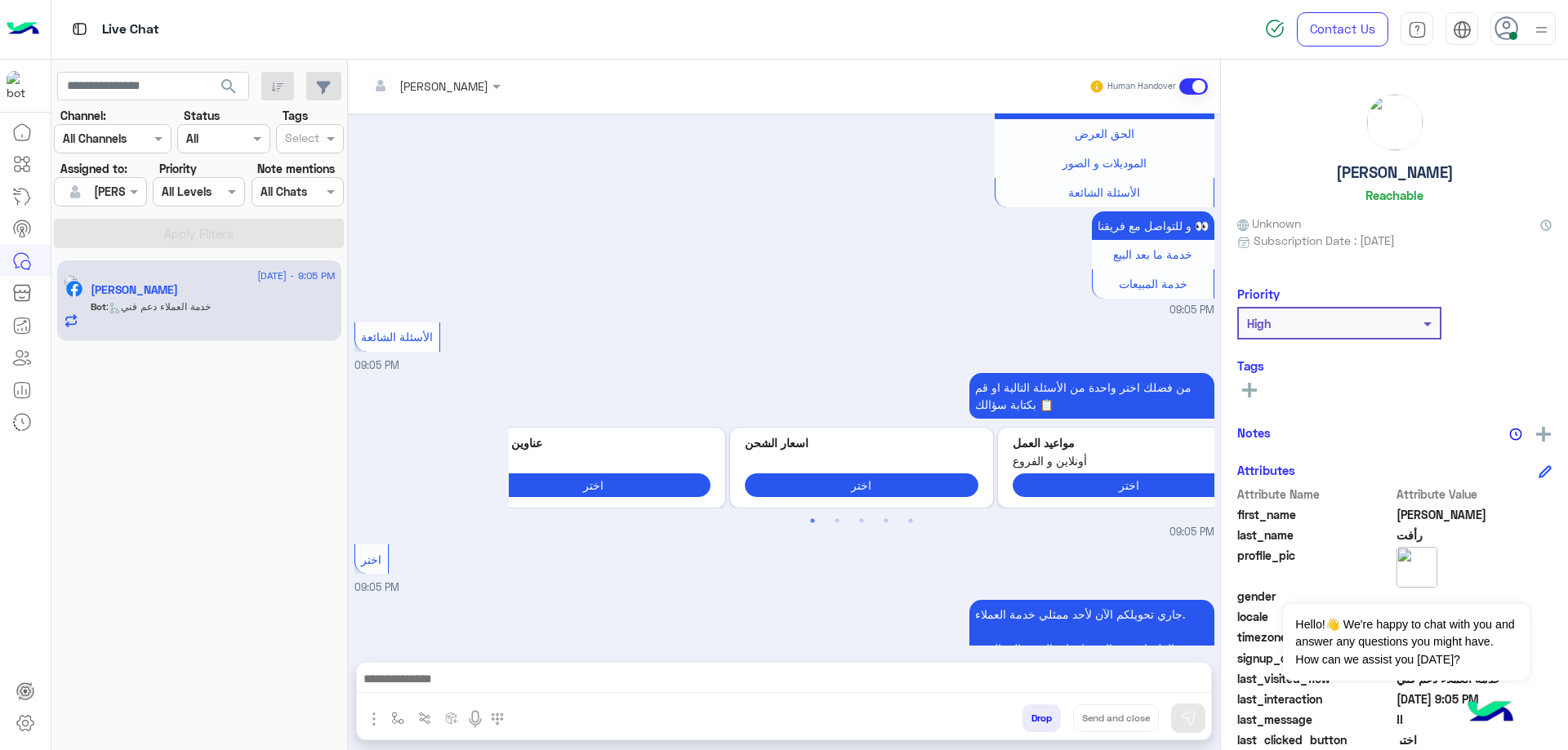
scroll to position [8, 0]
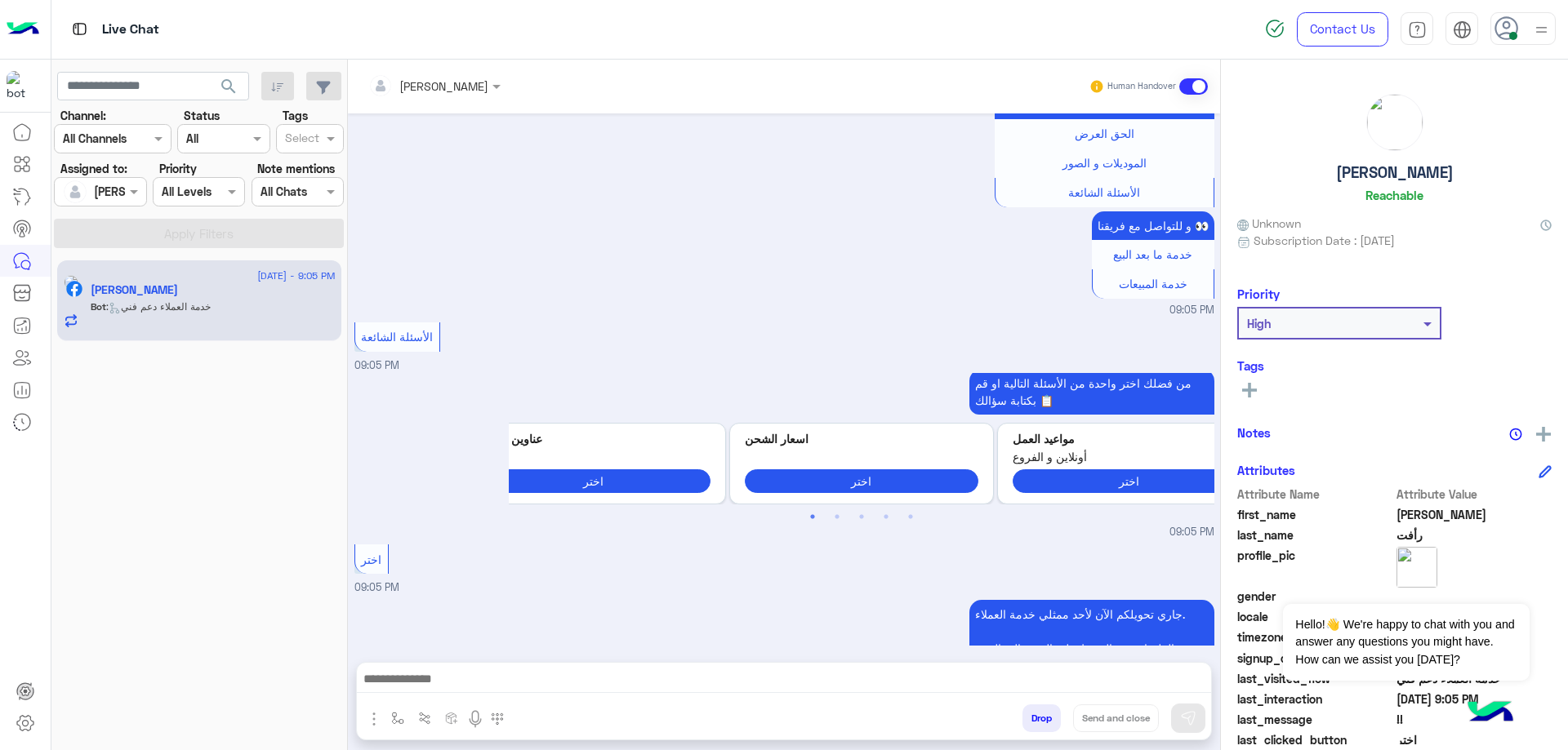
click at [1402, 166] on h5 "[PERSON_NAME]" at bounding box center [1394, 173] width 117 height 19
copy h5 "[PERSON_NAME]"
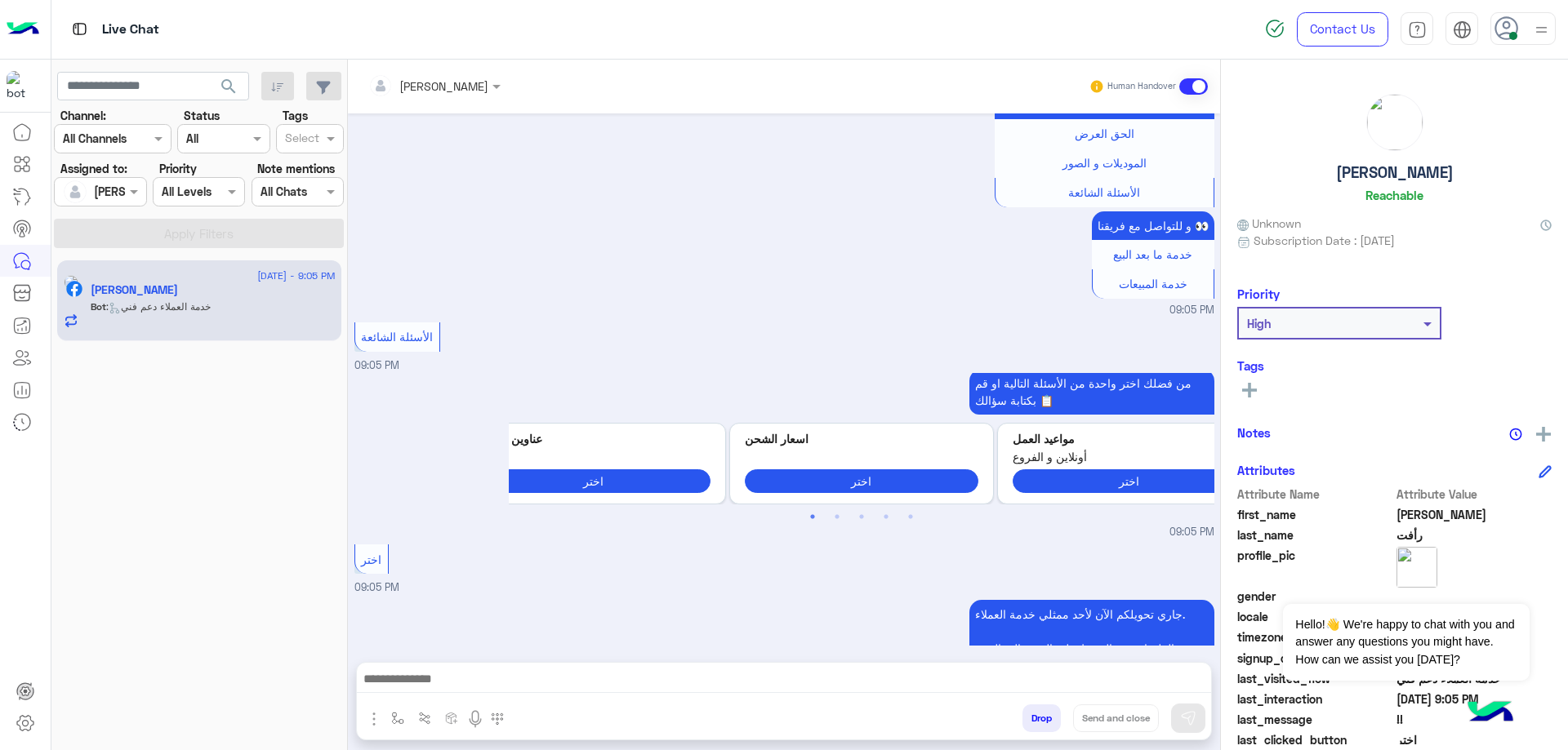
click at [436, 70] on div "Bassem Hisham Human Handover" at bounding box center [784, 86] width 872 height 54
click at [425, 110] on div "Bassem Hisham Human Handover" at bounding box center [784, 86] width 872 height 54
click at [420, 98] on div "[PERSON_NAME]" at bounding box center [428, 85] width 120 height 33
click at [477, 183] on div "[PERSON_NAME]" at bounding box center [443, 173] width 129 height 28
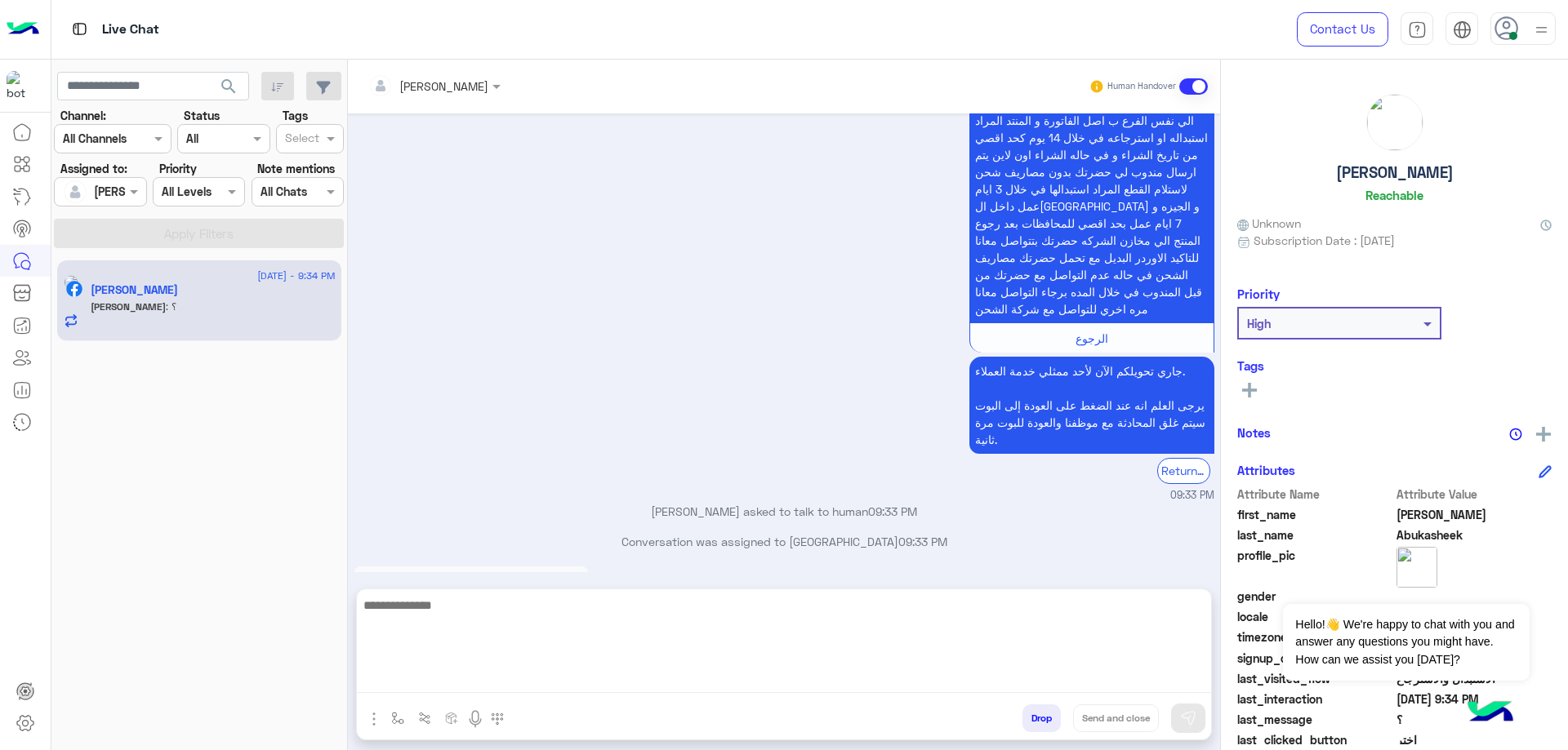
click at [678, 682] on textarea at bounding box center [783, 645] width 854 height 98
type textarea "**********"
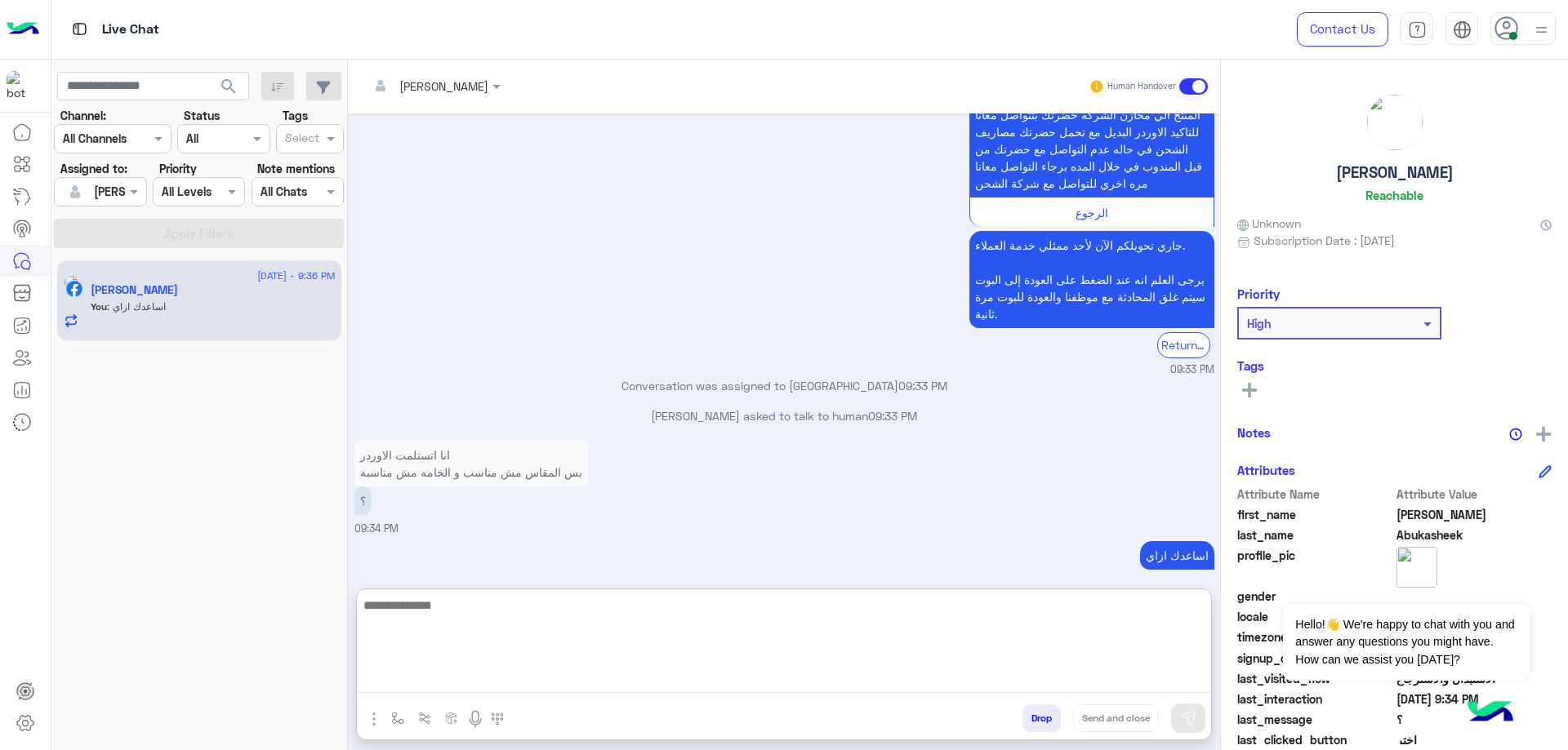
scroll to position [2071, 0]
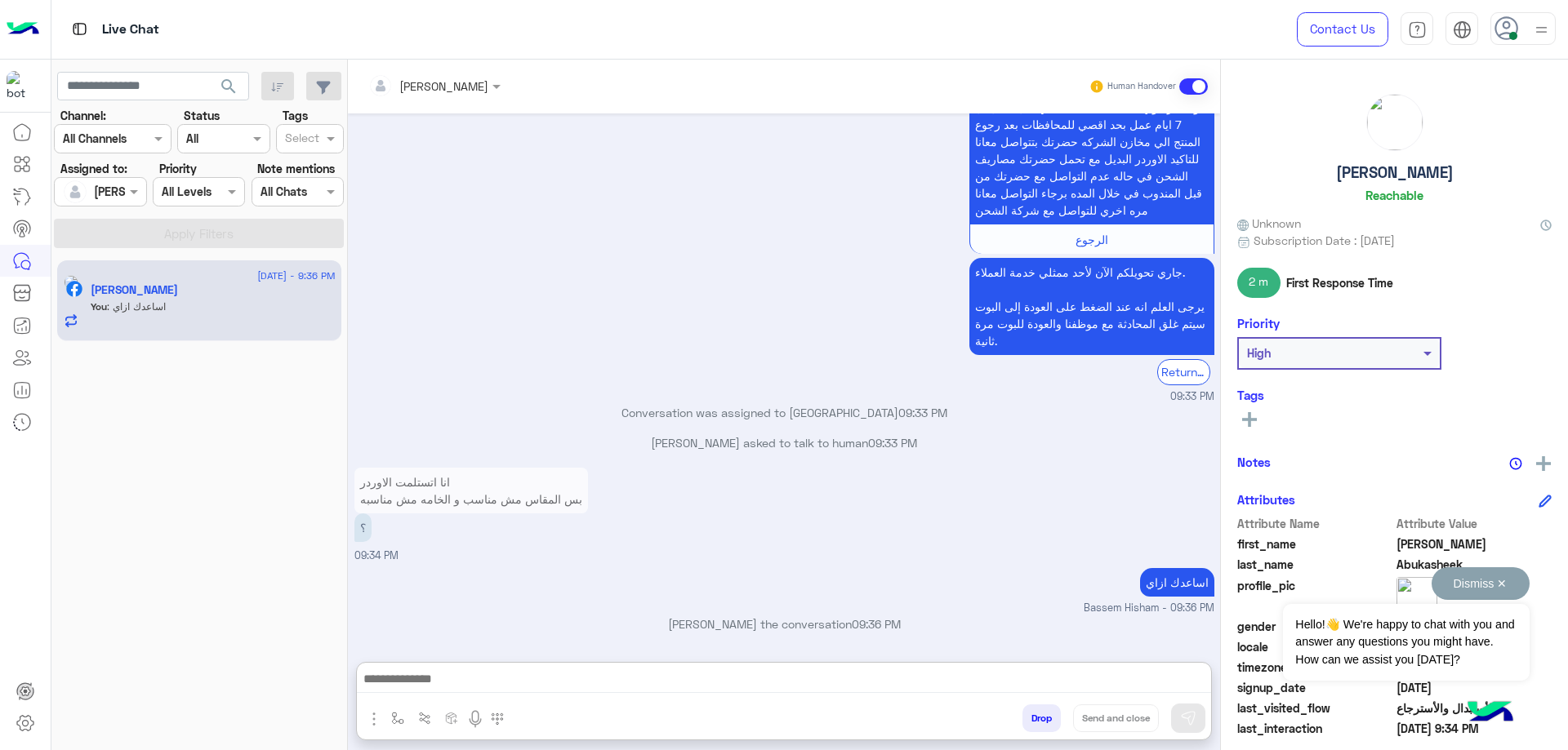
click at [1493, 585] on button "Dismiss ✕" at bounding box center [1481, 584] width 98 height 33
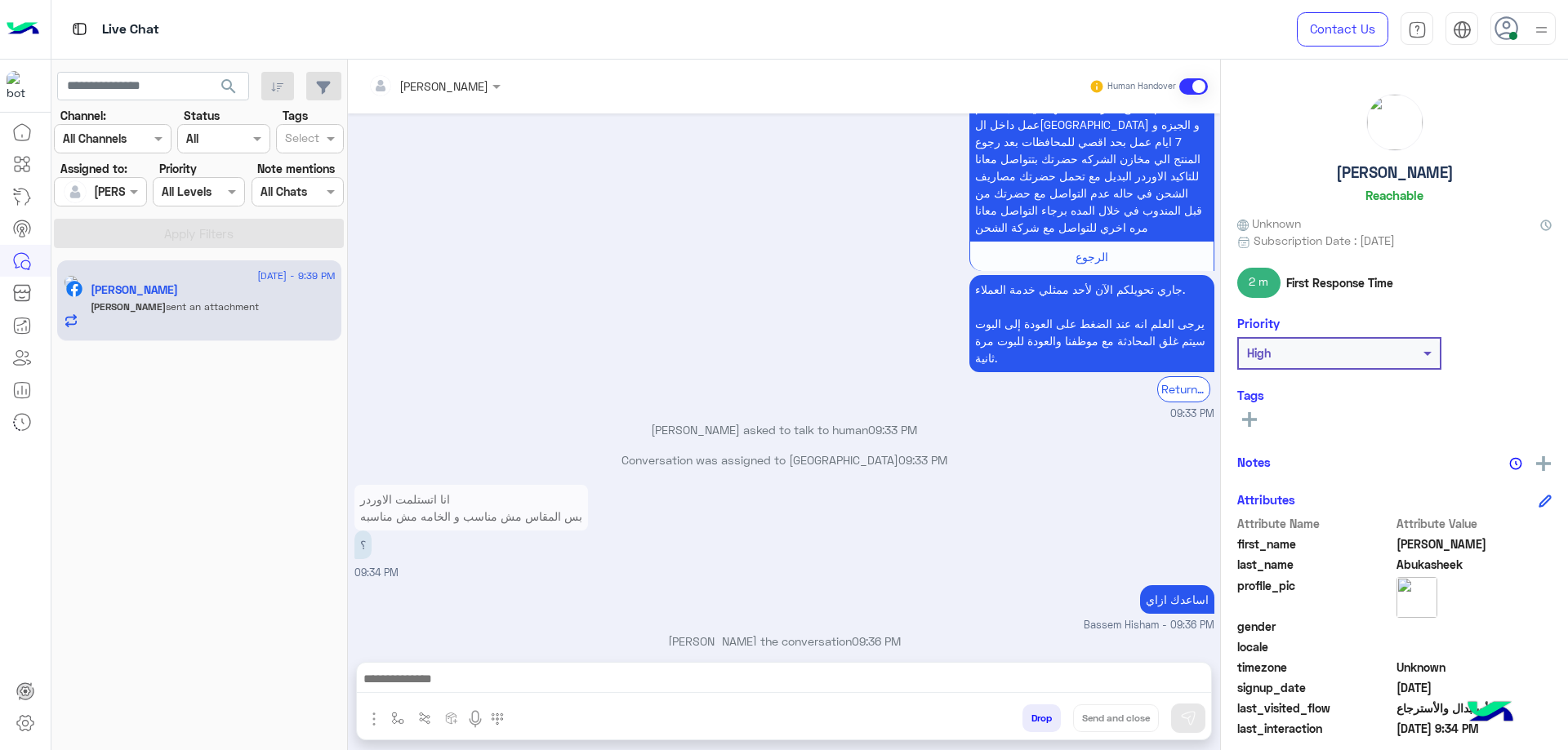
scroll to position [2356, 0]
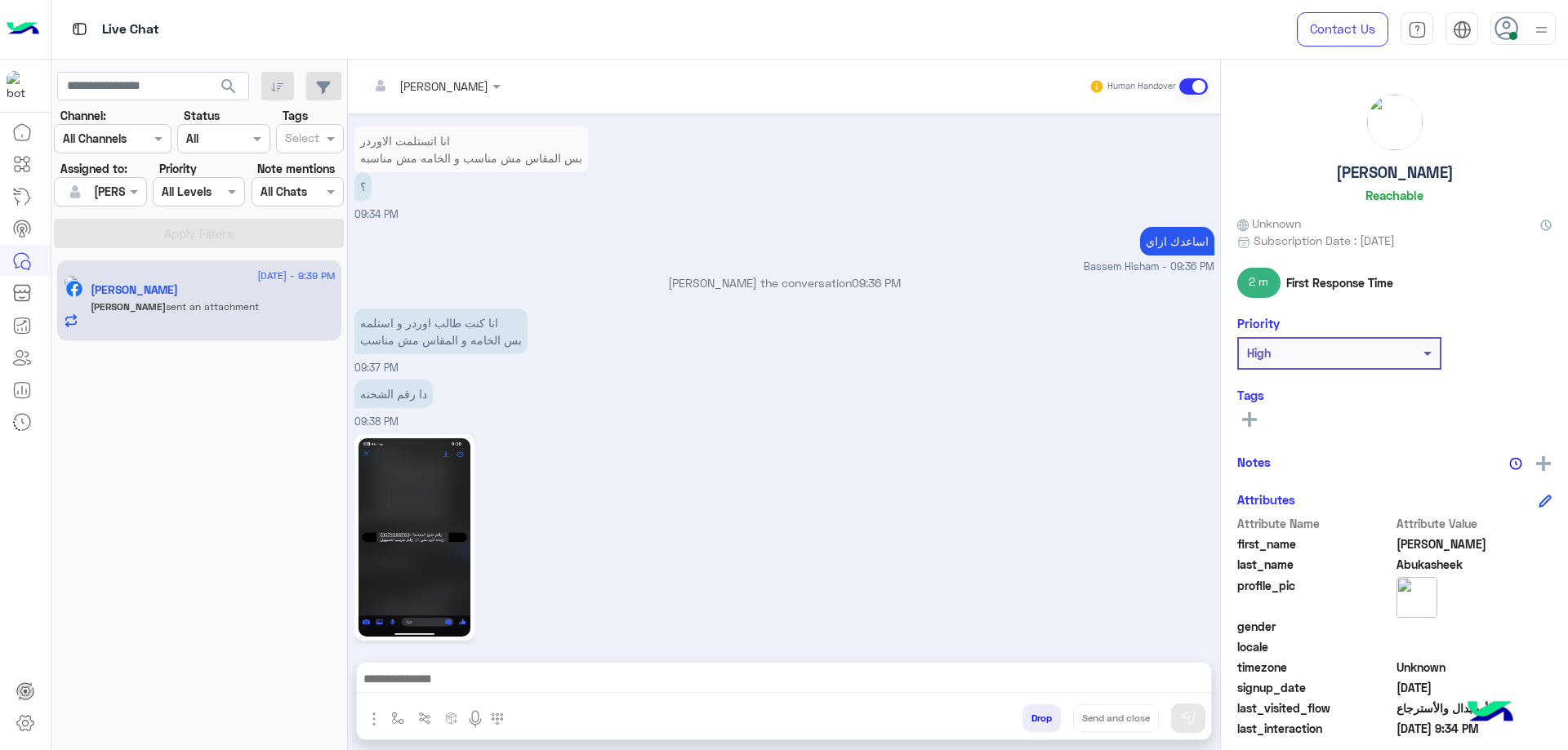
click at [432, 499] on img at bounding box center [414, 537] width 112 height 198
